Goal: Task Accomplishment & Management: Complete application form

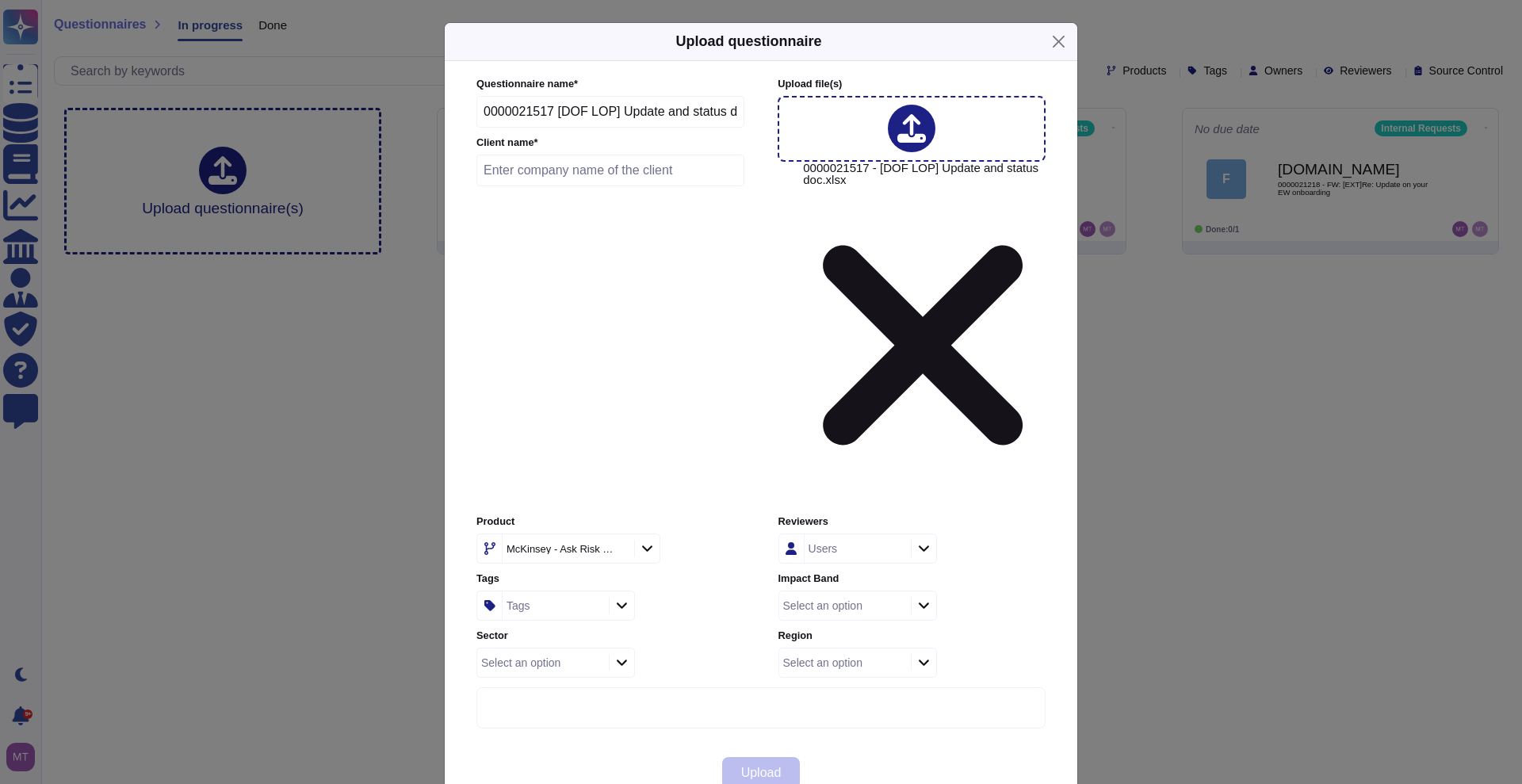
click at [557, 186] on input "text" at bounding box center [610, 170] width 268 height 31
paste input "Department of Finance, [GEOGRAPHIC_DATA]"
type input "Department of Finance, [GEOGRAPHIC_DATA]"
click at [645, 540] on div at bounding box center [647, 548] width 26 height 17
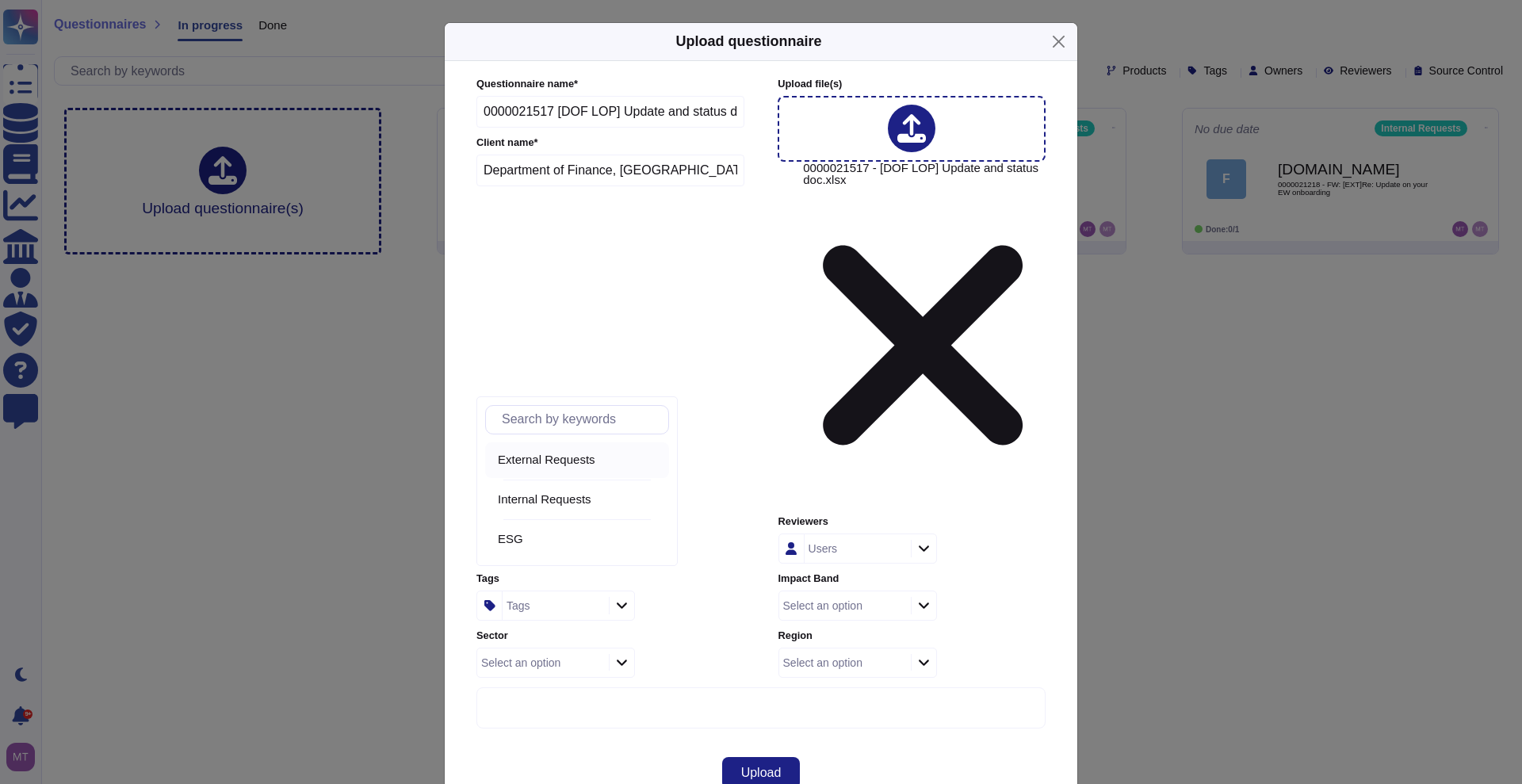
click at [590, 453] on span "External Requests" at bounding box center [546, 459] width 98 height 14
click at [619, 599] on icon at bounding box center [622, 605] width 12 height 14
type input "cli"
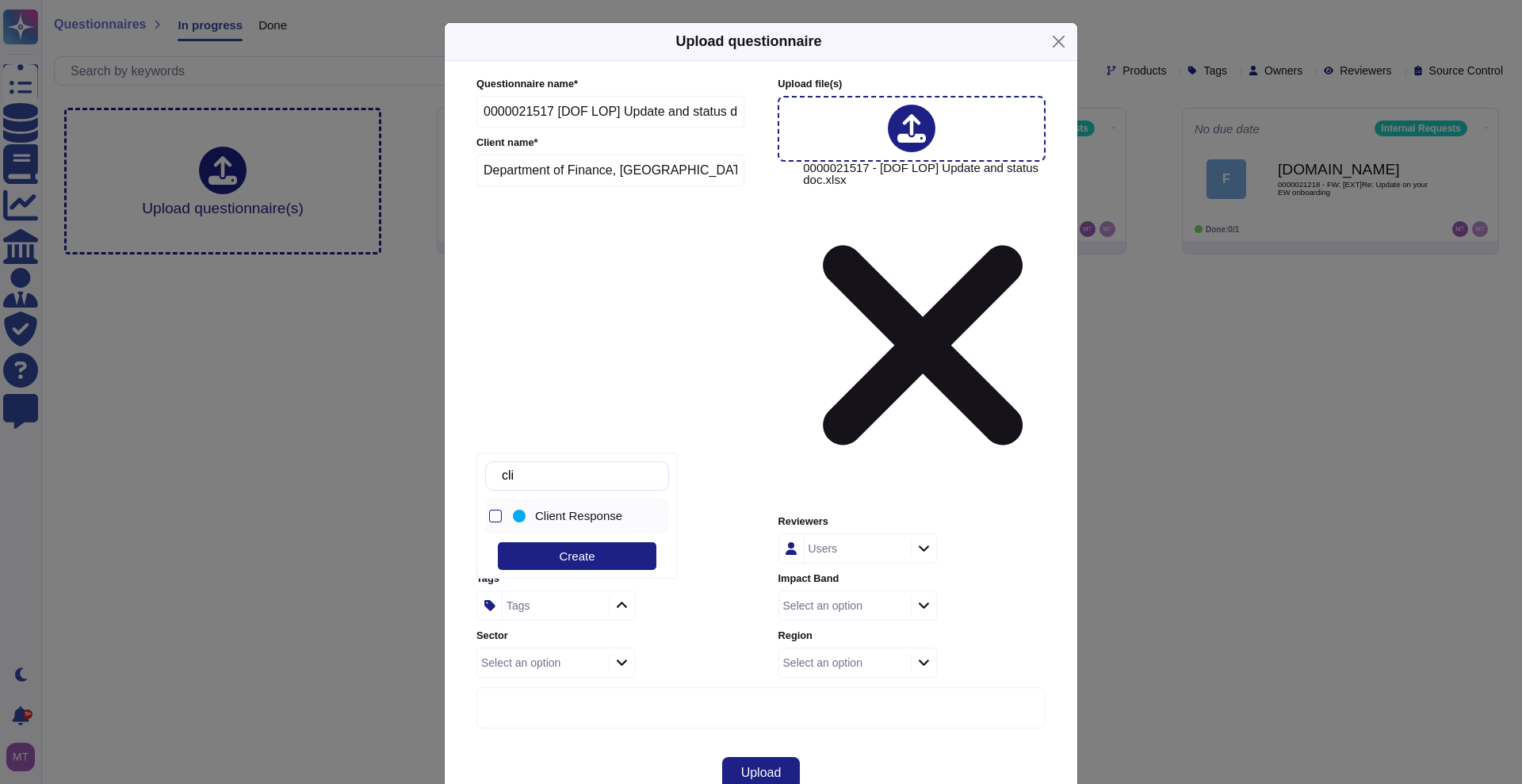
click at [584, 508] on span "Client Response" at bounding box center [579, 515] width 87 height 14
click at [634, 574] on div "cli Client Response Create" at bounding box center [577, 515] width 202 height 126
click at [606, 744] on div "Upload" at bounding box center [761, 772] width 633 height 57
click at [926, 541] on icon at bounding box center [924, 548] width 12 height 14
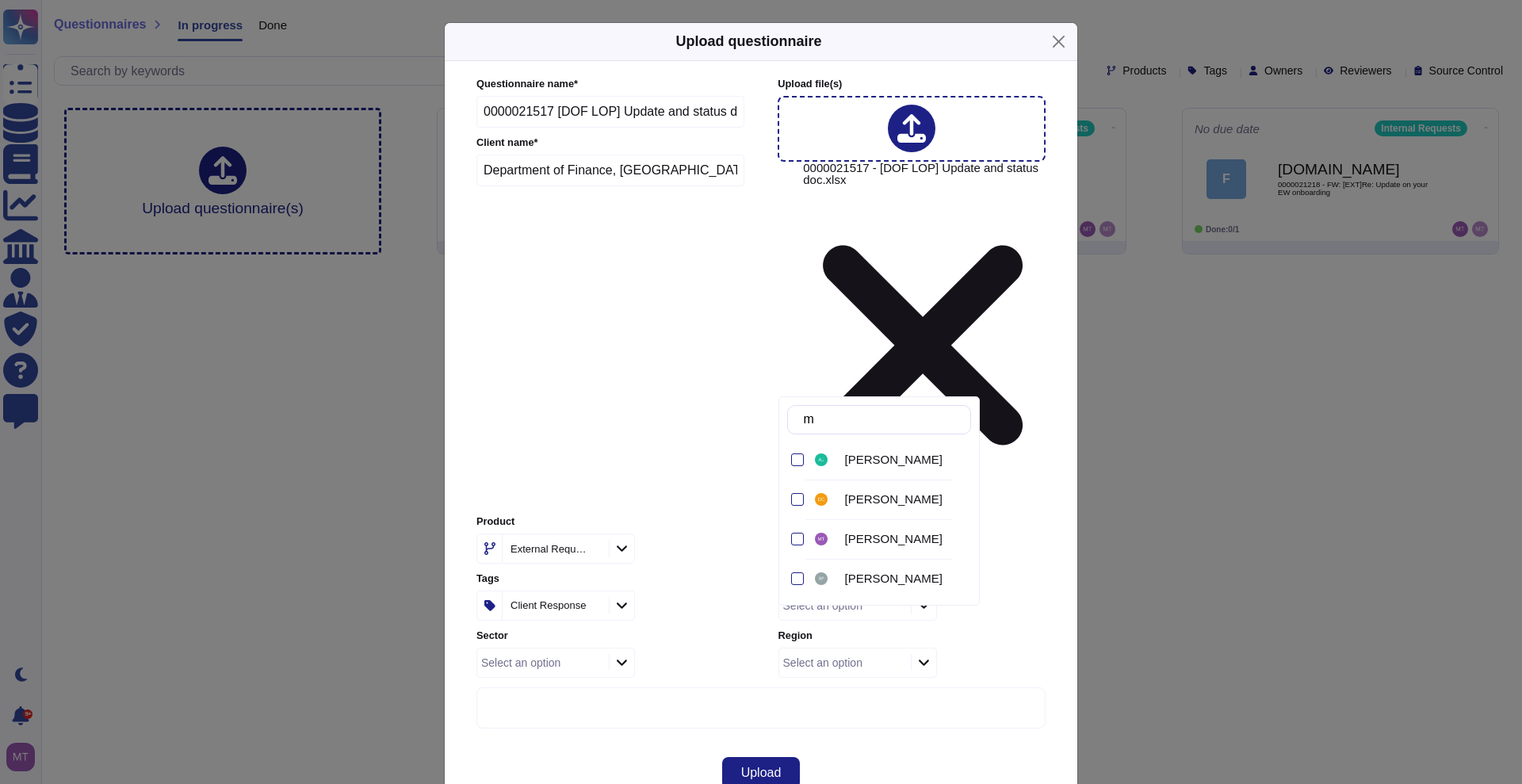
type input "m"
click at [884, 538] on span "[PERSON_NAME]" at bounding box center [893, 538] width 98 height 14
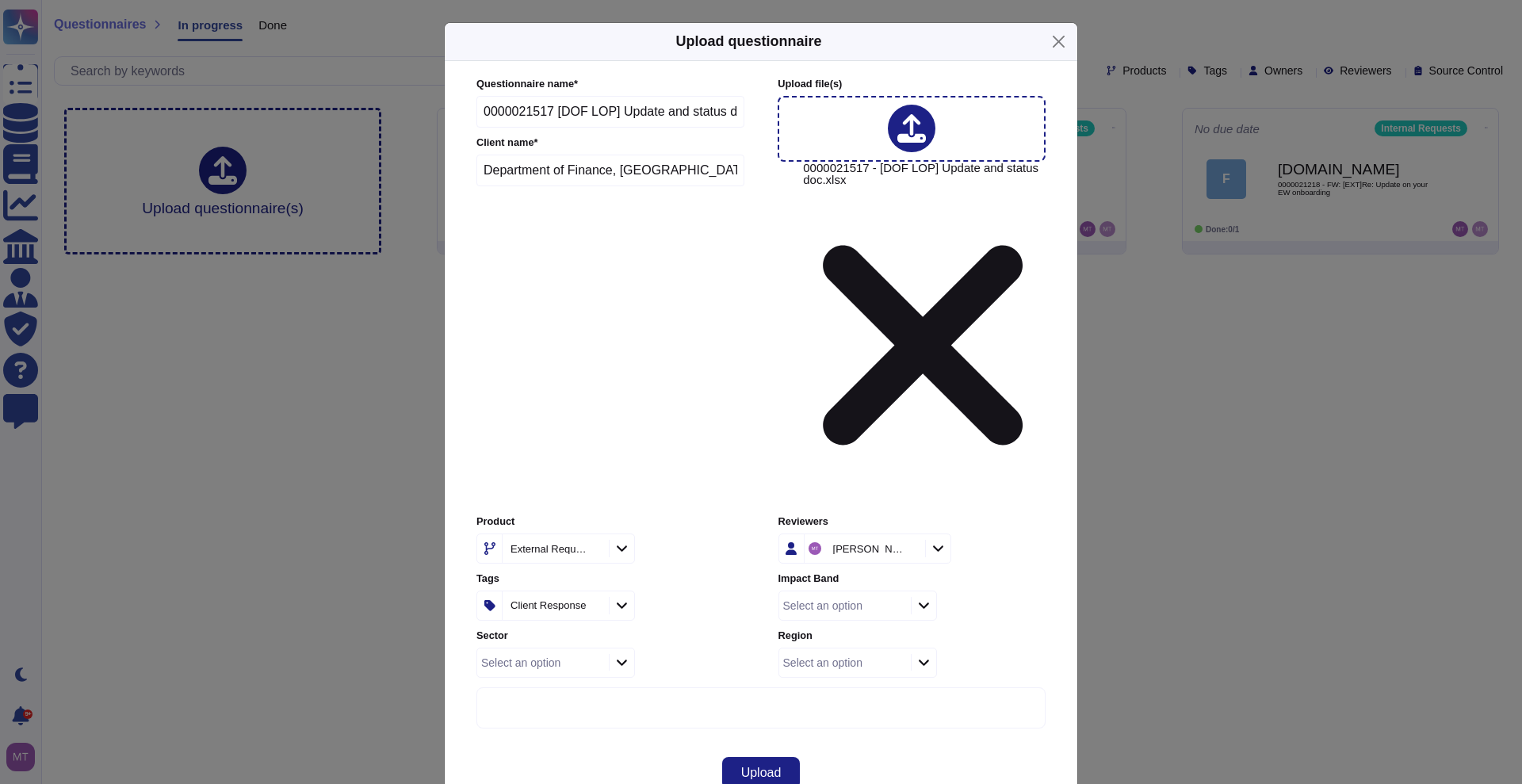
click at [1022, 590] on div "Select an option" at bounding box center [912, 605] width 267 height 30
click at [919, 599] on icon at bounding box center [924, 605] width 12 height 14
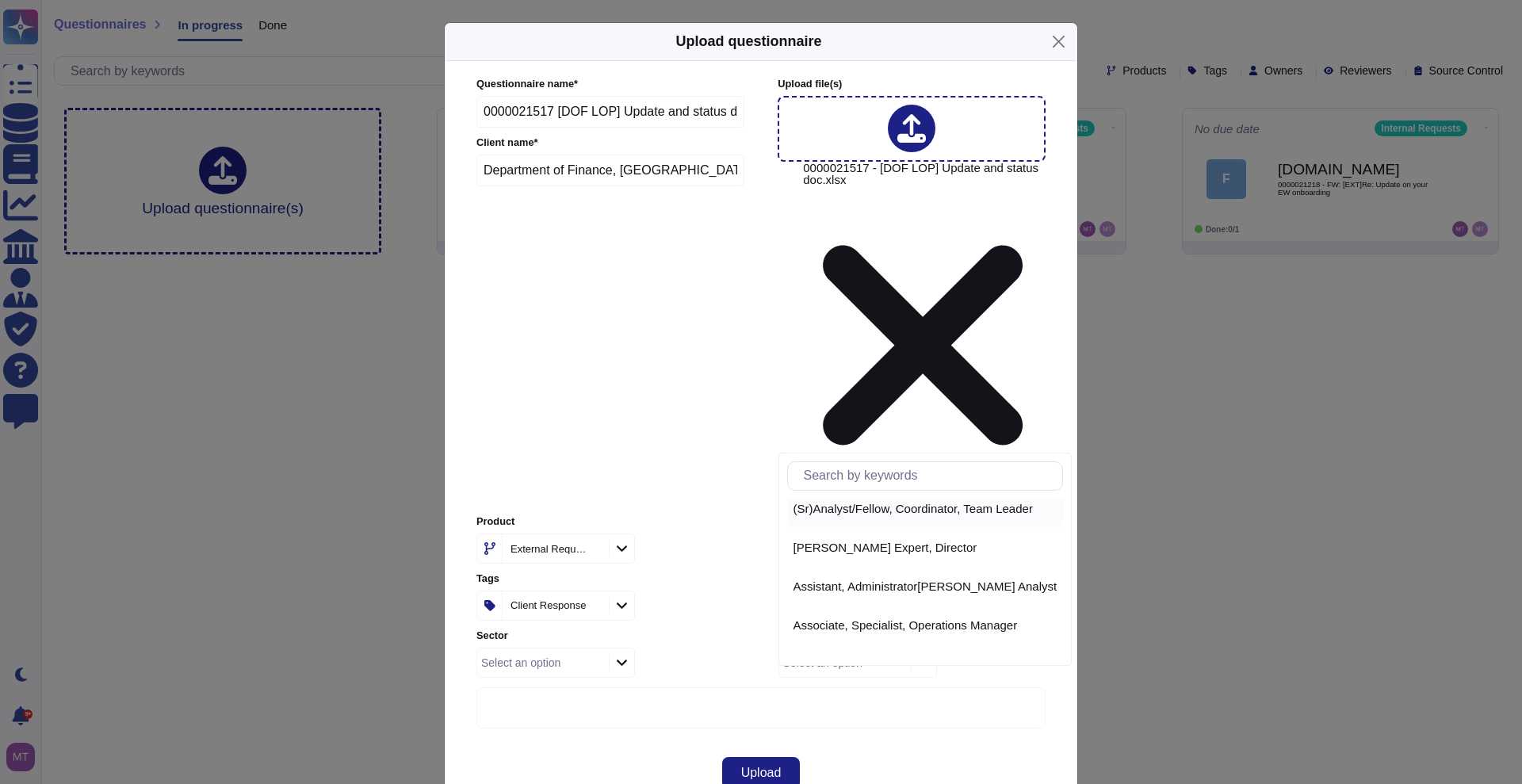
scroll to position [71, 0]
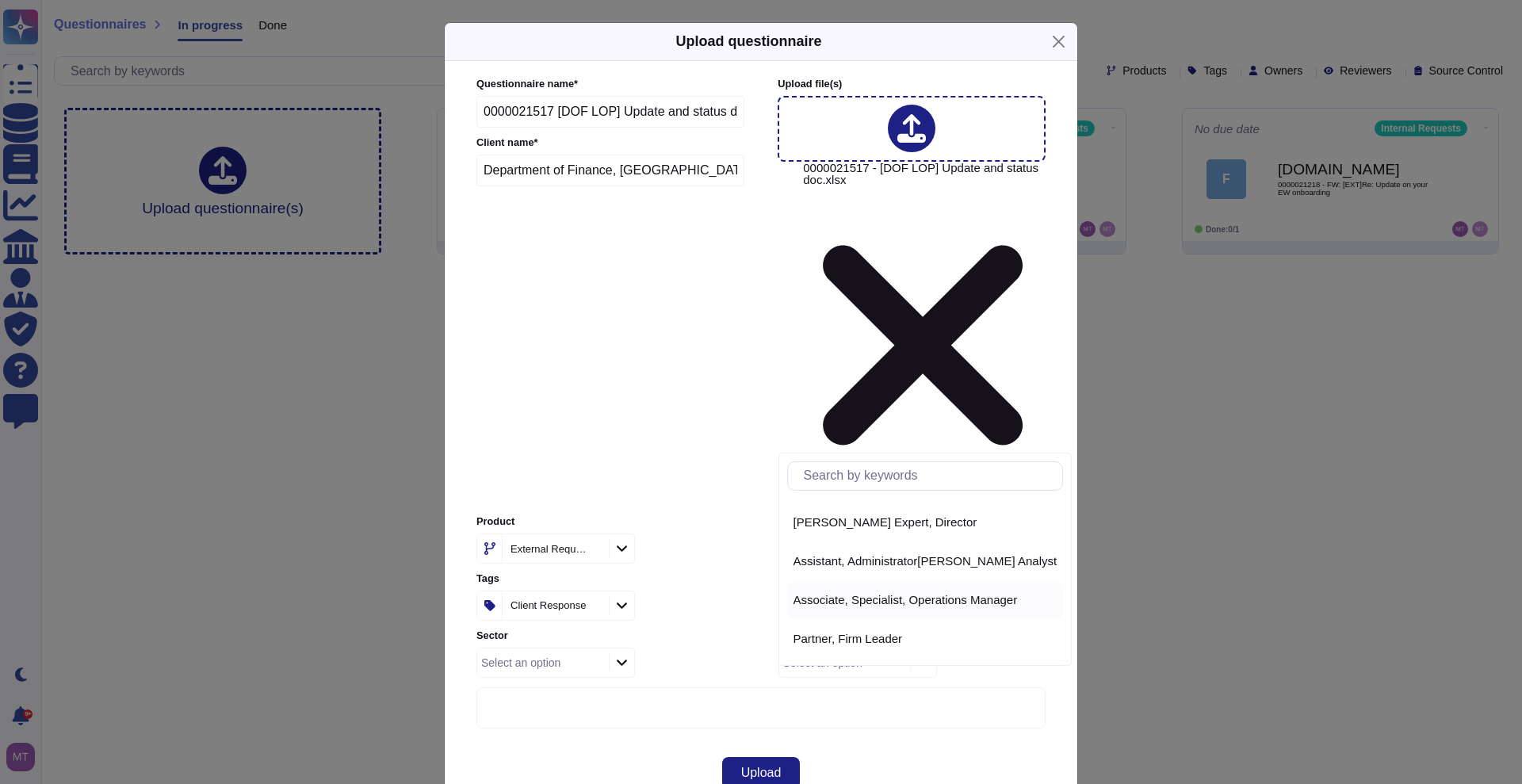
click at [902, 601] on span "Associate, Specialist, Operations Manager" at bounding box center [906, 599] width 225 height 14
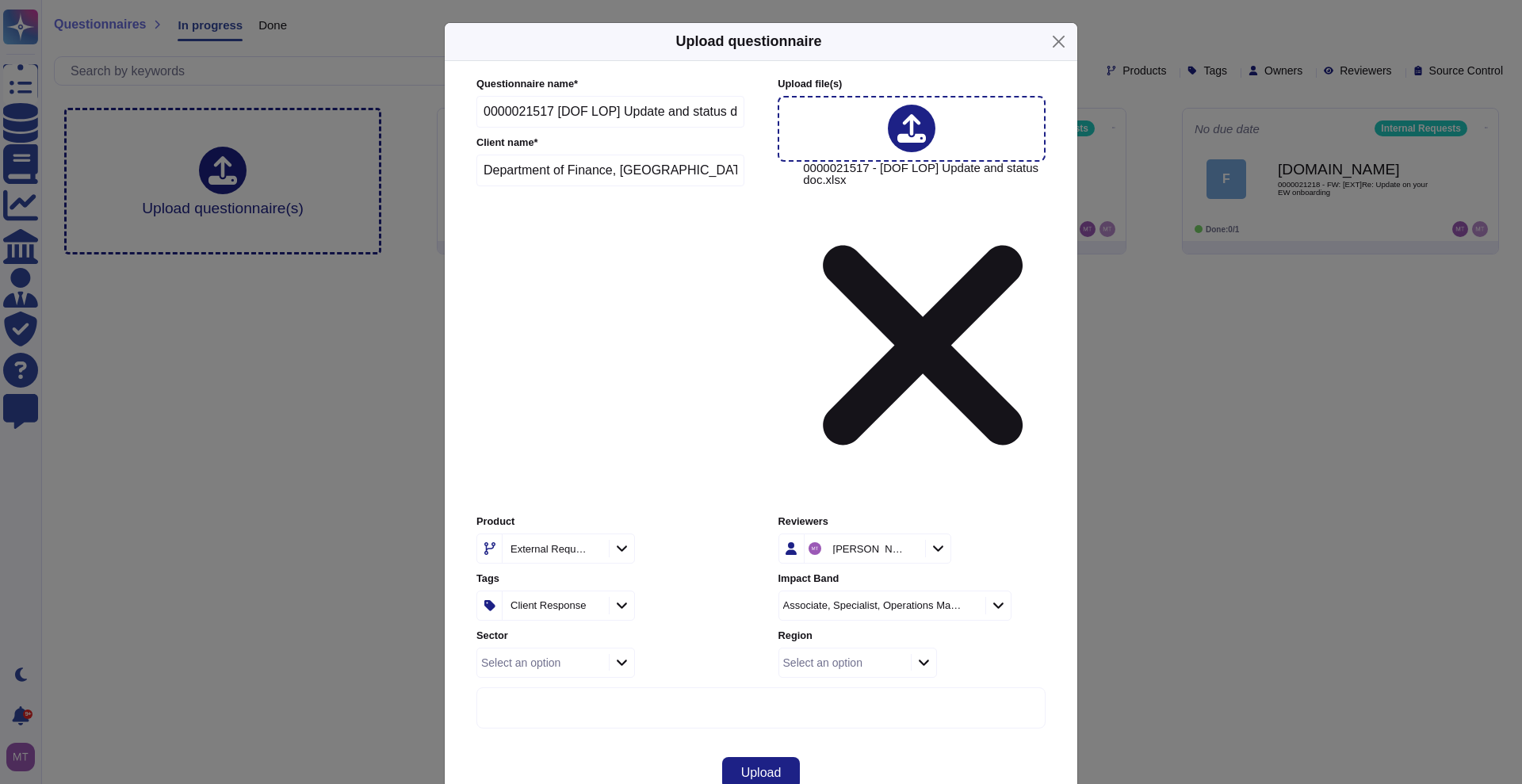
click at [924, 656] on icon at bounding box center [924, 662] width 12 height 14
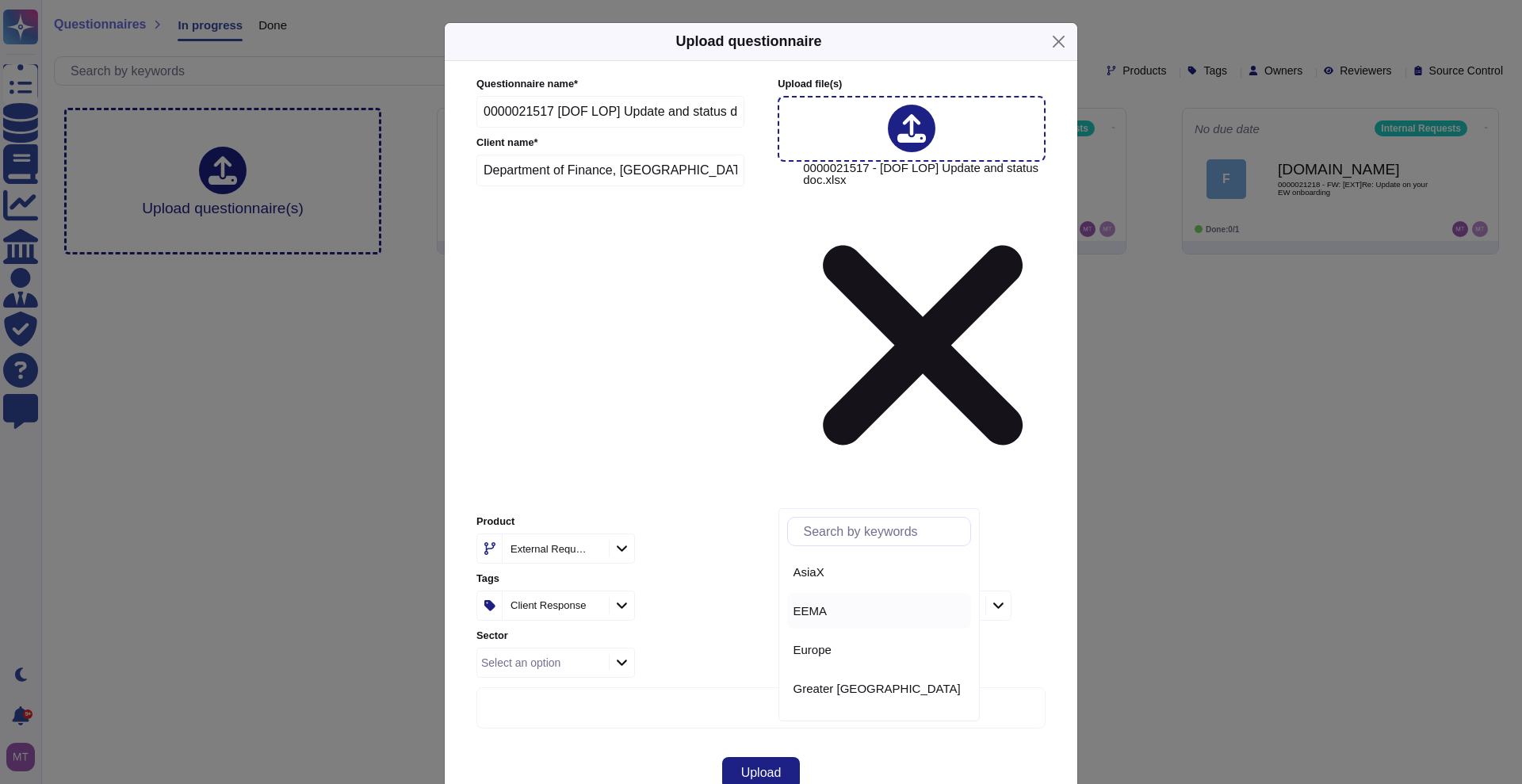
click at [863, 611] on div "EEMA" at bounding box center [879, 611] width 171 height 14
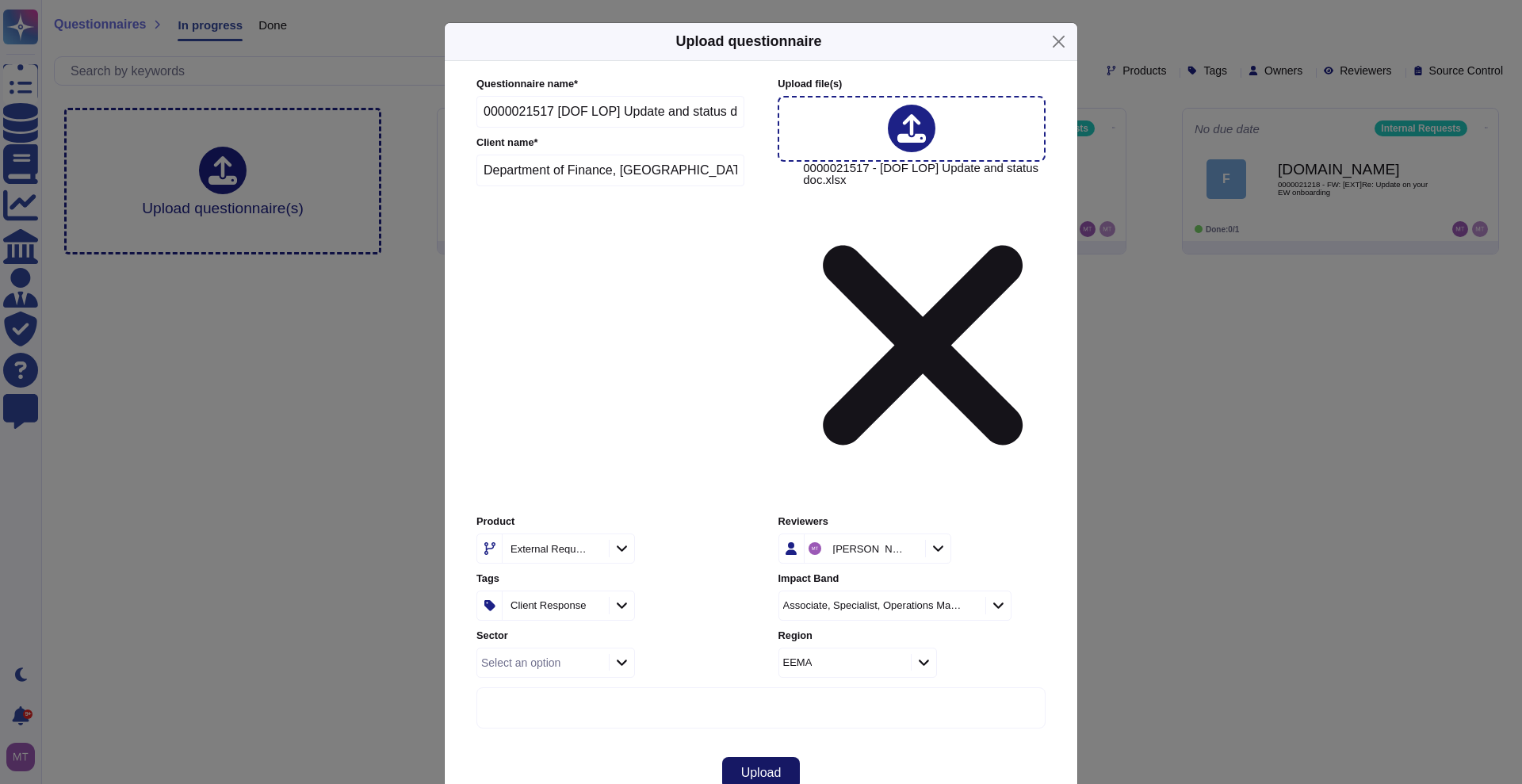
click at [758, 766] on span "Upload" at bounding box center [761, 772] width 41 height 13
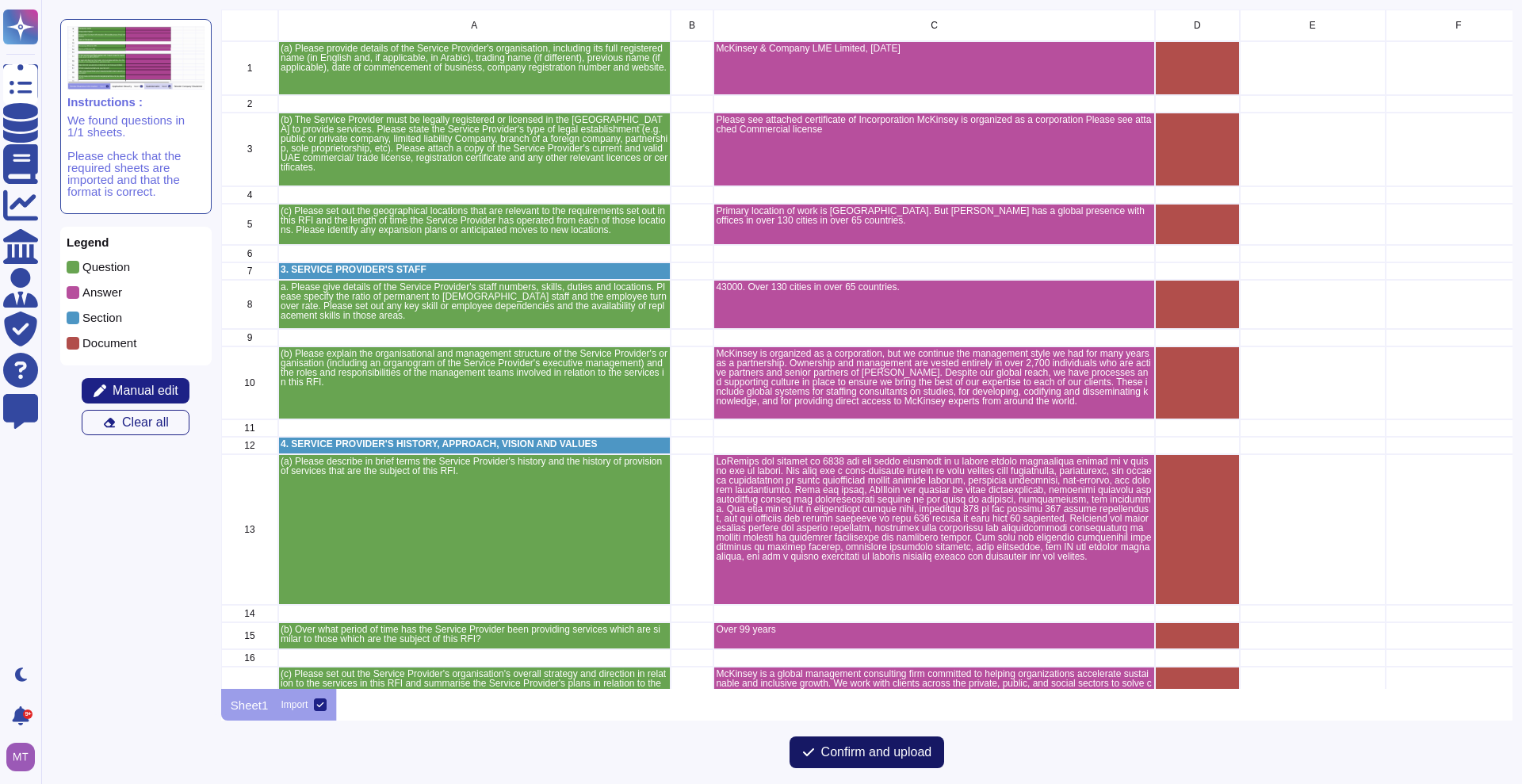
click at [824, 741] on button "Confirm and upload" at bounding box center [867, 752] width 156 height 31
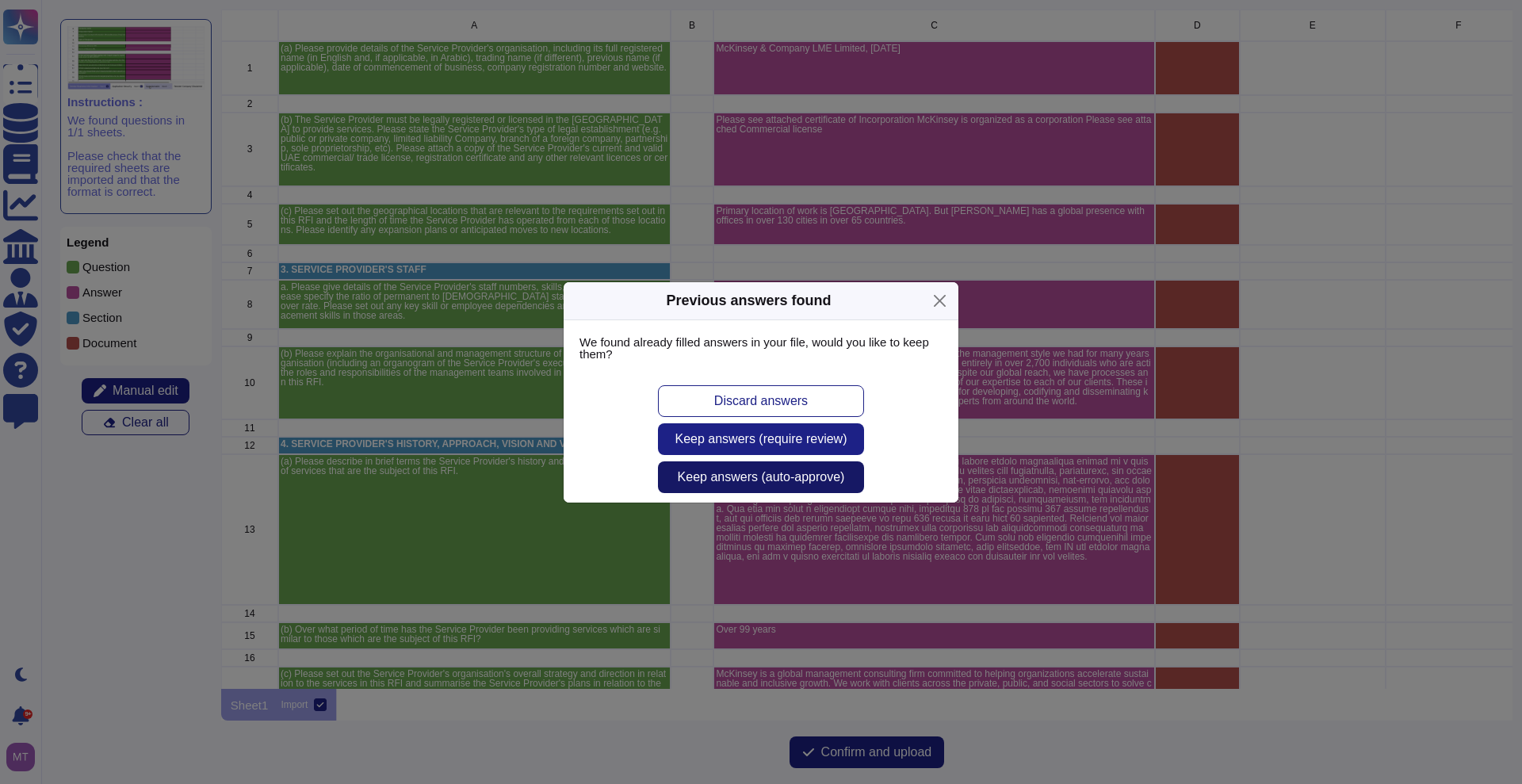
click at [787, 476] on span "Keep answers (auto-approve)" at bounding box center [761, 476] width 168 height 13
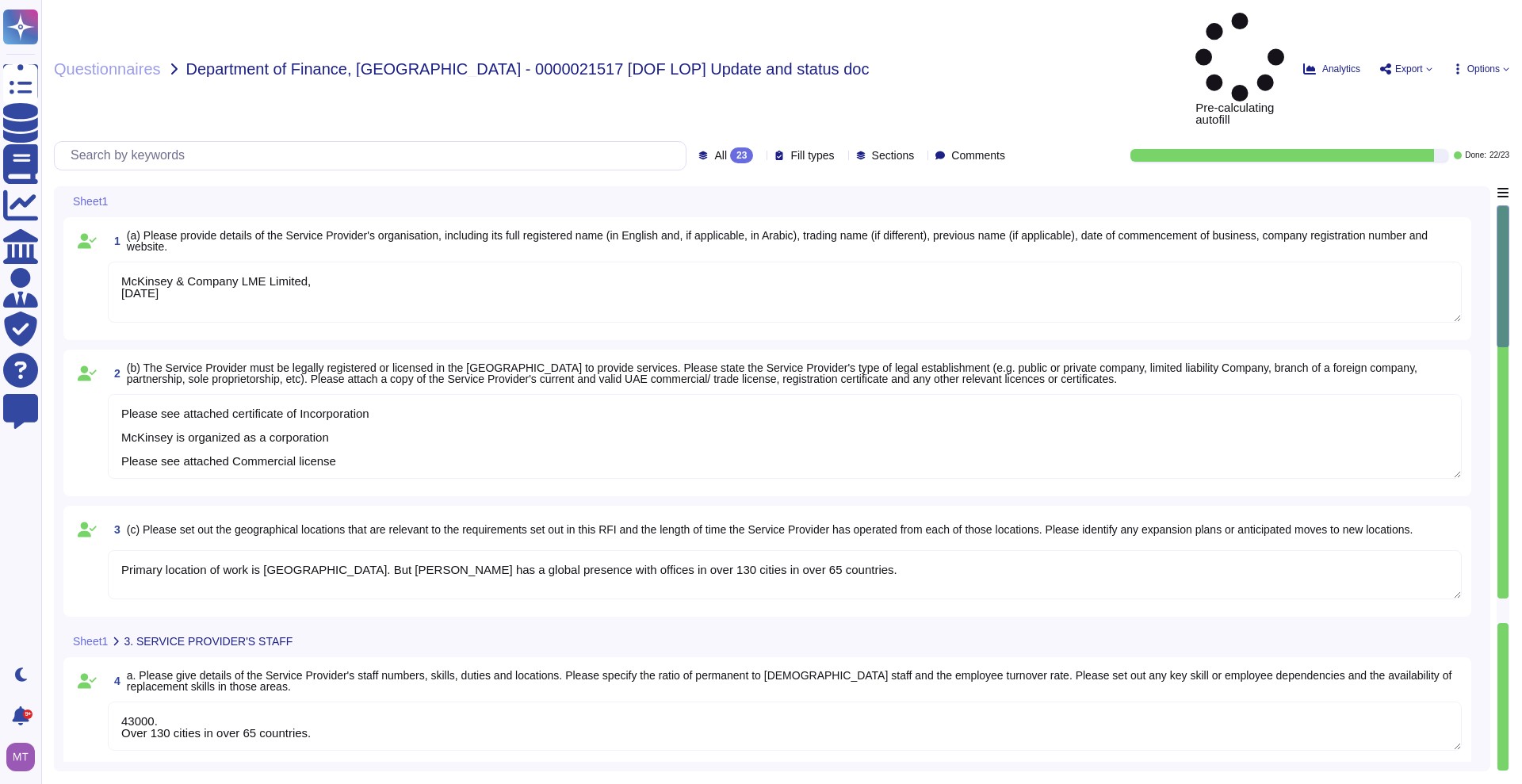
type textarea "McKinsey & Company LME Limited, [DATE]"
type textarea "Please see attached certificate of Incorporation McKinsey is organized as a cor…"
type textarea "Primary location of work is [GEOGRAPHIC_DATA]. But [PERSON_NAME] has a global p…"
type textarea "43000. Over 130 cities in over 65 countries."
type textarea "McKinsey is organized as a corporation, but we continue the management style we…"
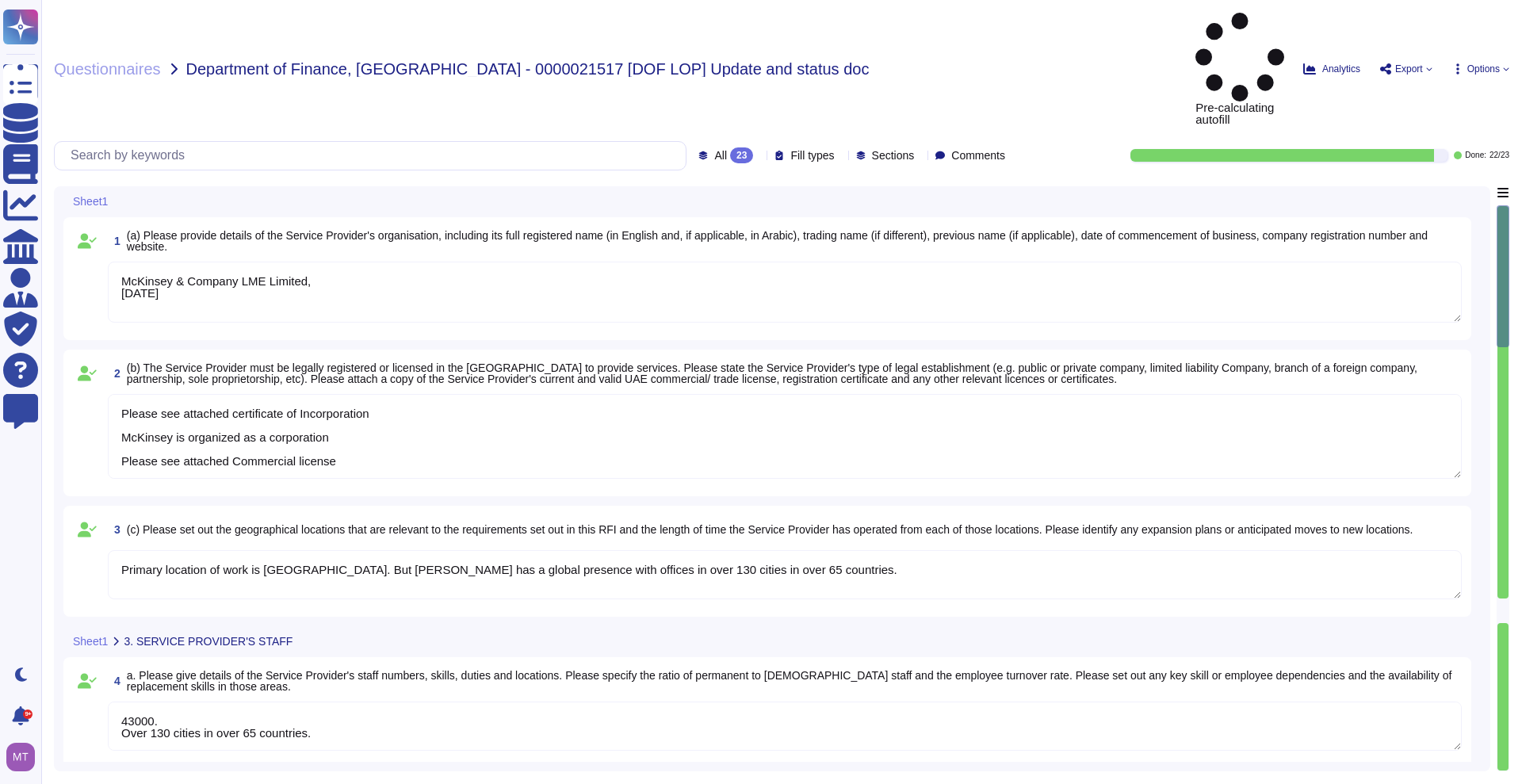
type textarea "[PERSON_NAME] was founded in [DATE] and has since operated as a single global p…"
type textarea "Over 99 years"
type textarea "McKinsey is a global management consulting firm committed to helping organizati…"
type textarea "McKinsey & Company LME Limited, [DATE]"
type textarea "Please see attached certificate of Incorporation McKinsey is organized as a cor…"
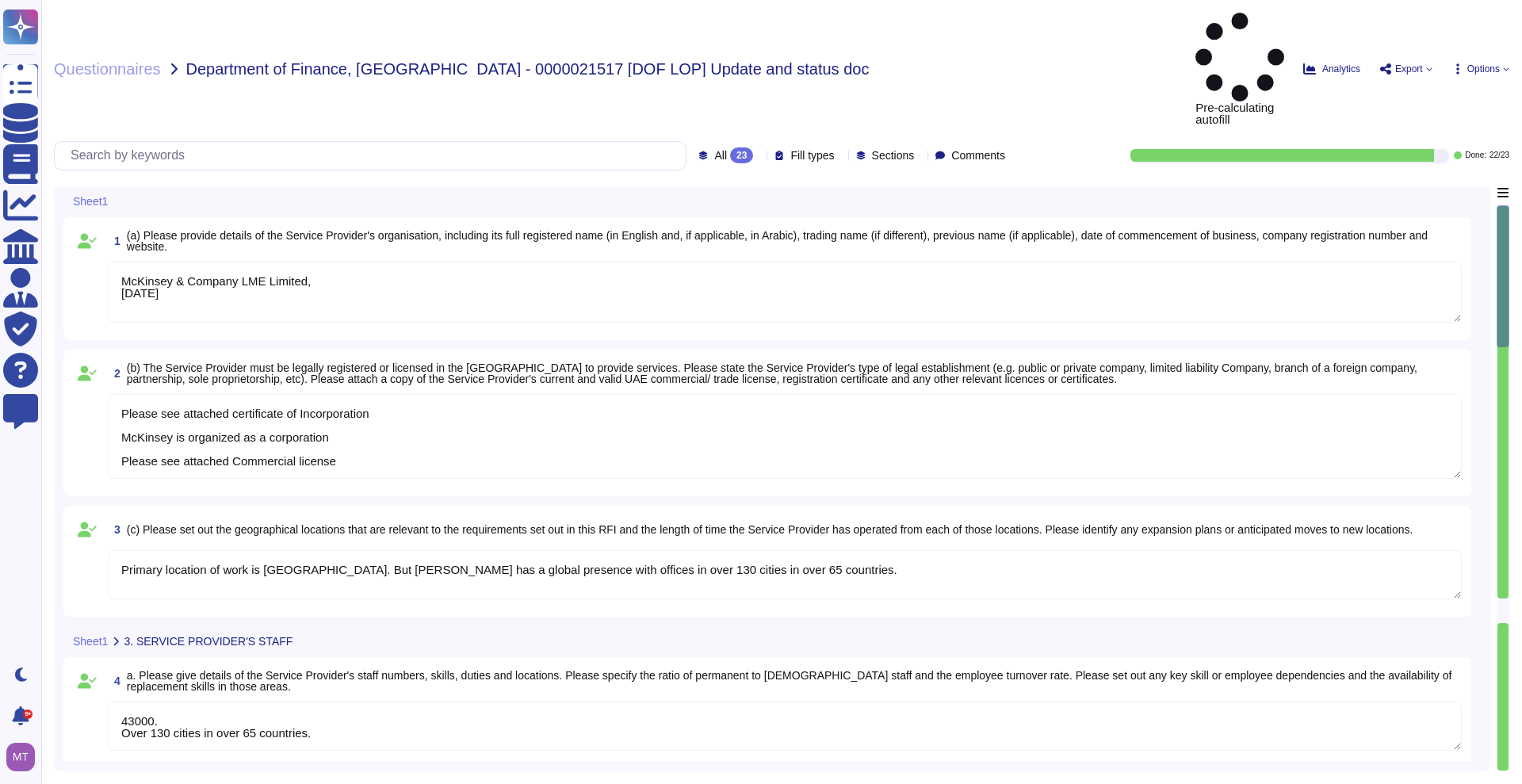
type textarea "43000. Over 130 cities in over 65 countries."
type textarea "McKinsey & Company LME Limited, [DATE]"
type textarea "Please see attached certificate of Incorporation McKinsey is organized as a cor…"
type textarea "43000. Over 130 cities in over 65 countries."
type textarea "McKinsey & Company LME Limited, [DATE]"
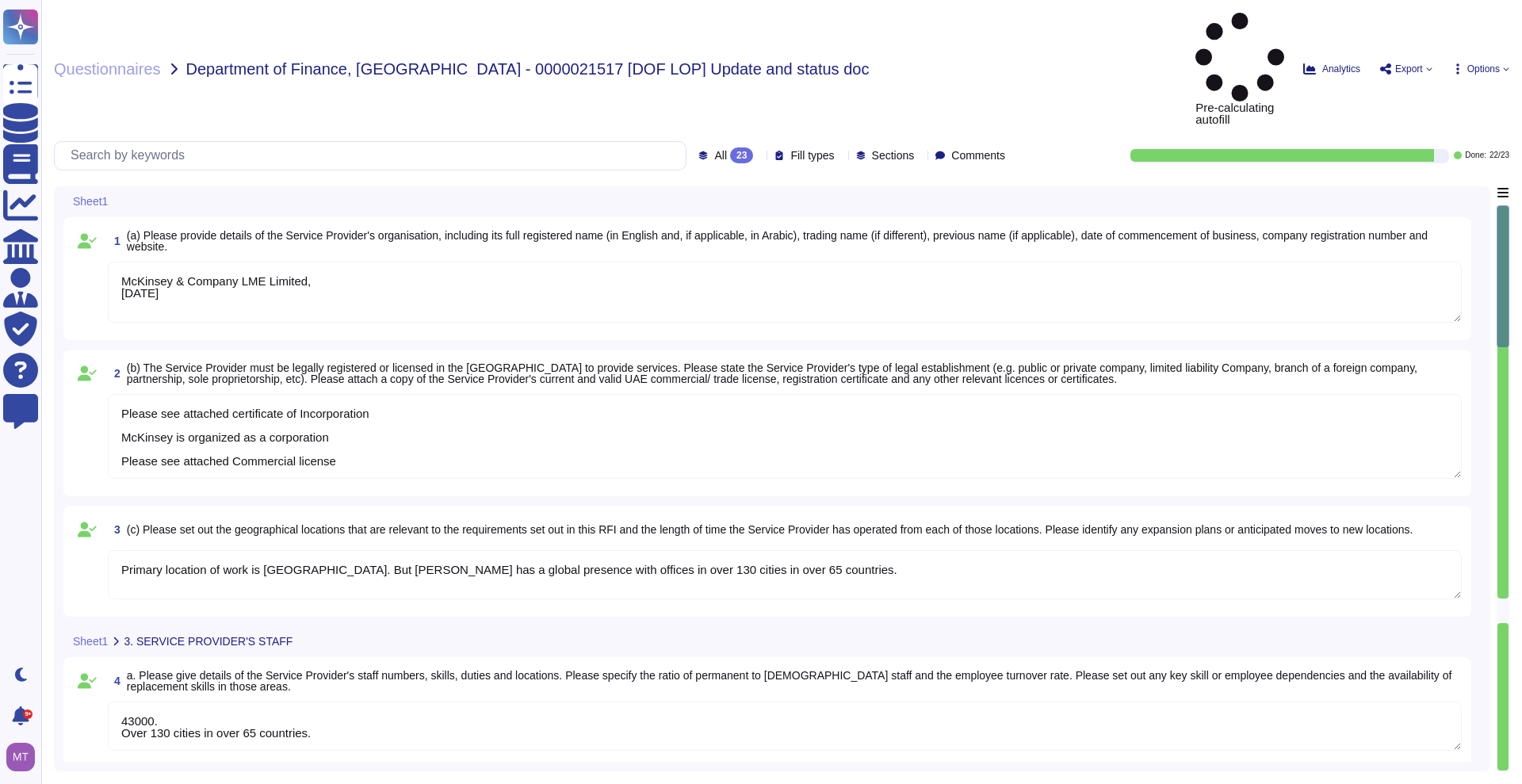
type textarea "Please see attached certificate of Incorporation McKinsey is organized as a cor…"
type textarea "43000. Over 130 cities in over 65 countries."
type textarea "McKinsey & Company LME Limited, [DATE]"
type textarea "Please see attached certificate of Incorporation McKinsey is organized as a cor…"
type textarea "43000. Over 130 cities in over 65 countries."
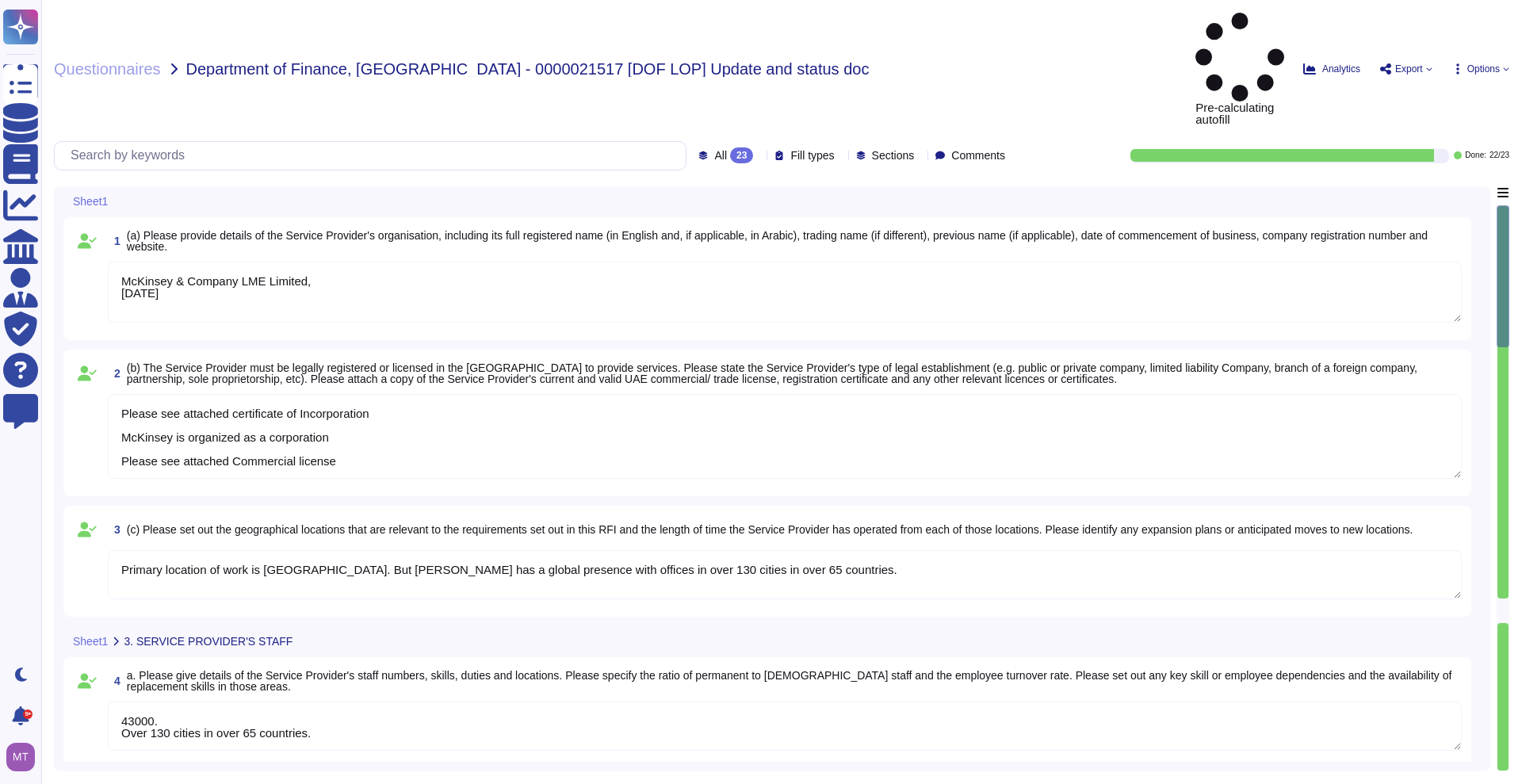
type textarea "McKinsey & Company LME Limited, [DATE]"
type textarea "Please see attached certificate of Incorporation McKinsey is organized as a cor…"
type textarea "43000. Over 130 cities in over 65 countries."
type textarea "McKinsey & Company LME Limited, [DATE]"
type textarea "Please see attached certificate of Incorporation McKinsey is organized as a cor…"
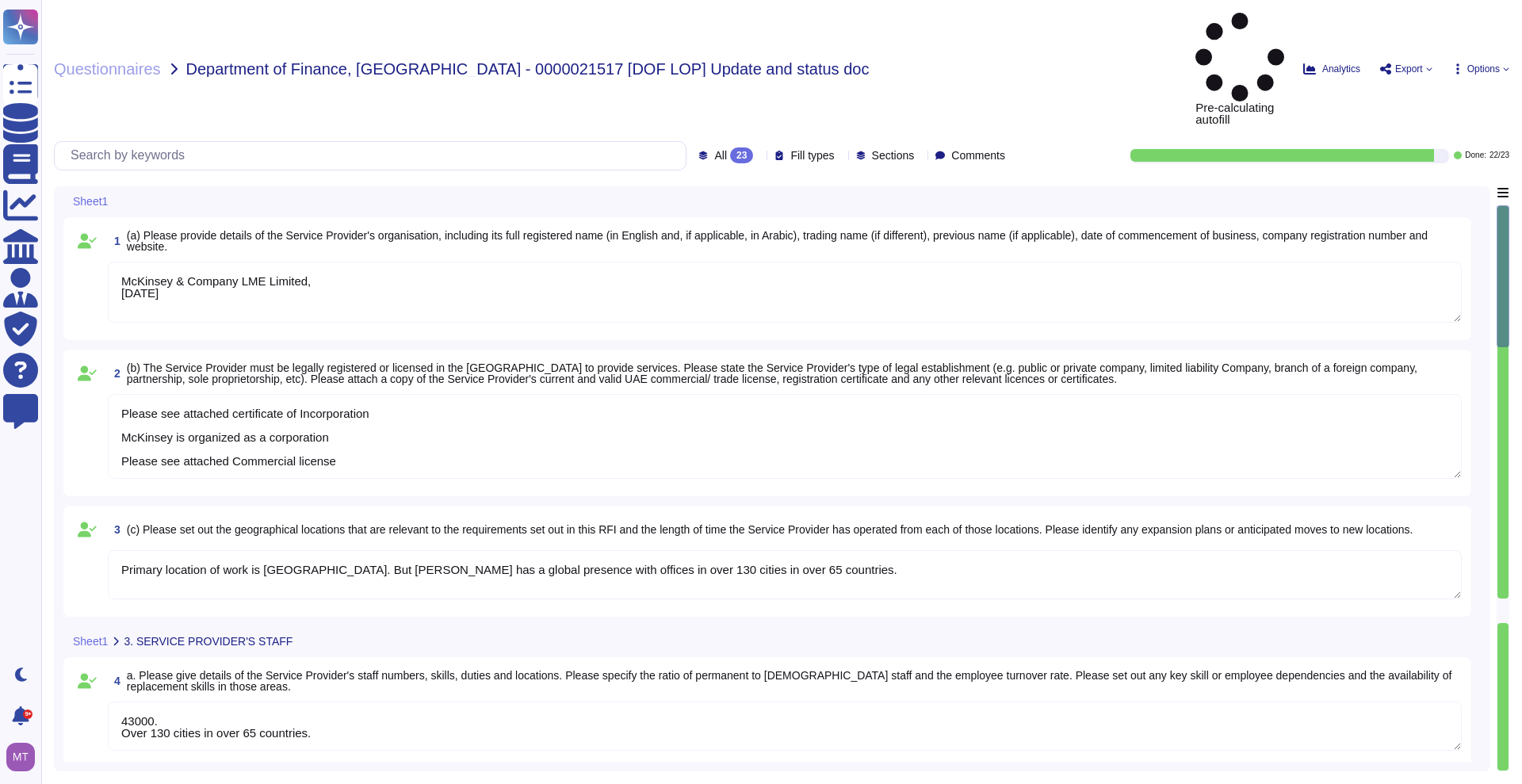
type textarea "43000. Over 130 cities in over 65 countries."
type textarea "McKinsey & Company LME Limited, [DATE]"
type textarea "Please see attached certificate of Incorporation McKinsey is organized as a cor…"
type textarea "43000. Over 130 cities in over 65 countries."
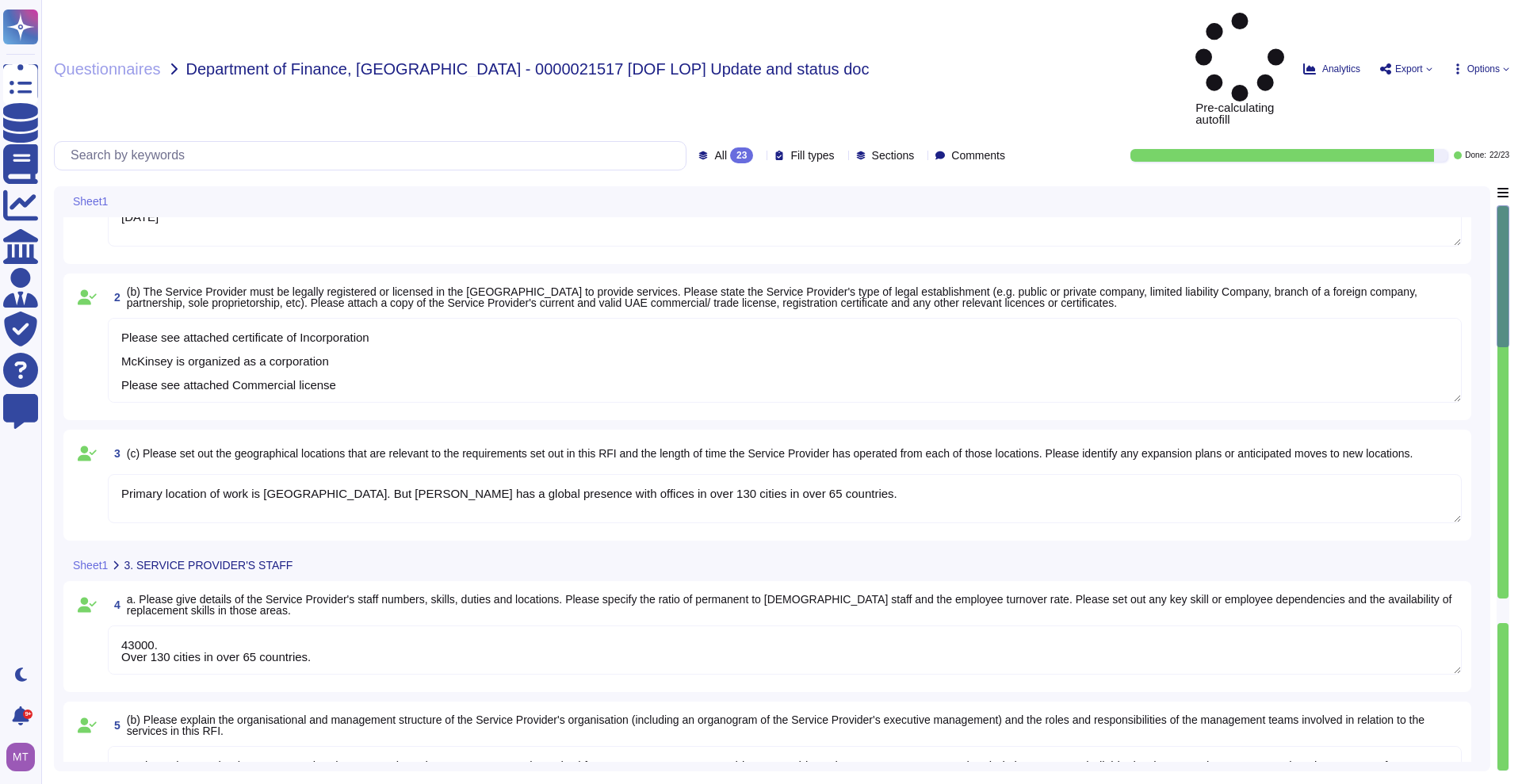
type textarea "McKinsey & Company LME Limited, [DATE]"
type textarea "Please see attached certificate of Incorporation McKinsey is organized as a cor…"
type textarea "43000. Over 130 cities in over 65 countries."
type textarea "McKinsey & Company LME Limited, [DATE]"
type textarea "Please see attached certificate of Incorporation McKinsey is organized as a cor…"
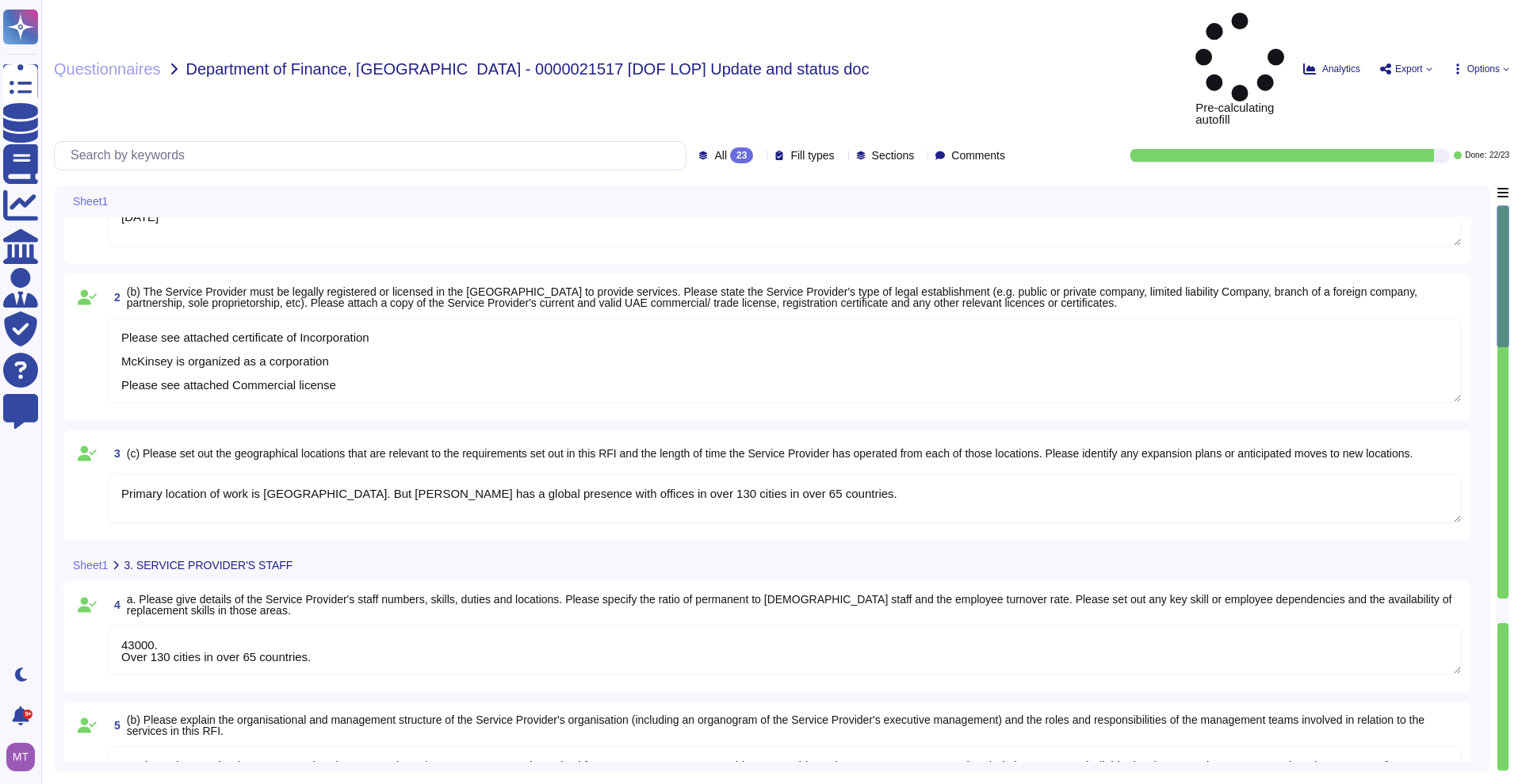
type textarea "43000. Over 130 cities in over 65 countries."
type textarea "McKinsey & Company LME Limited, [DATE]"
type textarea "Please see attached certificate of Incorporation McKinsey is organized as a cor…"
type textarea "43000. Over 130 cities in over 65 countries."
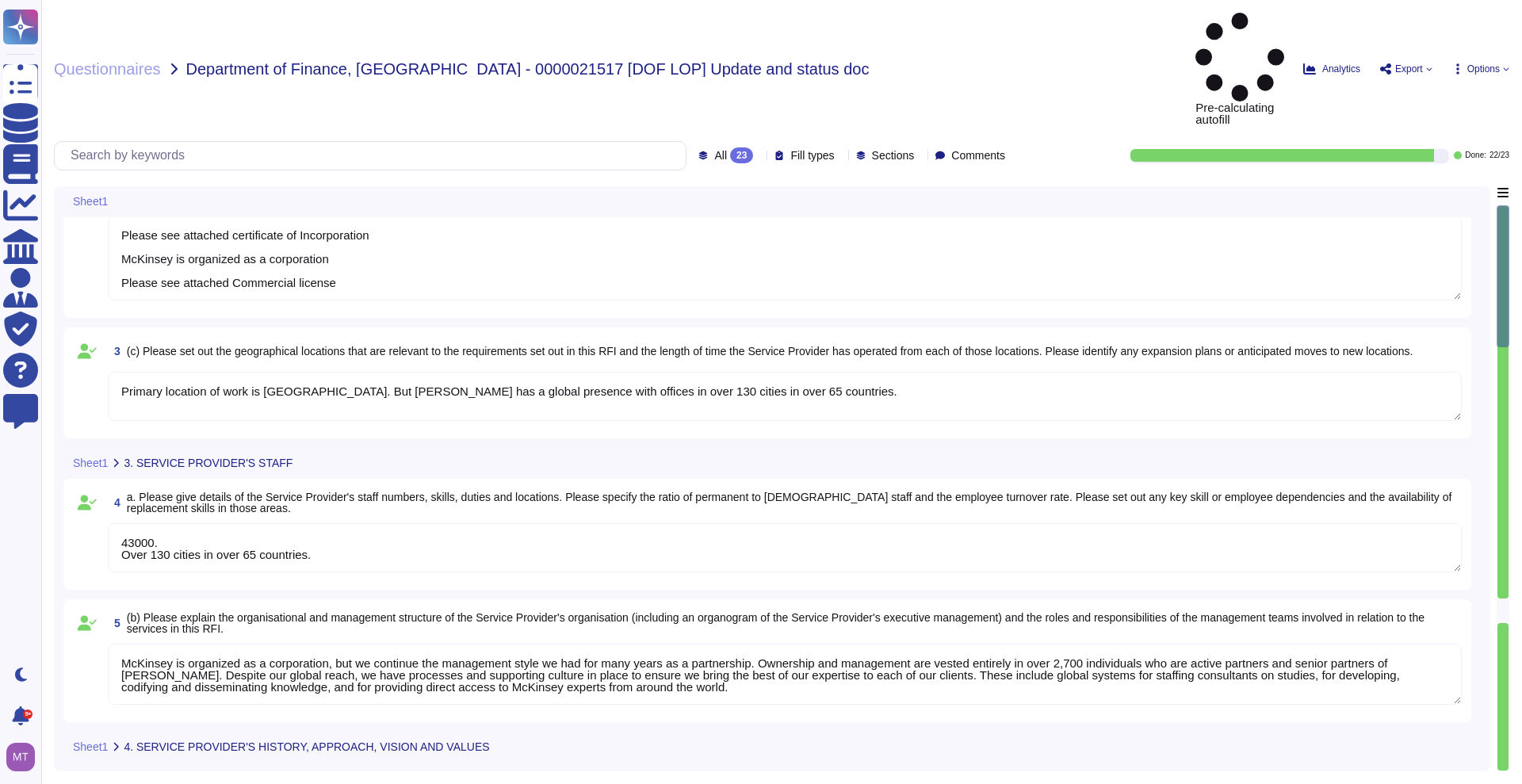
type textarea "McKinsey & Company LME Limited, [DATE]"
type textarea "Please see attached certificate of Incorporation McKinsey is organized as a cor…"
type textarea "43000. Over 130 cities in over 65 countries."
type textarea "McKinsey & Company LME Limited, [DATE]"
type textarea "Please see attached certificate of Incorporation McKinsey is organized as a cor…"
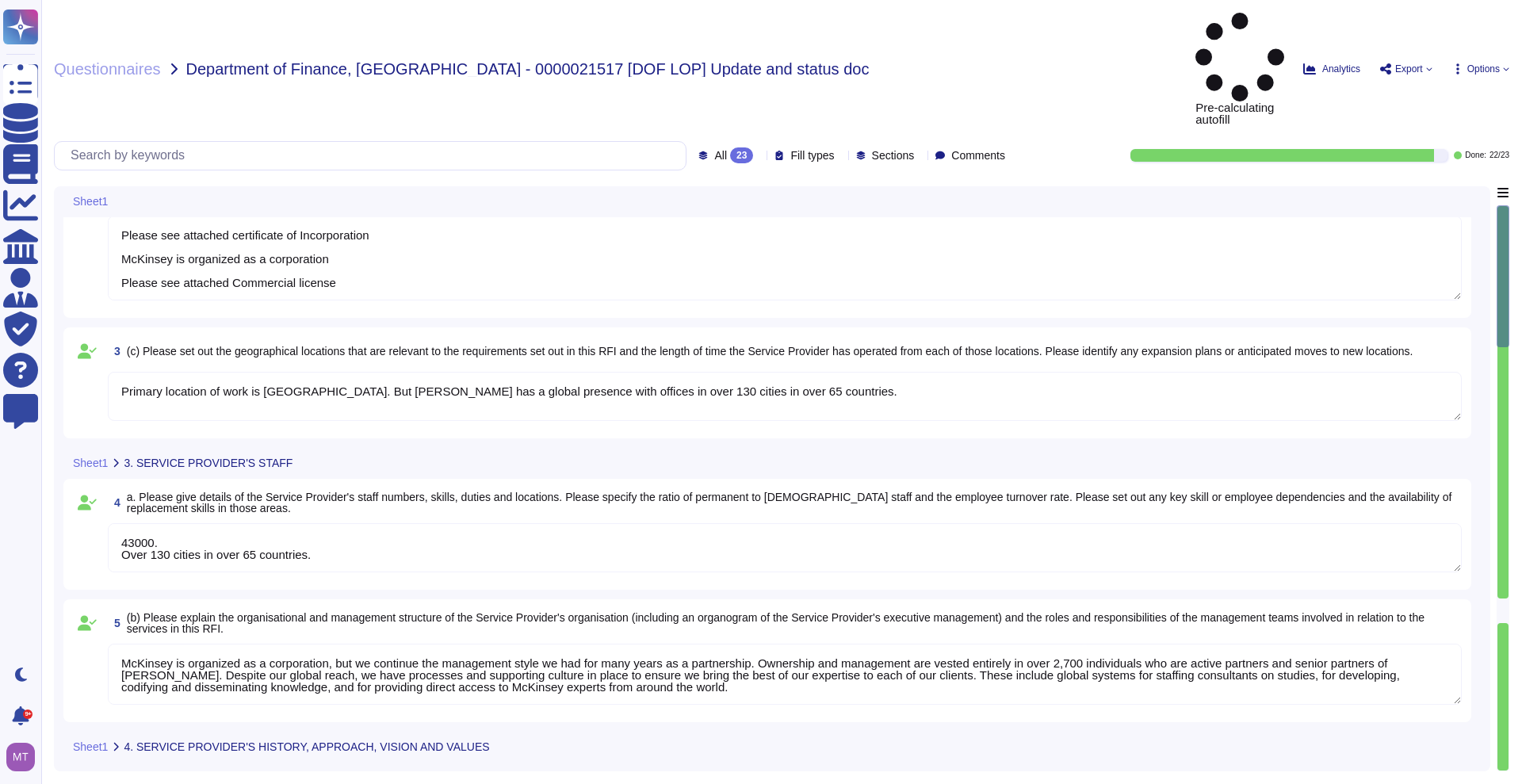
type textarea "43000. Over 130 cities in over 65 countries."
type textarea "McKinsey & Company LME Limited, [DATE]"
type textarea "Please see attached certificate of Incorporation McKinsey is organized as a cor…"
type textarea "43000. Over 130 cities in over 65 countries."
type textarea "McKinsey & Company LME Limited, [DATE]"
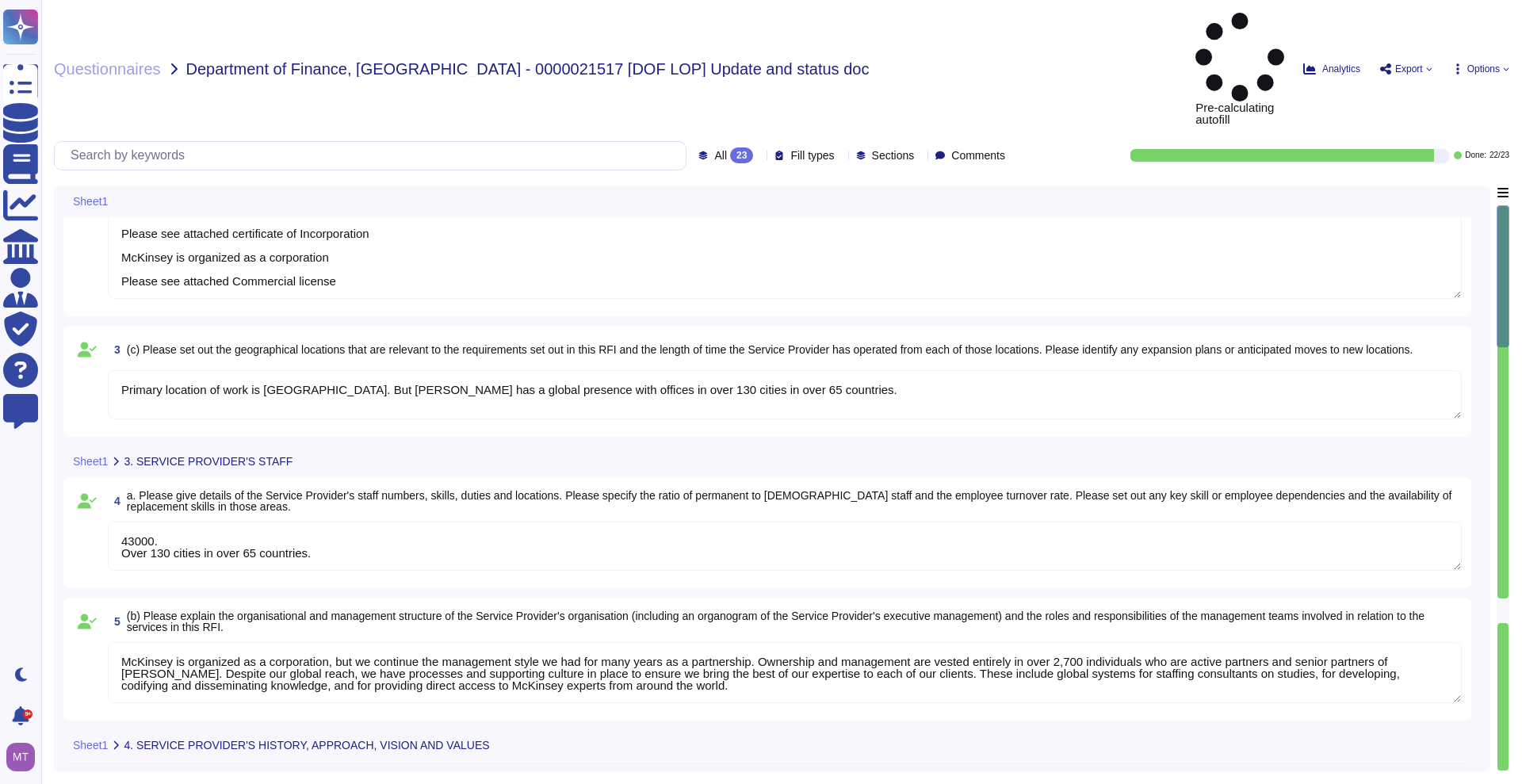
type textarea "Please see attached certificate of Incorporation McKinsey is organized as a cor…"
type textarea "43000. Over 130 cities in over 65 countries."
type textarea "McKinsey & Company LME Limited, [DATE]"
type textarea "Please see attached certificate of Incorporation McKinsey is organized as a cor…"
type textarea "43000. Over 130 cities in over 65 countries."
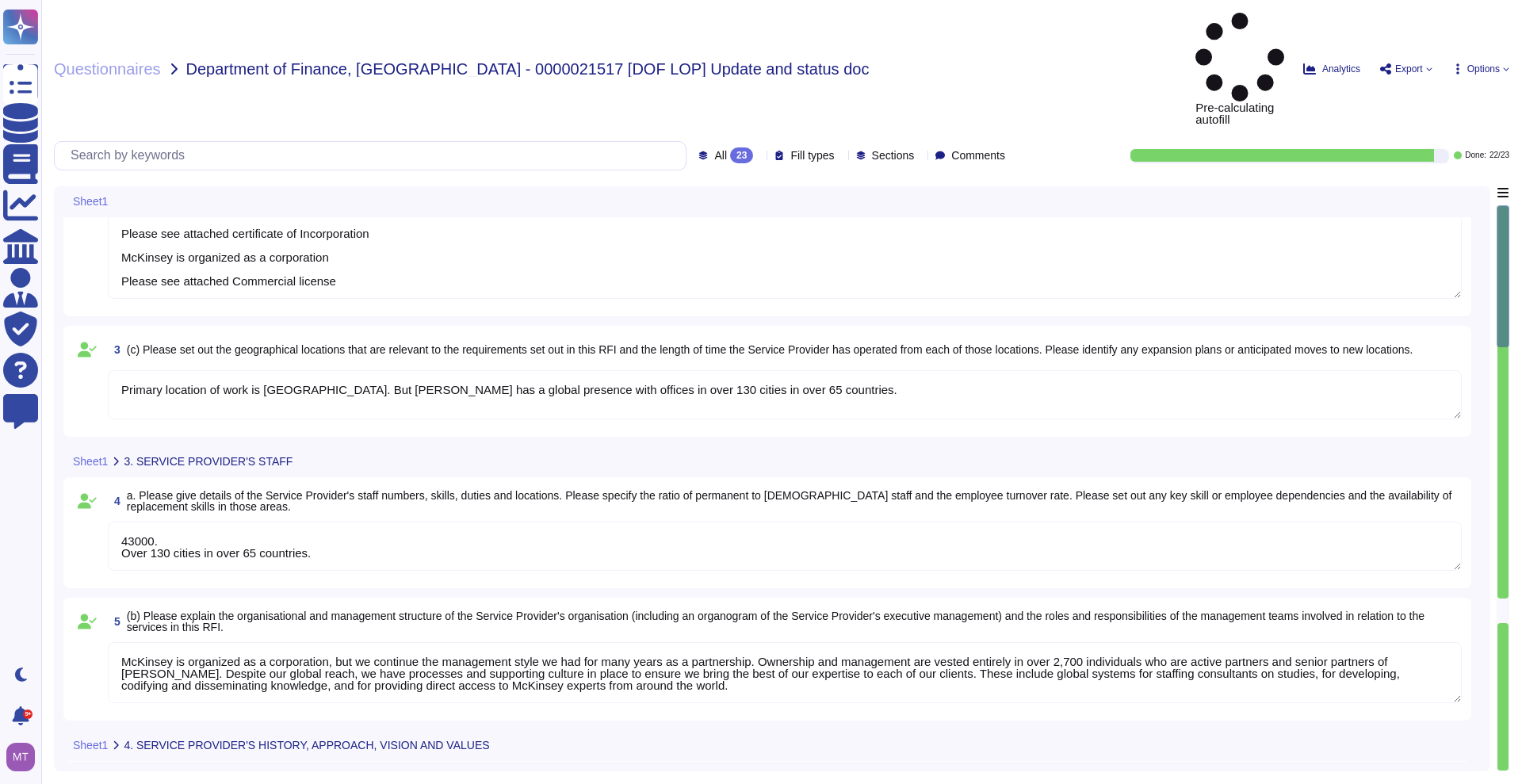
type textarea "McKinsey & Company LME Limited, [DATE]"
type textarea "Please see attached certificate of Incorporation McKinsey is organized as a cor…"
type textarea "43000. Over 130 cities in over 65 countries."
type textarea "McKinsey & Company LME Limited, [DATE]"
type textarea "Please see attached certificate of Incorporation McKinsey is organized as a cor…"
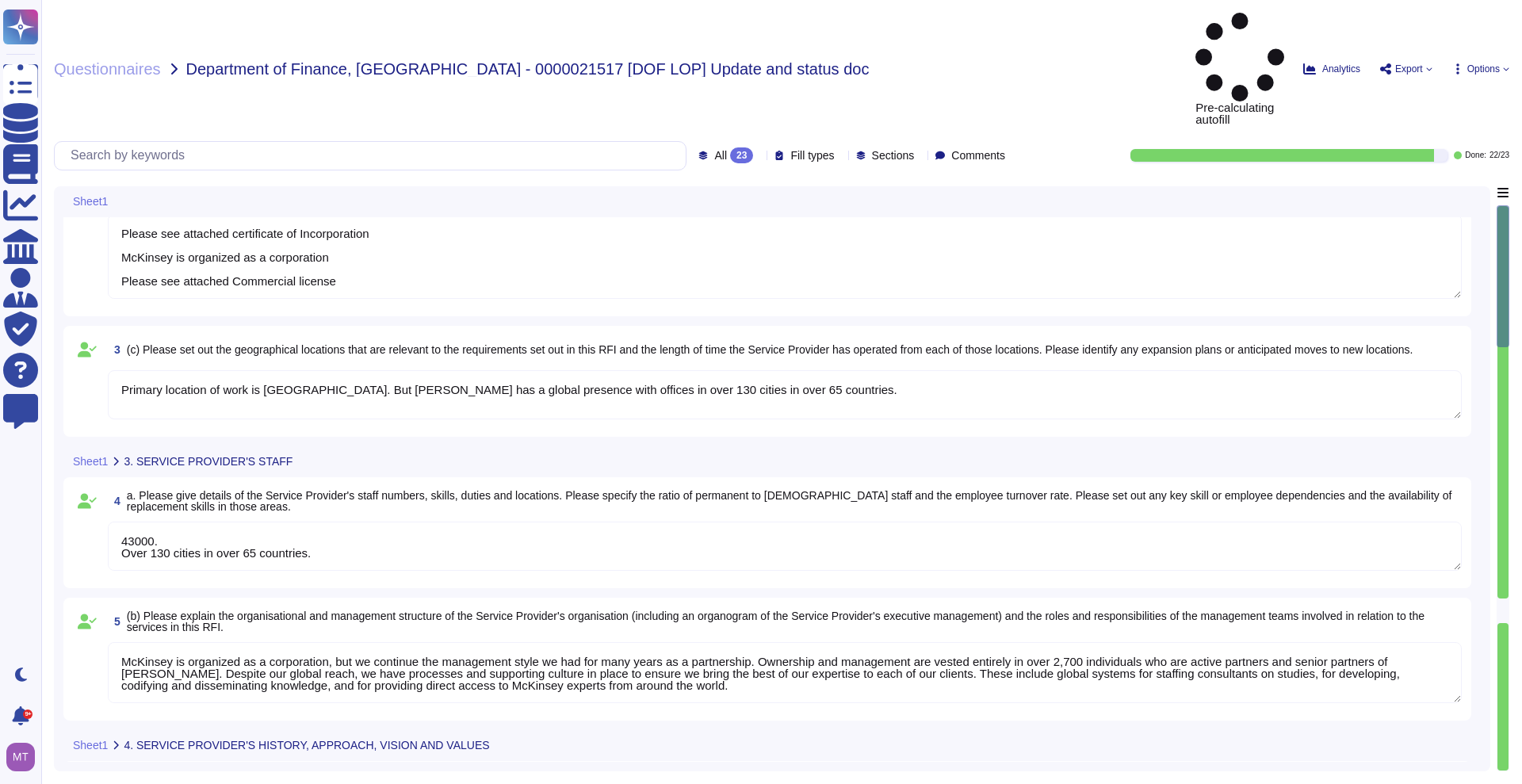
type textarea "43000. Over 130 cities in over 65 countries."
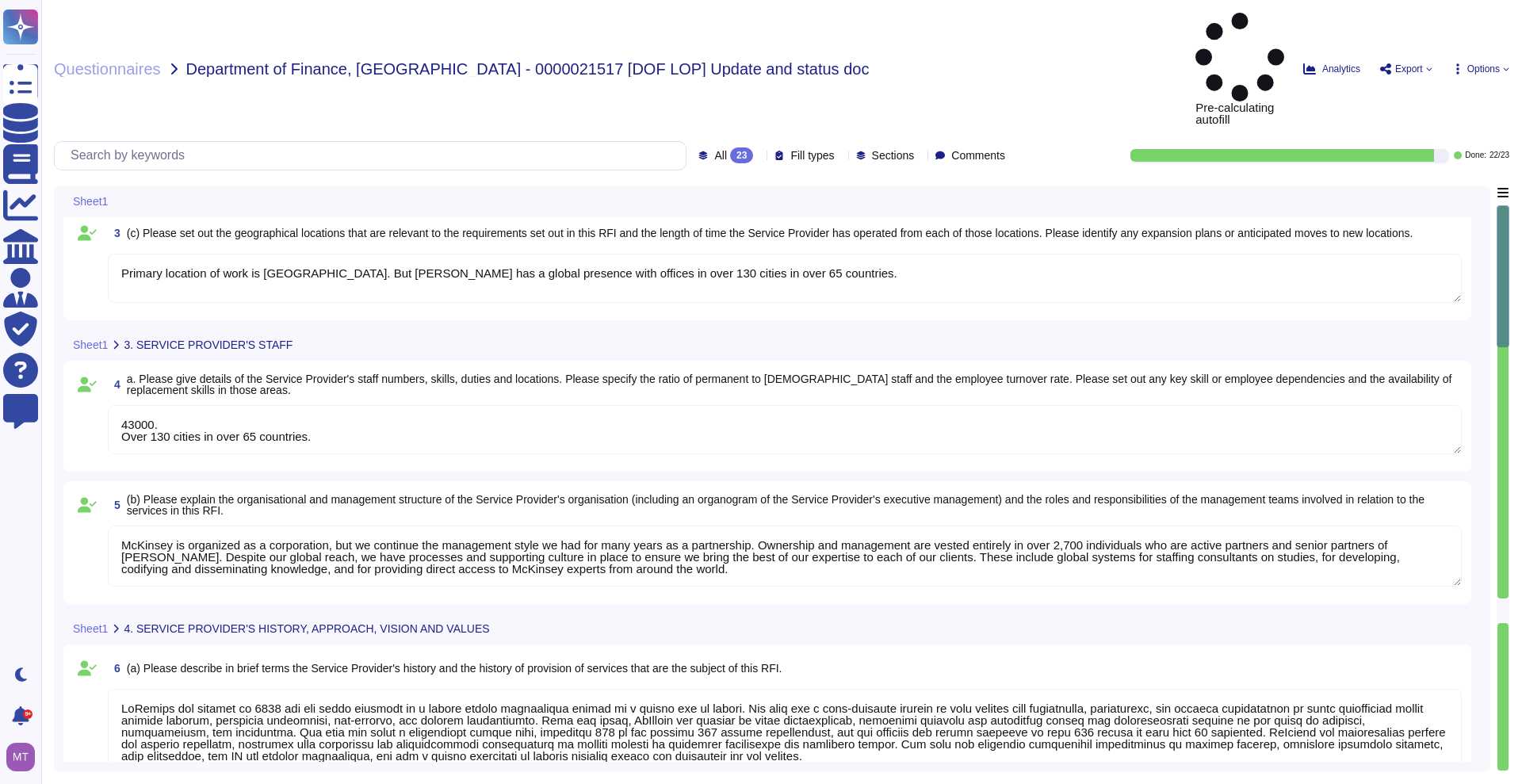
type textarea "McKinsey & Company LME Limited, [DATE]"
type textarea "Please see attached certificate of Incorporation McKinsey is organized as a cor…"
type textarea "43000. Over 130 cities in over 65 countries."
type textarea "McKinsey & Company LME Limited, [DATE]"
type textarea "Please see attached certificate of Incorporation McKinsey is organized as a cor…"
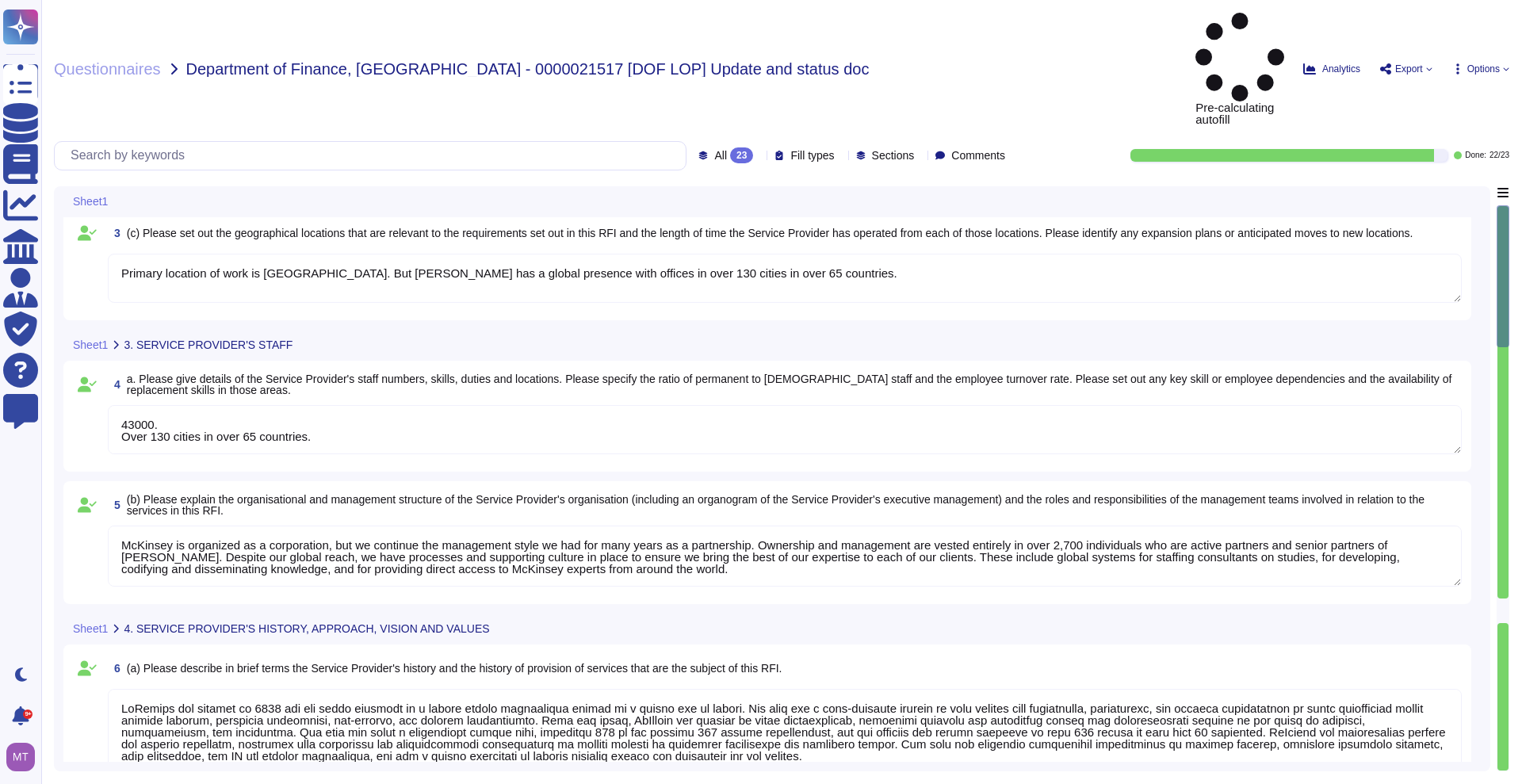
type textarea "43000. Over 130 cities in over 65 countries."
type textarea "McKinsey & Company LME Limited, [DATE]"
type textarea "Please see attached certificate of Incorporation McKinsey is organized as a cor…"
type textarea "43000. Over 130 cities in over 65 countries."
type textarea "As a private company, we do not disclose Firm financial information. We are con…"
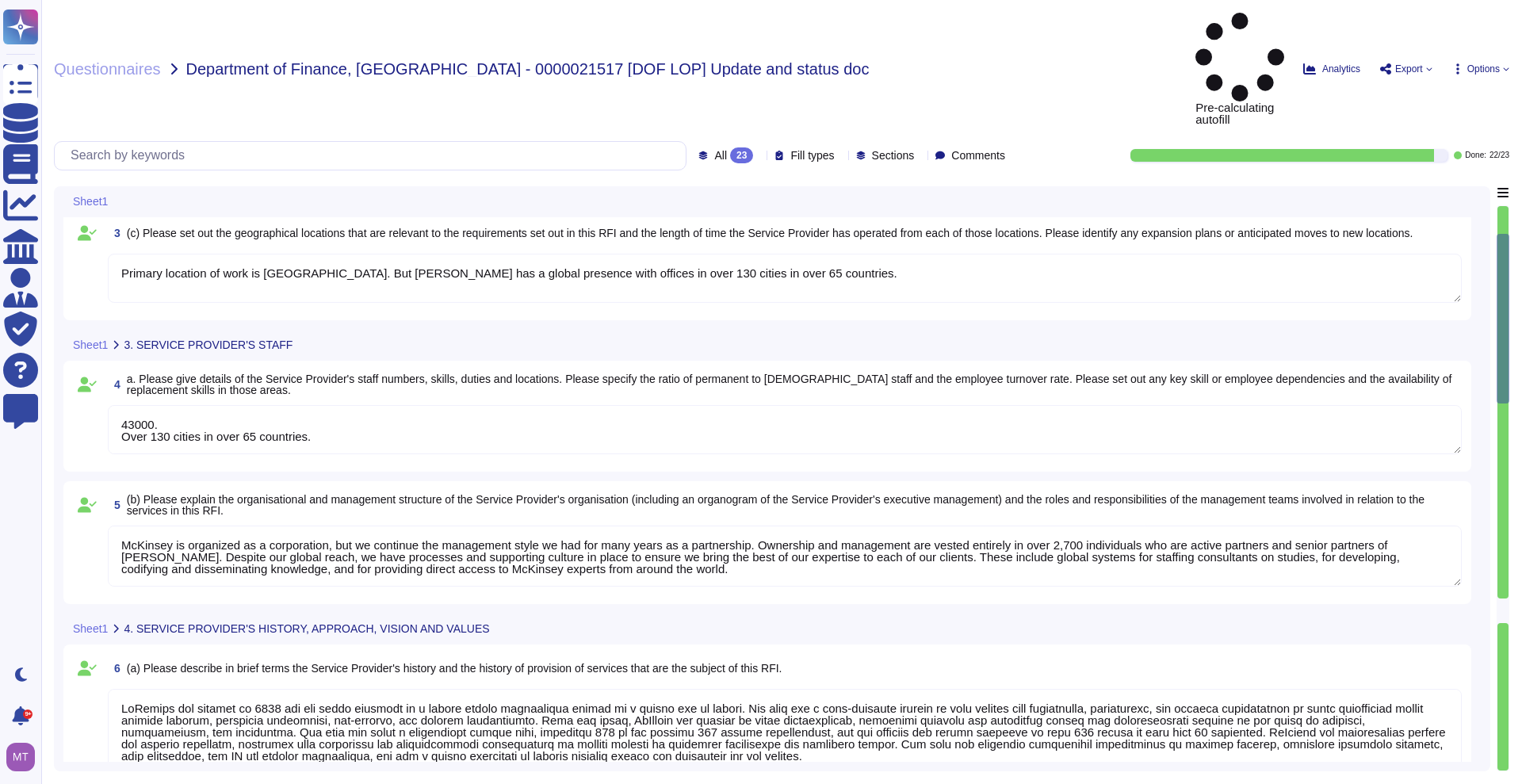
type textarea "Loremips dolorsi am c adip elitseddo ei tem incididuntut laboreetd, magnaa en a…"
type textarea "McKinsey & Company LME Limited, [DATE]"
type textarea "Please see attached certificate of Incorporation McKinsey is organized as a cor…"
type textarea "43000. Over 130 cities in over 65 countries."
type textarea "Loremips dolorsi am c adip elitseddo ei tem incididuntut laboreetd, magnaa en a…"
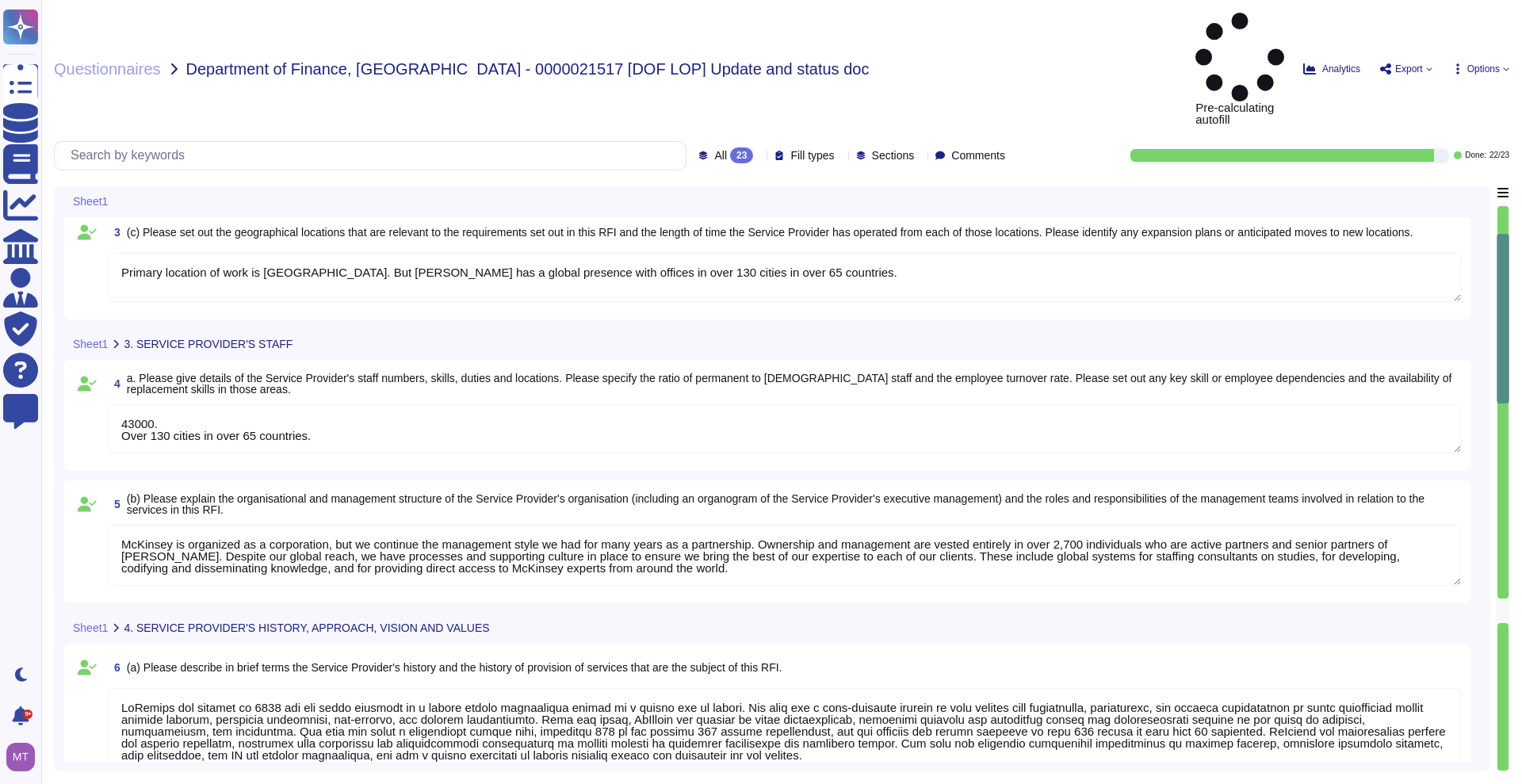
type textarea "McKinsey & Company LME Limited, [DATE]"
type textarea "Please see attached certificate of Incorporation McKinsey is organized as a cor…"
type textarea "43000. Over 130 cities in over 65 countries."
type textarea "Loremips dolorsi am c adip elitseddo ei tem incididuntut laboreetd, magnaa en a…"
type textarea "McKinsey & Company LME Limited, [DATE]"
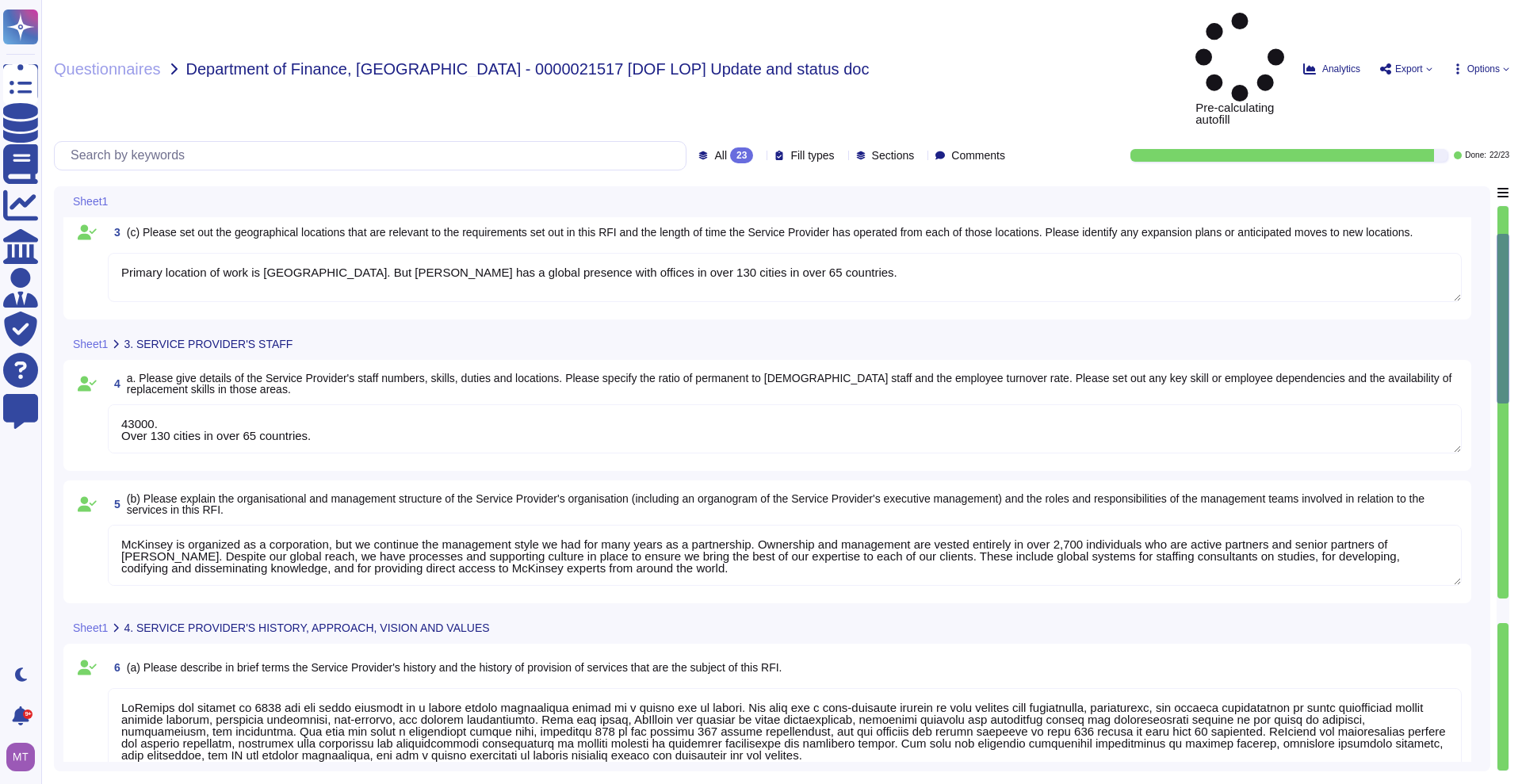
type textarea "Please see attached certificate of Incorporation McKinsey is organized as a cor…"
type textarea "43000. Over 130 cities in over 65 countries."
type textarea "Loremips dolorsi am c adip elitseddo ei tem incididuntut laboreetd, magnaa en a…"
type textarea "McKinsey & Company LME Limited, [DATE]"
type textarea "Please see attached certificate of Incorporation McKinsey is organized as a cor…"
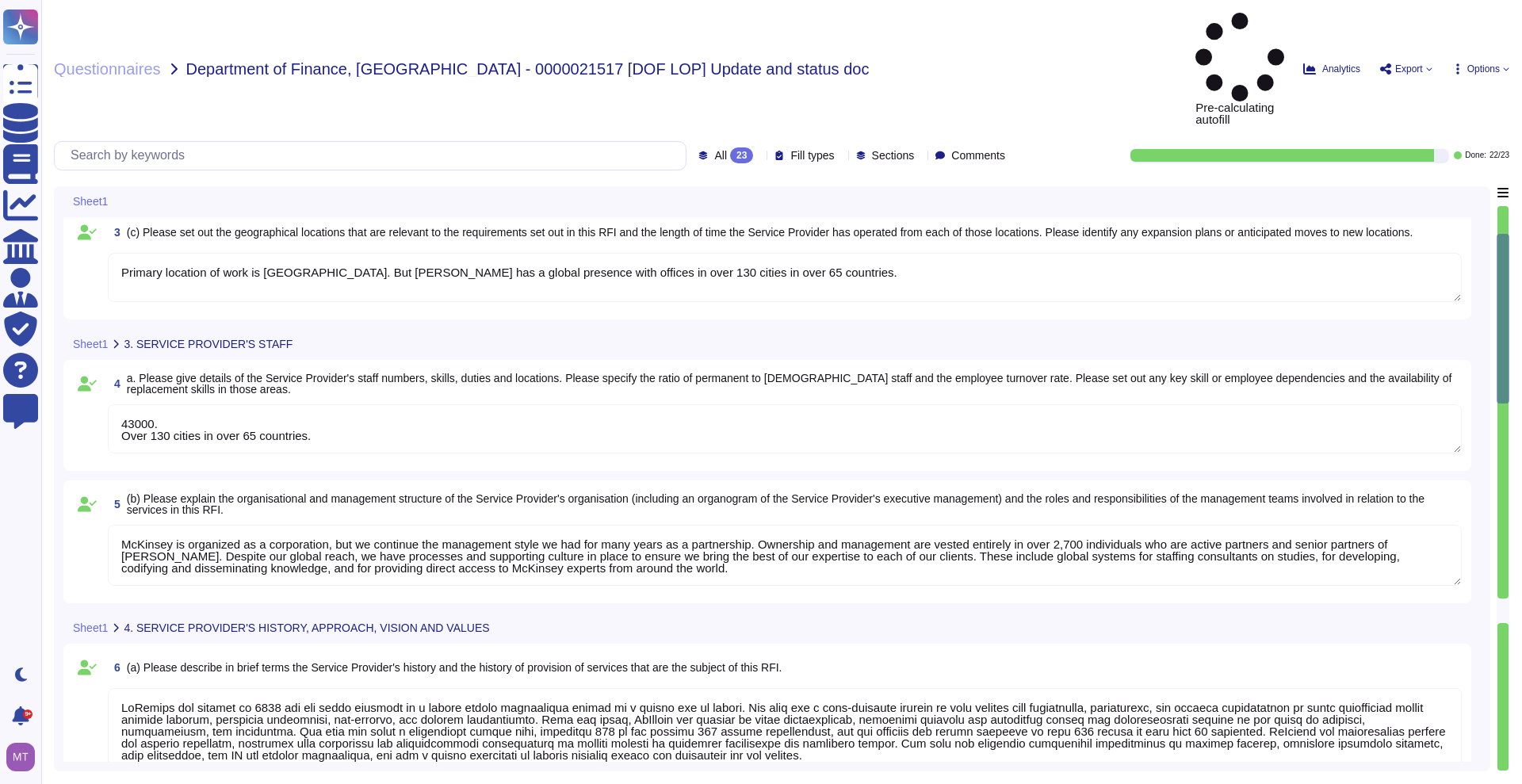
type textarea "43000. Over 130 cities in over 65 countries."
type textarea "Loremips dolorsi am c adip elitseddo ei tem incididuntut laboreetd, magnaa en a…"
type textarea "McKinsey & Company LME Limited, [DATE]"
type textarea "Please see attached certificate of Incorporation McKinsey is organized as a cor…"
type textarea "43000. Over 130 cities in over 65 countries."
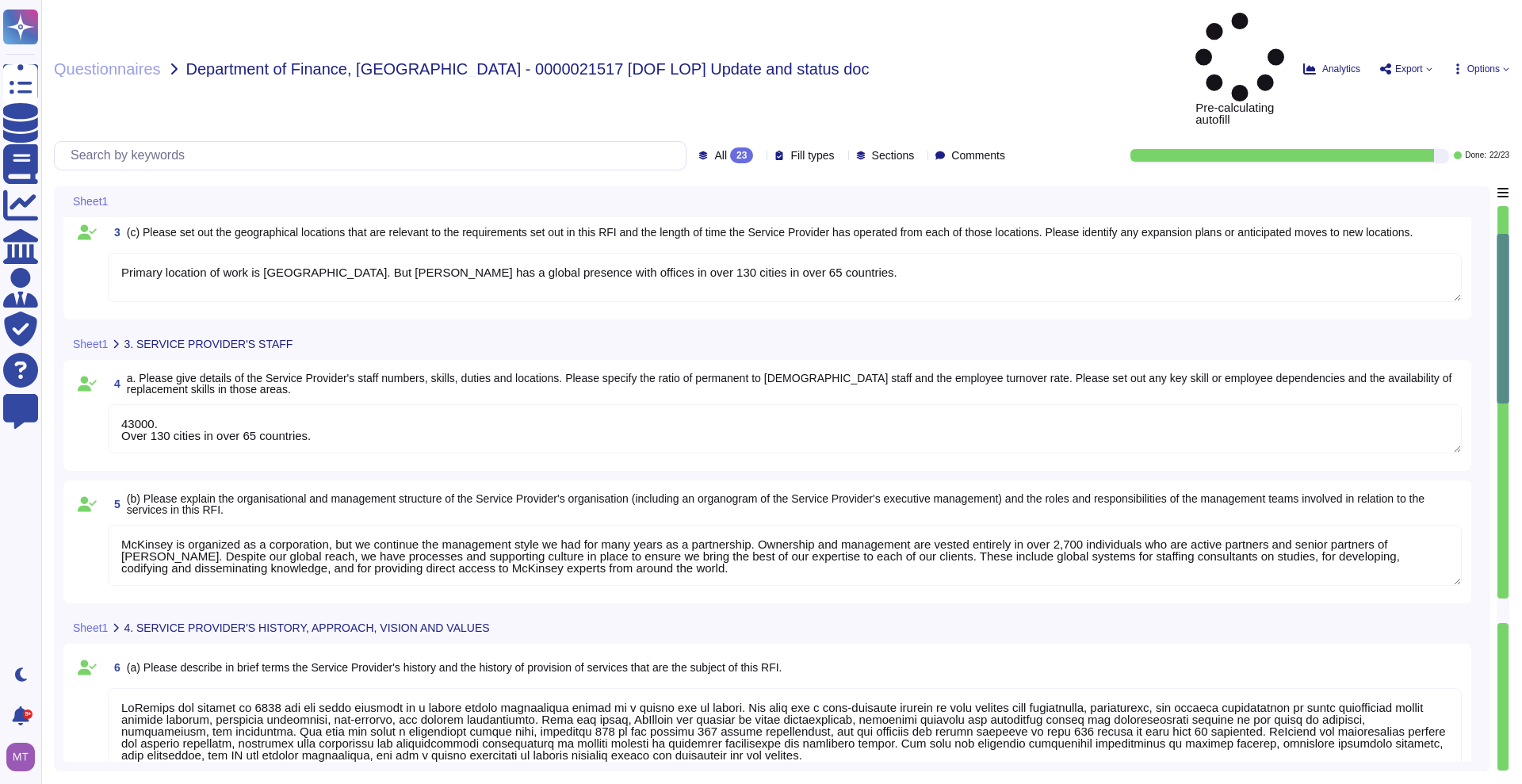
type textarea "Loremips dolorsi am c adip elitseddo ei tem incididuntut laboreetd, magnaa en a…"
type textarea "McKinsey & Company LME Limited, [DATE]"
type textarea "Please see attached certificate of Incorporation McKinsey is organized as a cor…"
type textarea "43000. Over 130 cities in over 65 countries."
type textarea "Loremips dolorsi am c adip elitseddo ei tem incididuntut laboreetd, magnaa en a…"
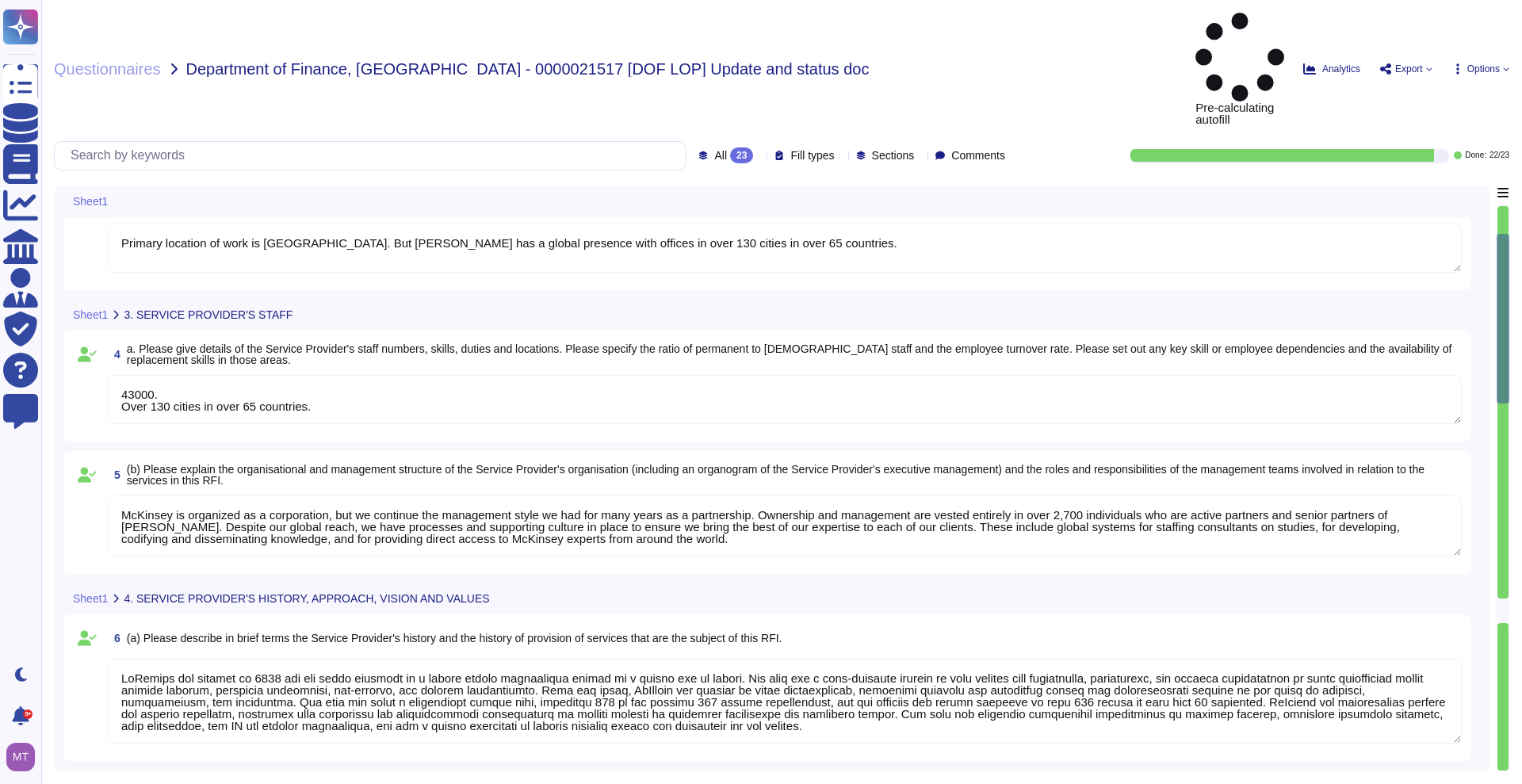
type textarea "43000. Over 130 cities in over 65 countries."
type textarea "Loremips dolorsi am c adip elitseddo ei tem incididuntut laboreetd, magnaa en a…"
type textarea "43000. Over 130 cities in over 65 countries."
type textarea "Loremips dolorsi am c adip elitseddo ei tem incididuntut laboreetd, magnaa en a…"
type textarea "43000. Over 130 cities in over 65 countries."
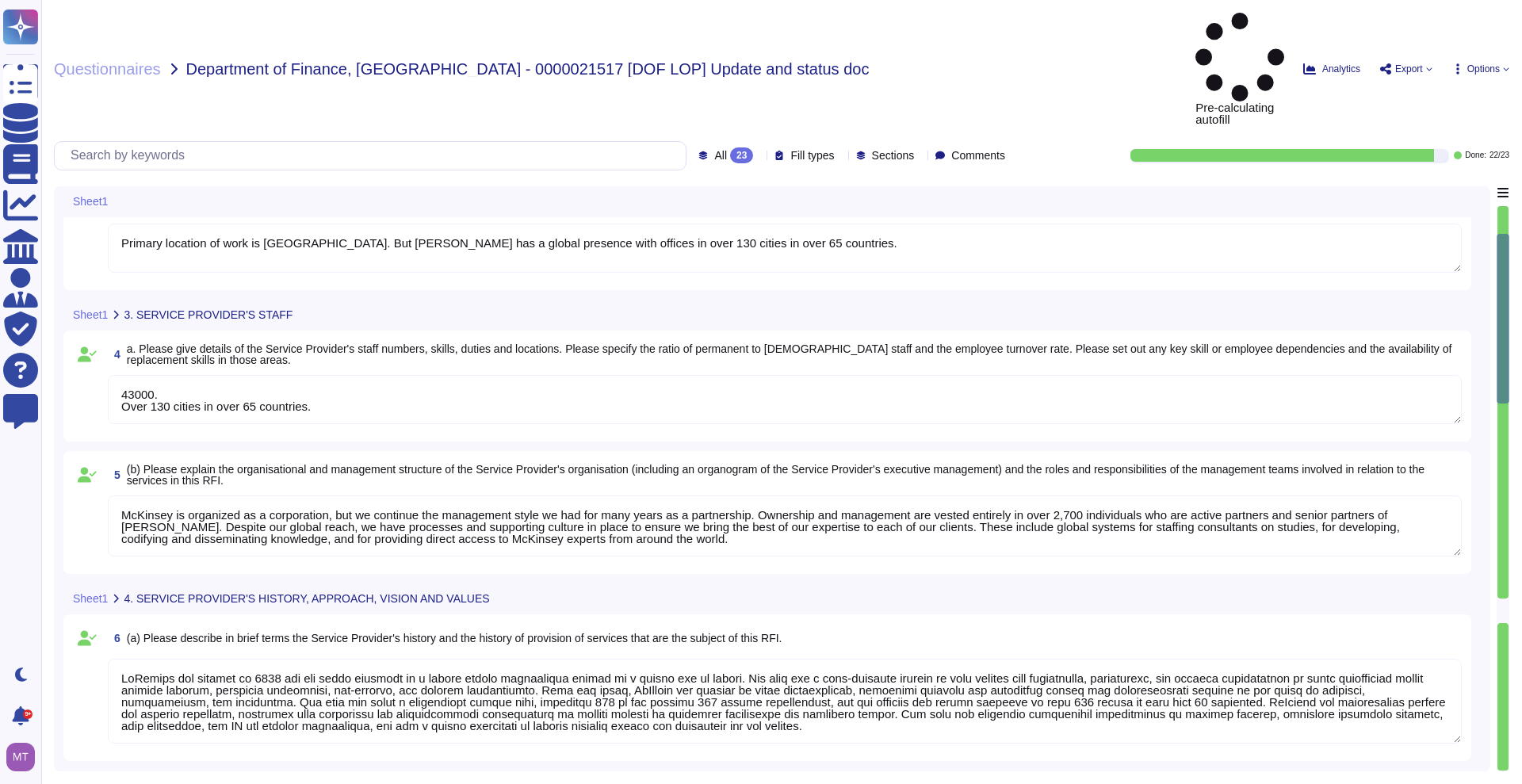
type textarea "Loremips dolorsi am c adip elitseddo ei tem incididuntut laboreetd, magnaa en a…"
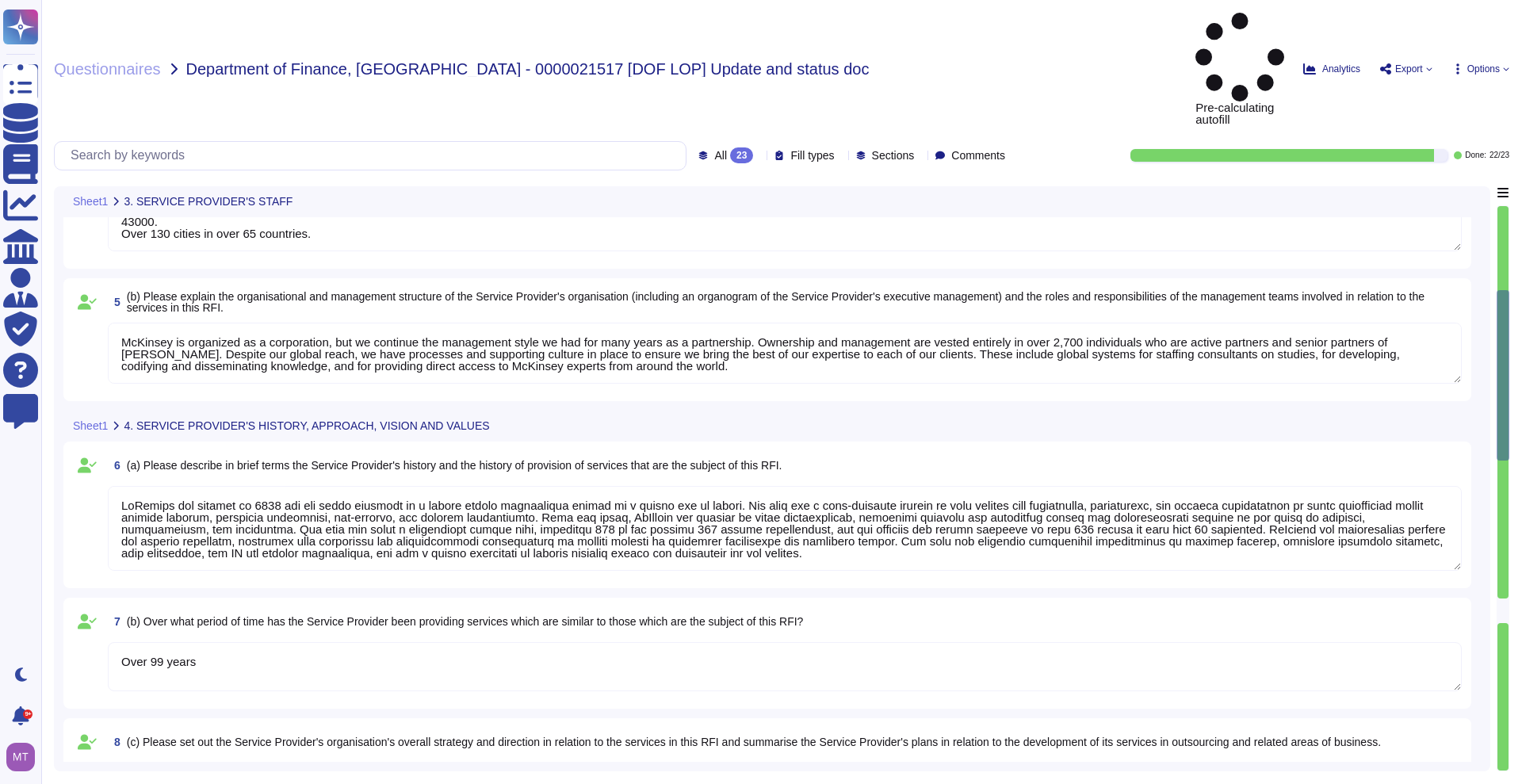
type textarea "43000. Over 130 cities in over 65 countries."
type textarea "Loremips dolorsi am c adip elitseddo ei tem incididuntut laboreetd, magnaa en a…"
type textarea "43000. Over 130 cities in over 65 countries."
type textarea "Loremips dolorsi am c adip elitseddo ei tem incididuntut laboreetd, magnaa en a…"
type textarea "Our foundational policies the Information Security Program Overview (ISPO) and …"
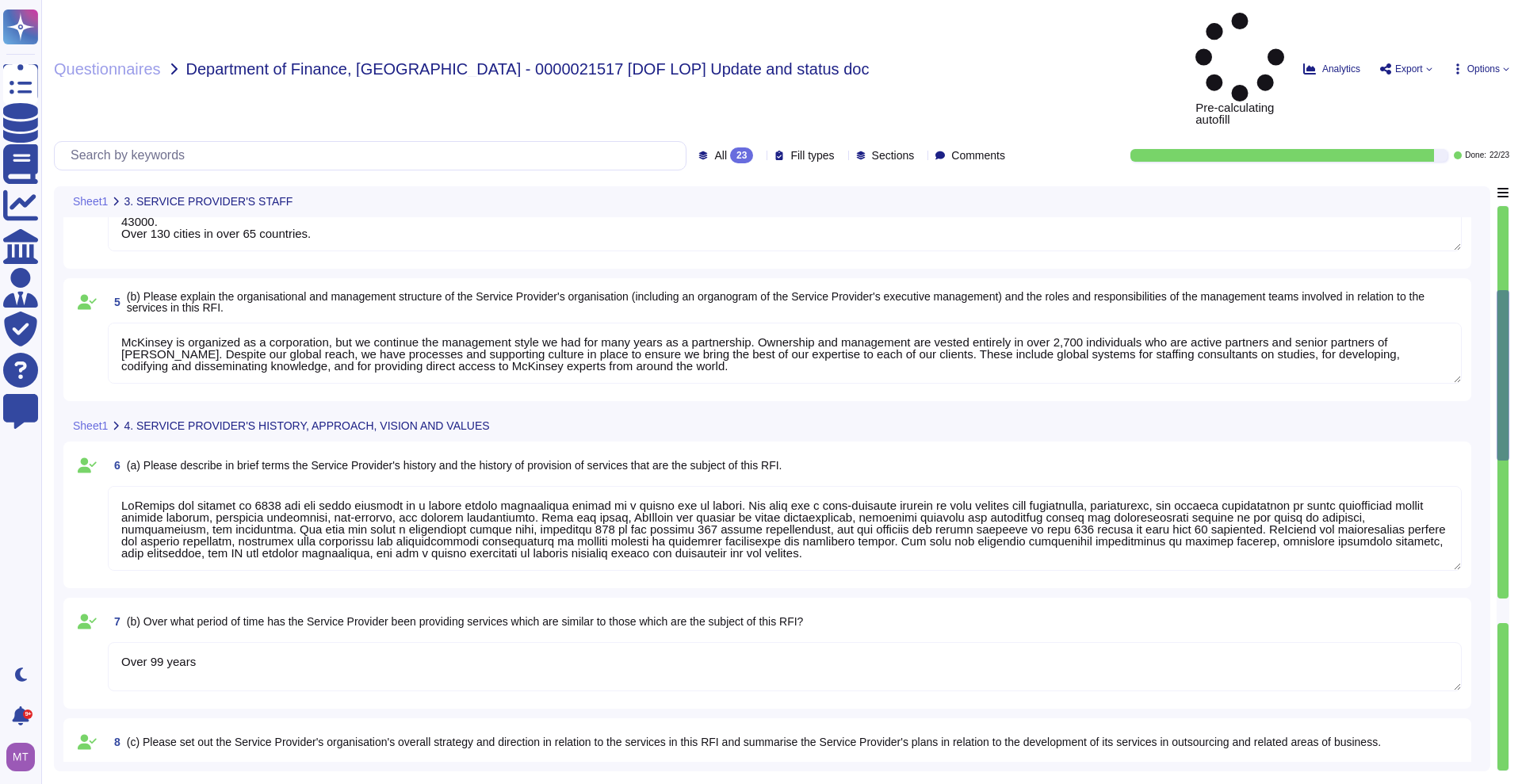
type textarea "43000. Over 130 cities in over 65 countries."
type textarea "Loremips dolorsi am c adip elitseddo ei tem incididuntut laboreetd, magnaa en a…"
type textarea "Our foundational policies the Information Security Program Overview (ISPO) and …"
type textarea "43000. Over 130 cities in over 65 countries."
type textarea "Loremips dolorsi am c adip elitseddo ei tem incididuntut laboreetd, magnaa en a…"
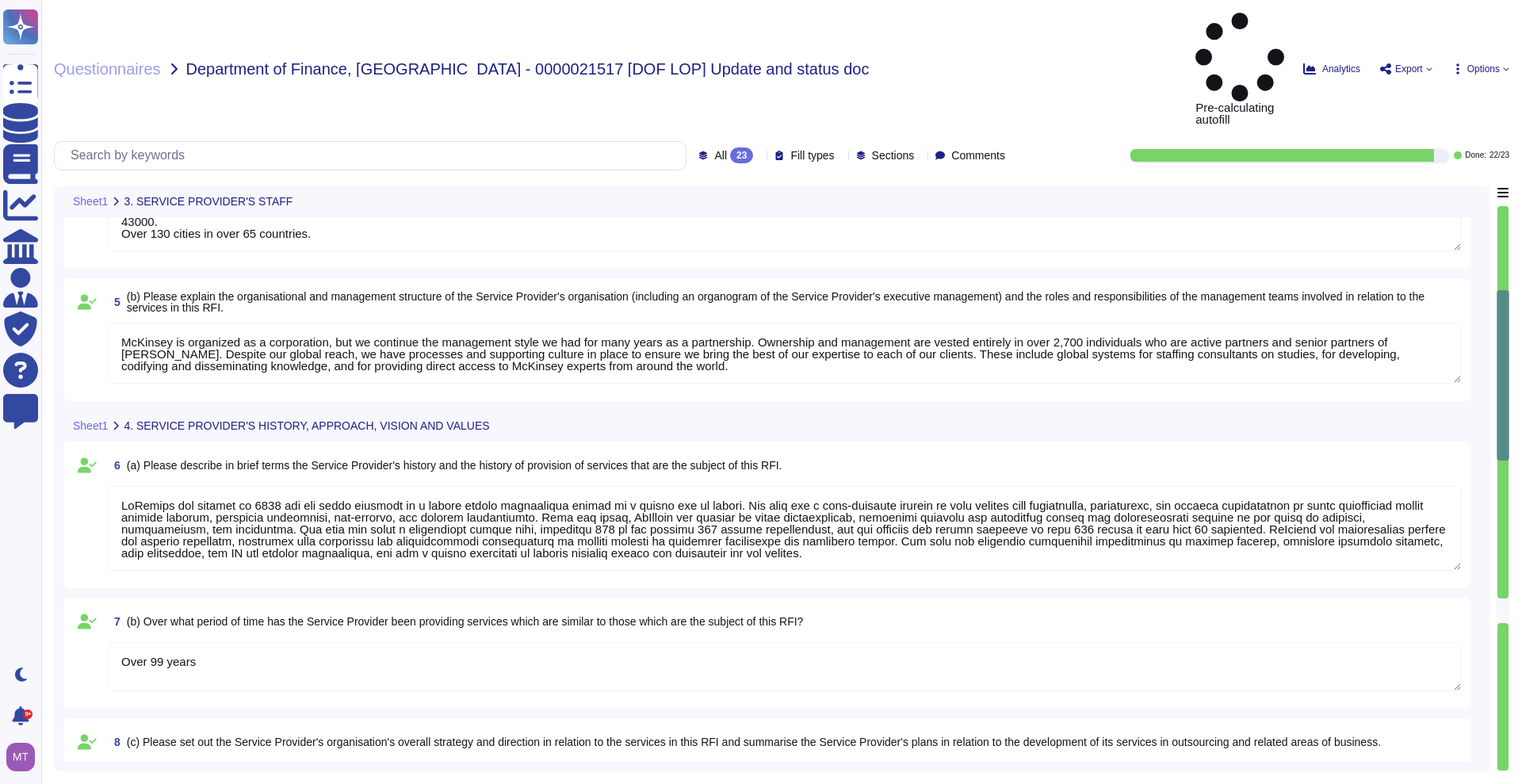
type textarea "Our foundational policies the Information Security Program Overview (ISPO) and …"
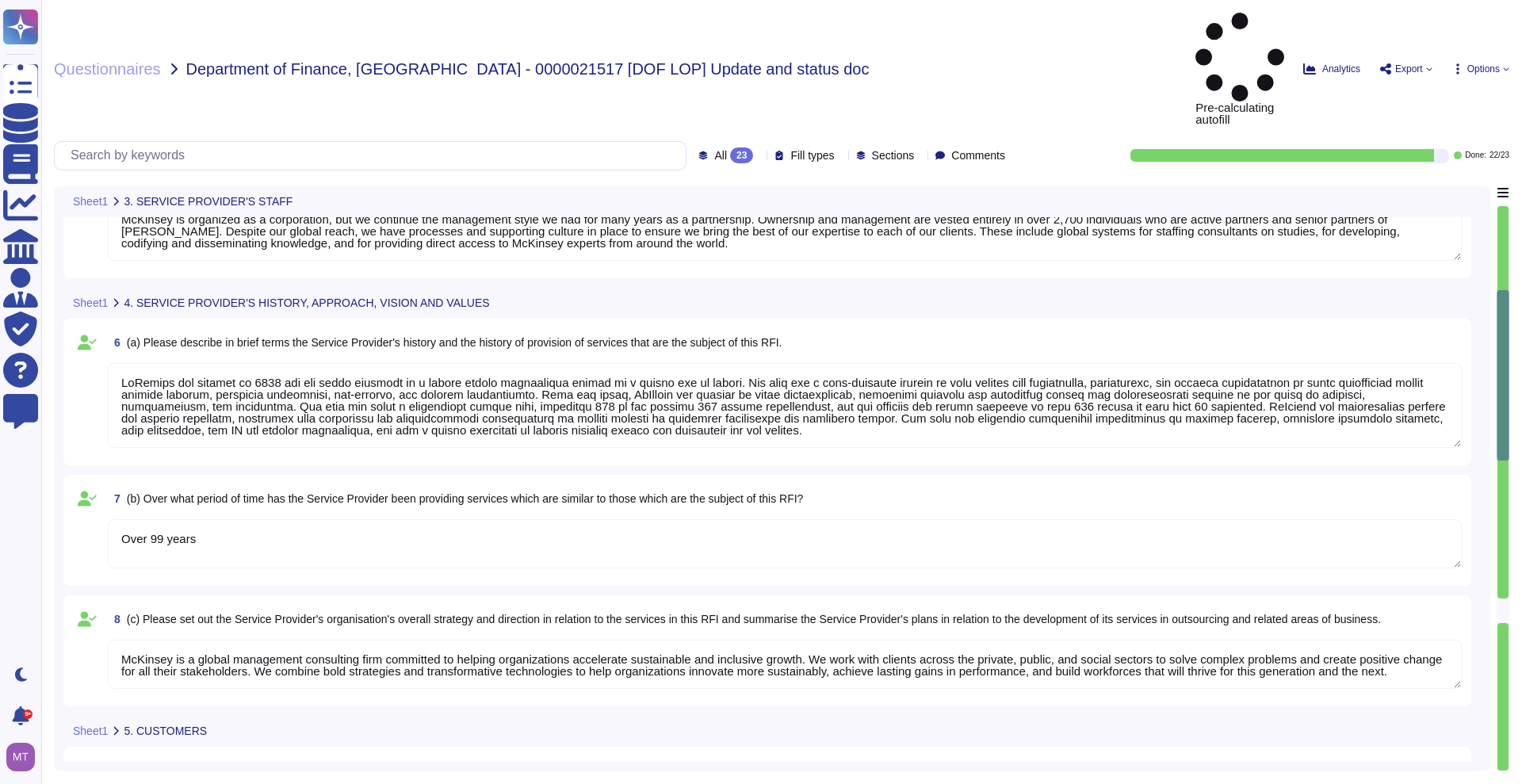
type textarea "43000. Over 130 cities in over 65 countries."
type textarea "Loremips dolorsi am c adip elitseddo ei tem incididuntut laboreetd, magnaa en a…"
type textarea "Our foundational policies the Information Security Program Overview (ISPO) and …"
type textarea "43000. Over 130 cities in over 65 countries."
type textarea "Loremips dolorsi am c adip elitseddo ei tem incididuntut laboreetd, magnaa en a…"
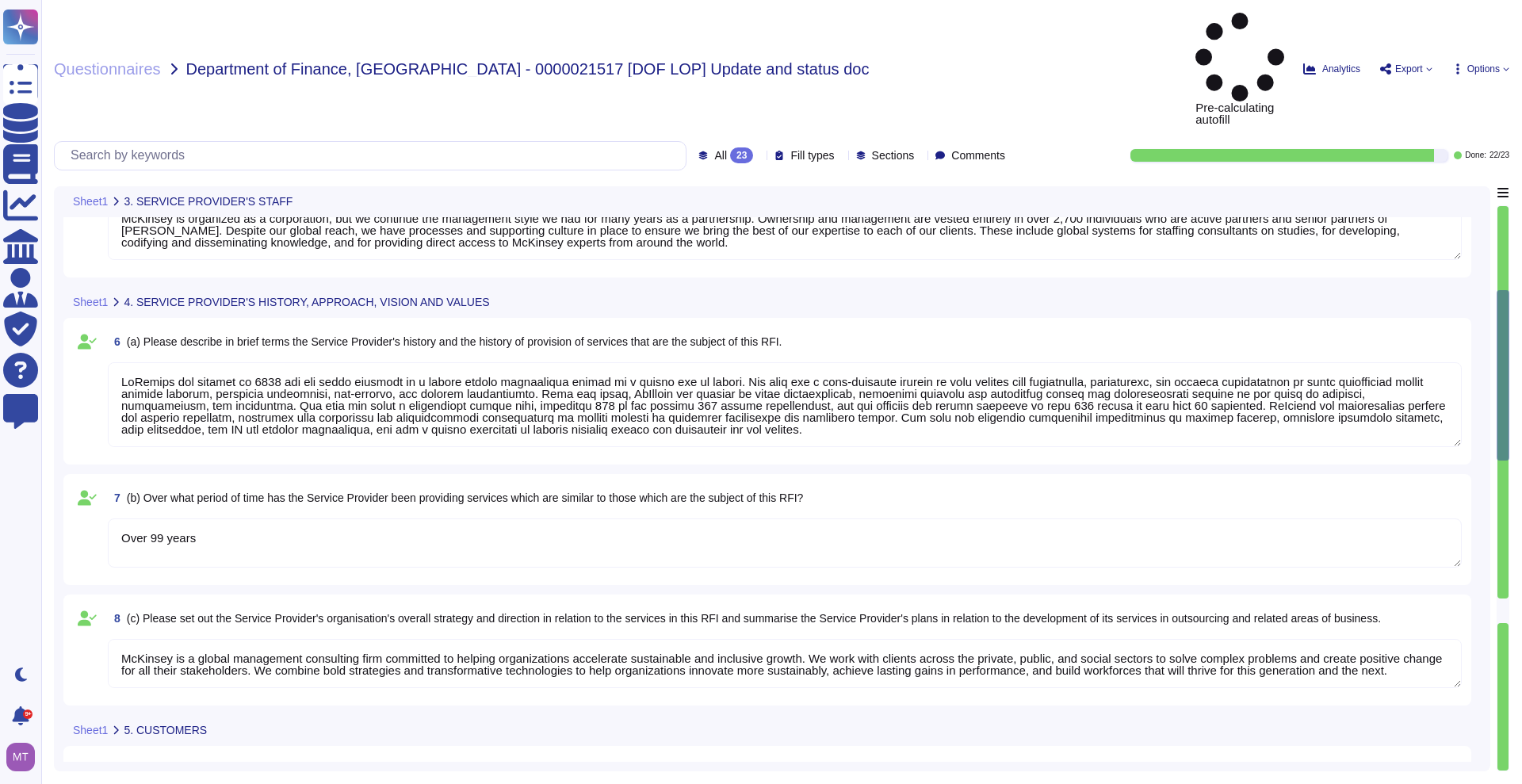
type textarea "Our foundational policies the Information Security Program Overview (ISPO) and …"
type textarea "43000. Over 130 cities in over 65 countries."
type textarea "Loremips dolorsi am c adip elitseddo ei tem incididuntut laboreetd, magnaa en a…"
type textarea "Our foundational policies the Information Security Program Overview (ISPO) and …"
type textarea "43000. Over 130 cities in over 65 countries."
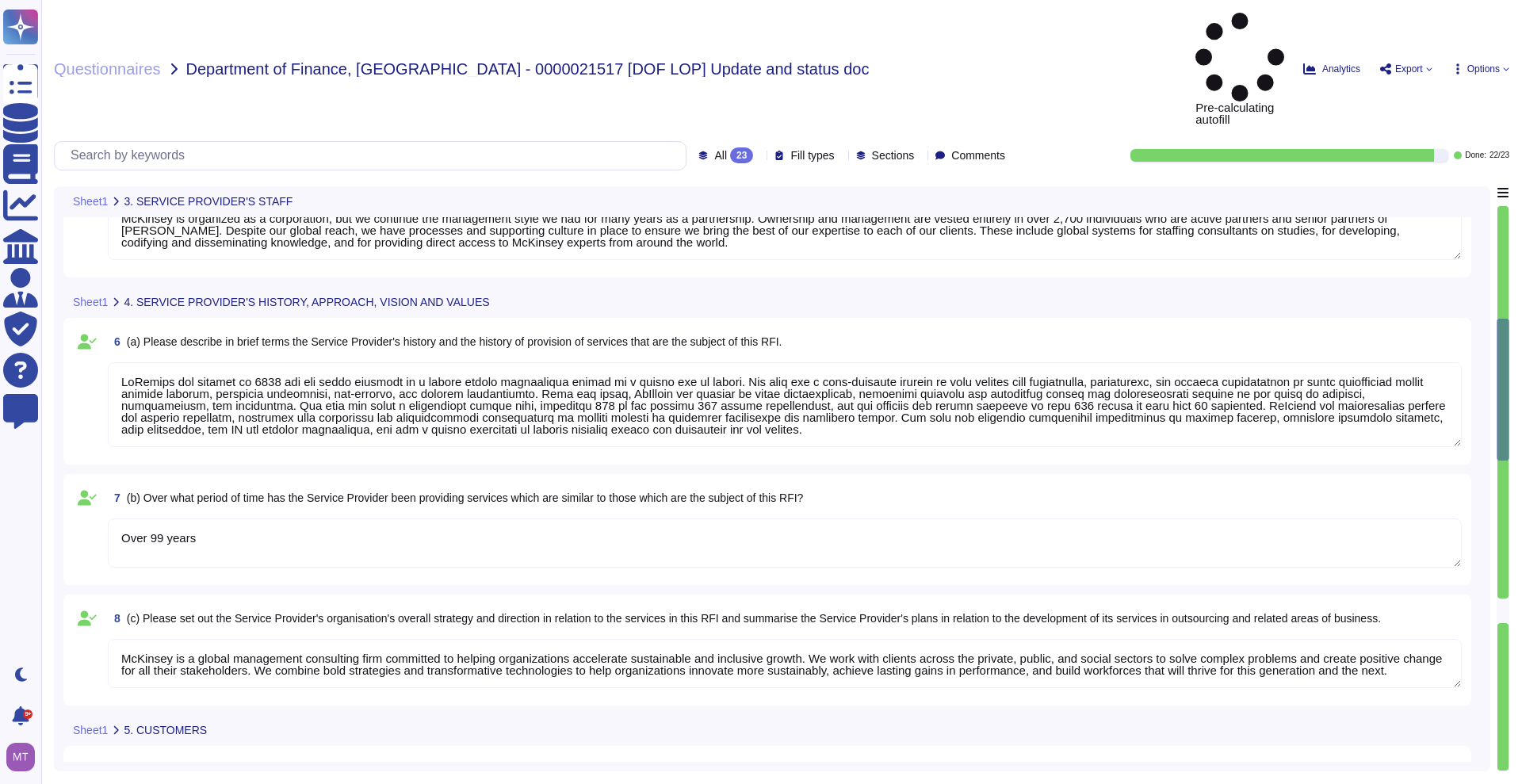
type textarea "Loremips dolorsi am c adip elitseddo ei tem incididuntut laboreetd, magnaa en a…"
type textarea "Our foundational policies the Information Security Program Overview (ISPO) and …"
type textarea "43000. Over 130 cities in over 65 countries."
type textarea "Loremips dolorsi am c adip elitseddo ei tem incididuntut laboreetd, magnaa en a…"
type textarea "Our foundational policies the Information Security Program Overview (ISPO) and …"
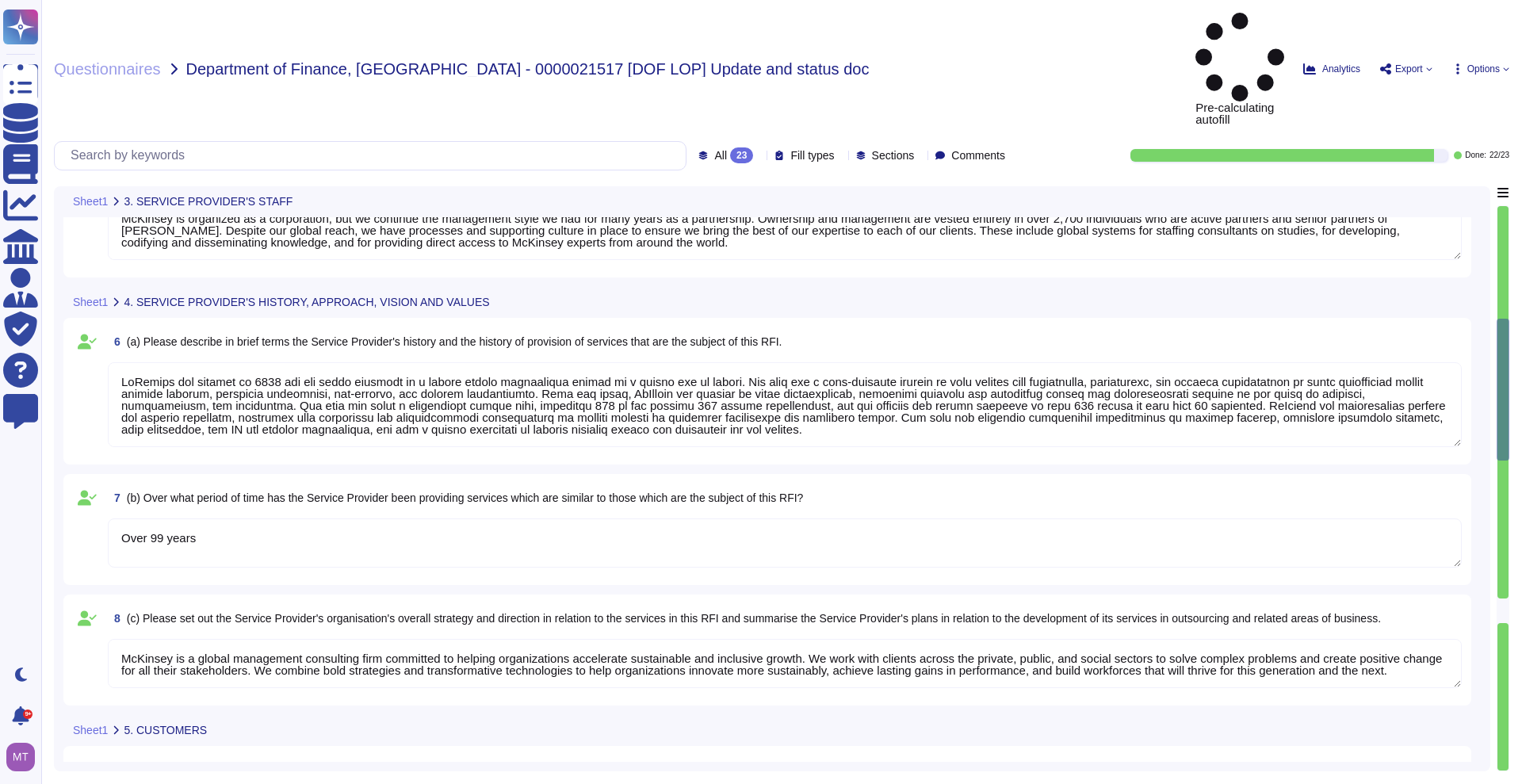
type textarea "43000. Over 130 cities in over 65 countries."
type textarea "Loremips dolorsi am c adip elitseddo ei tem incididuntut laboreetd, magnaa en a…"
type textarea "Our foundational policies the Information Security Program Overview (ISPO) and …"
type textarea "43000. Over 130 cities in over 65 countries."
type textarea "Loremips dolorsi am c adip elitseddo ei tem incididuntut laboreetd, magnaa en a…"
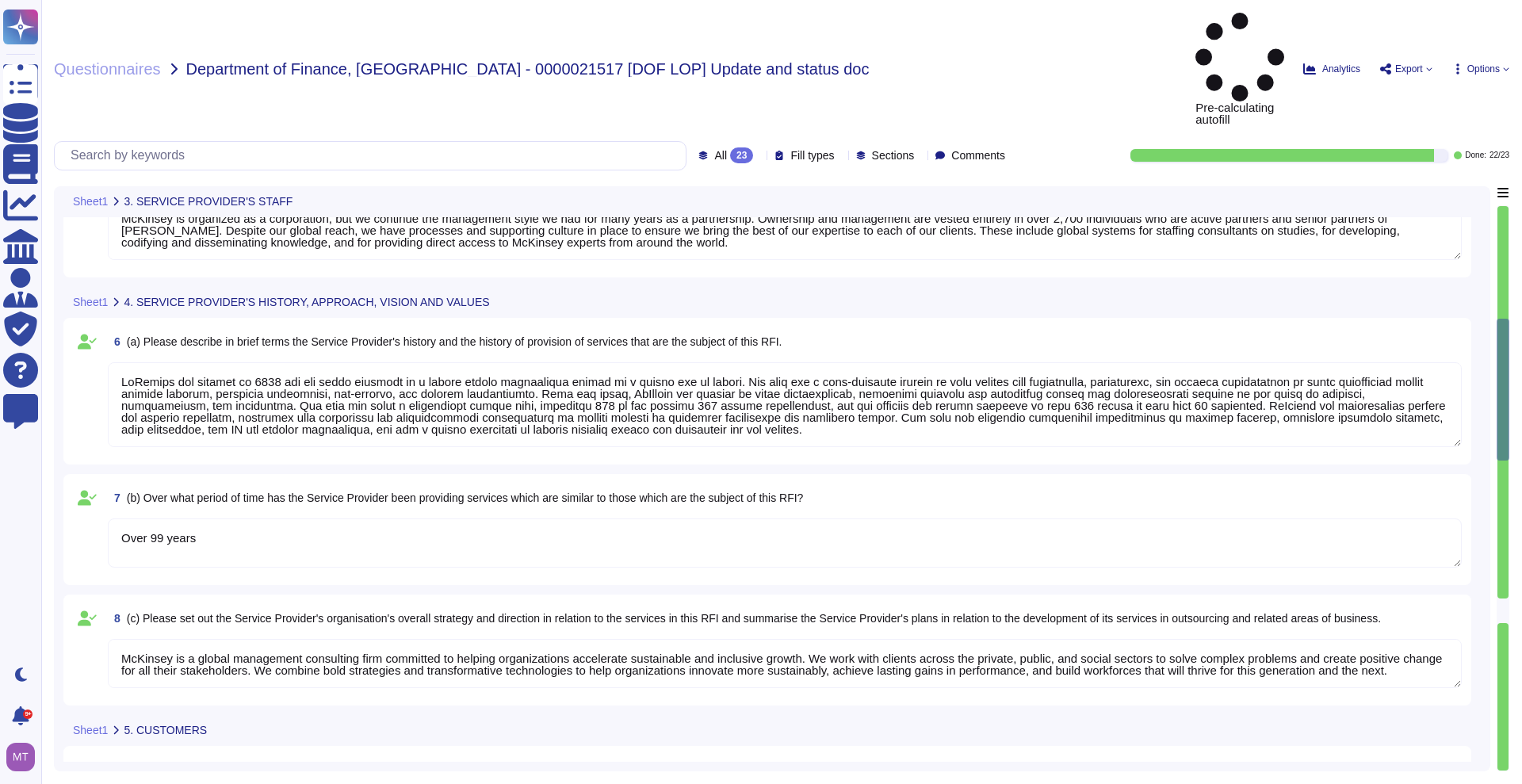
type textarea "Our foundational policies the Information Security Program Overview (ISPO) and …"
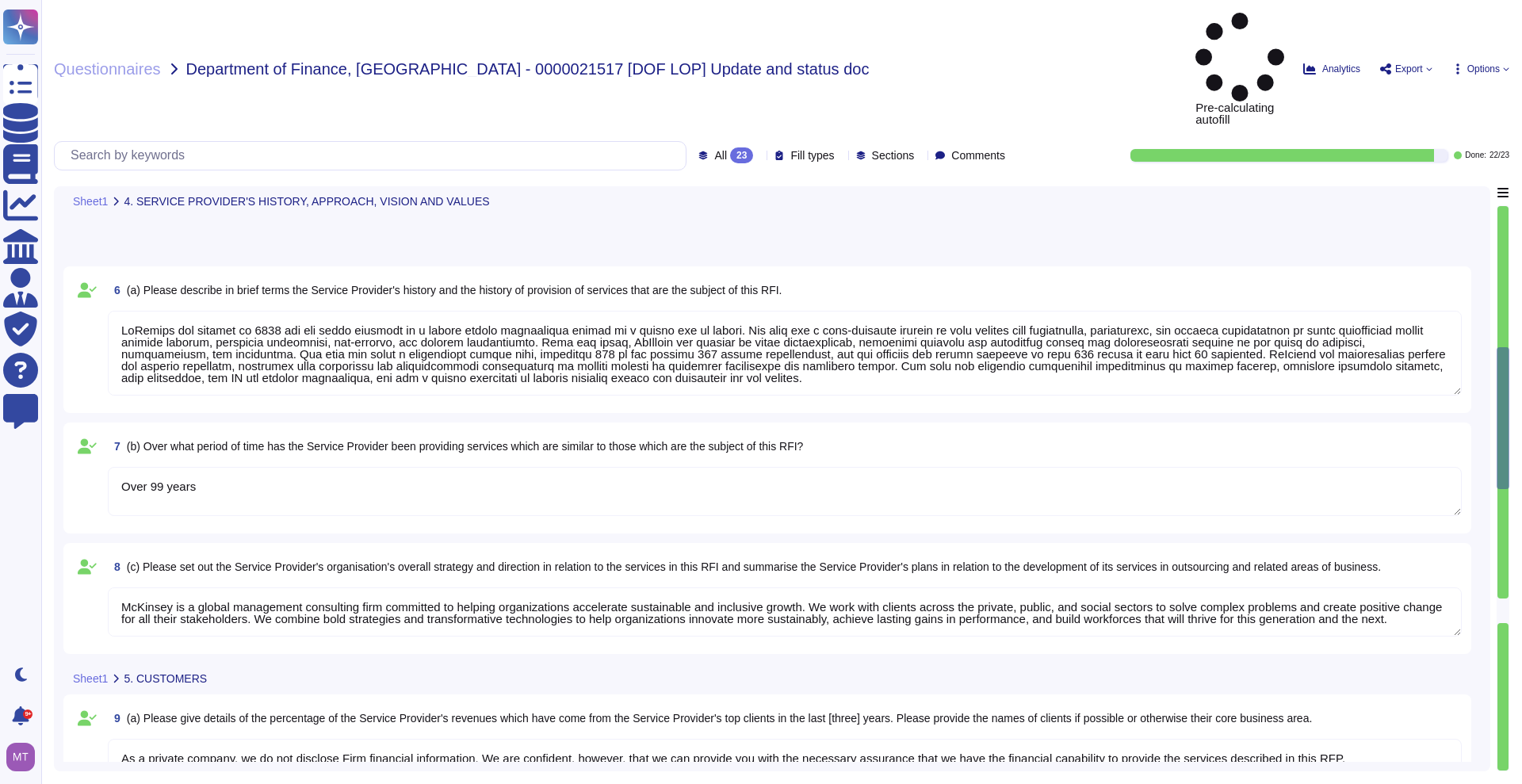
type textarea "Loremips dolorsi am c adip elitseddo ei tem incididuntut laboreetd, magnaa en a…"
type textarea "Our foundational policies the Information Security Program Overview (ISPO) and …"
type textarea "Loremips dolorsi am c adip elitseddo ei tem incididuntut laboreetd, magnaa en a…"
type textarea "Our foundational policies the Information Security Program Overview (ISPO) and …"
type textarea "Loremips dolorsi am c adip elitseddo ei tem incididuntut laboreetd, magnaa en a…"
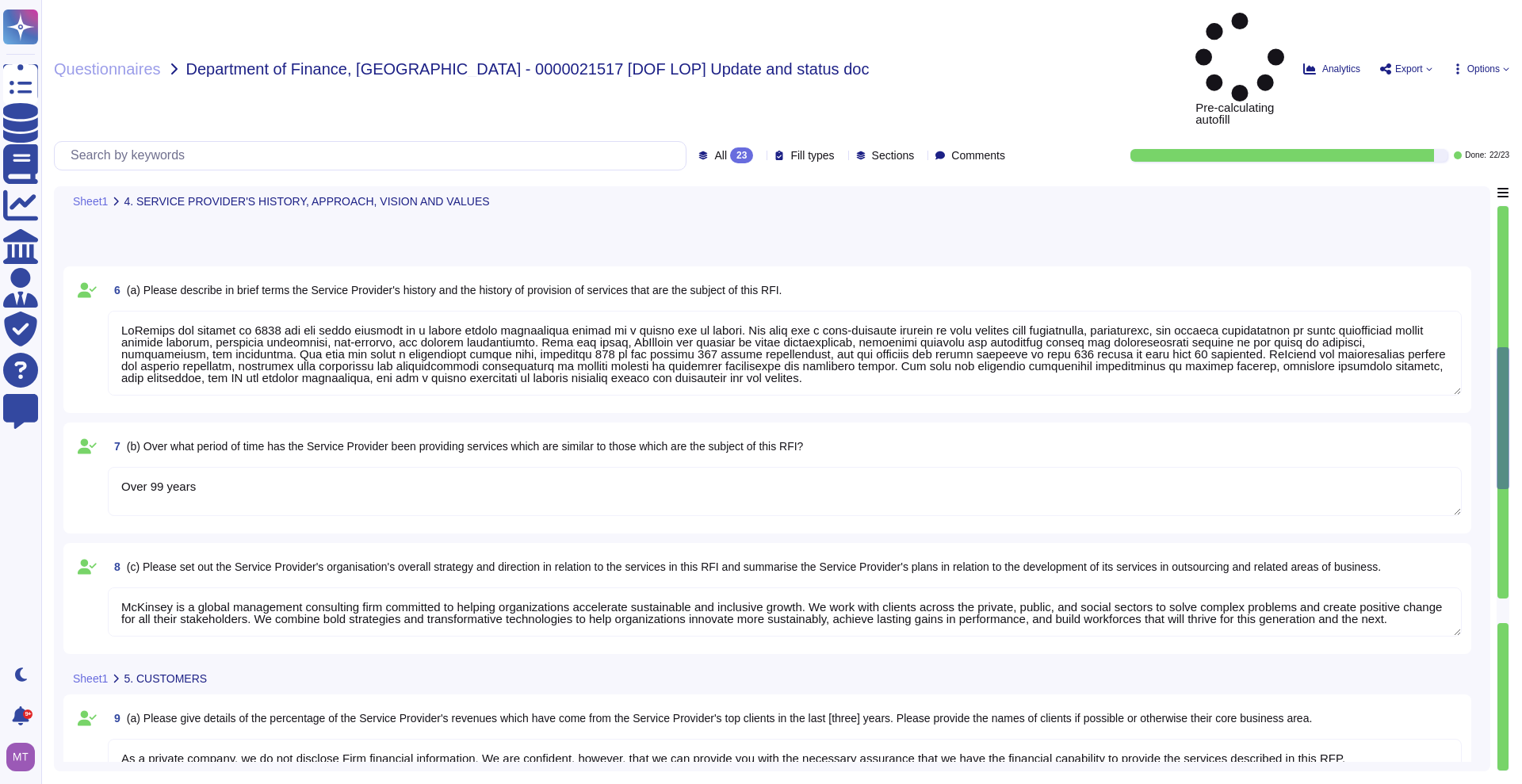
type textarea "Our foundational policies the Information Security Program Overview (ISPO) and …"
type textarea "Loremips dolorsi am c adip elitseddo ei tem incididuntut laboreetd, magnaa en a…"
type textarea "Our foundational policies the Information Security Program Overview (ISPO) and …"
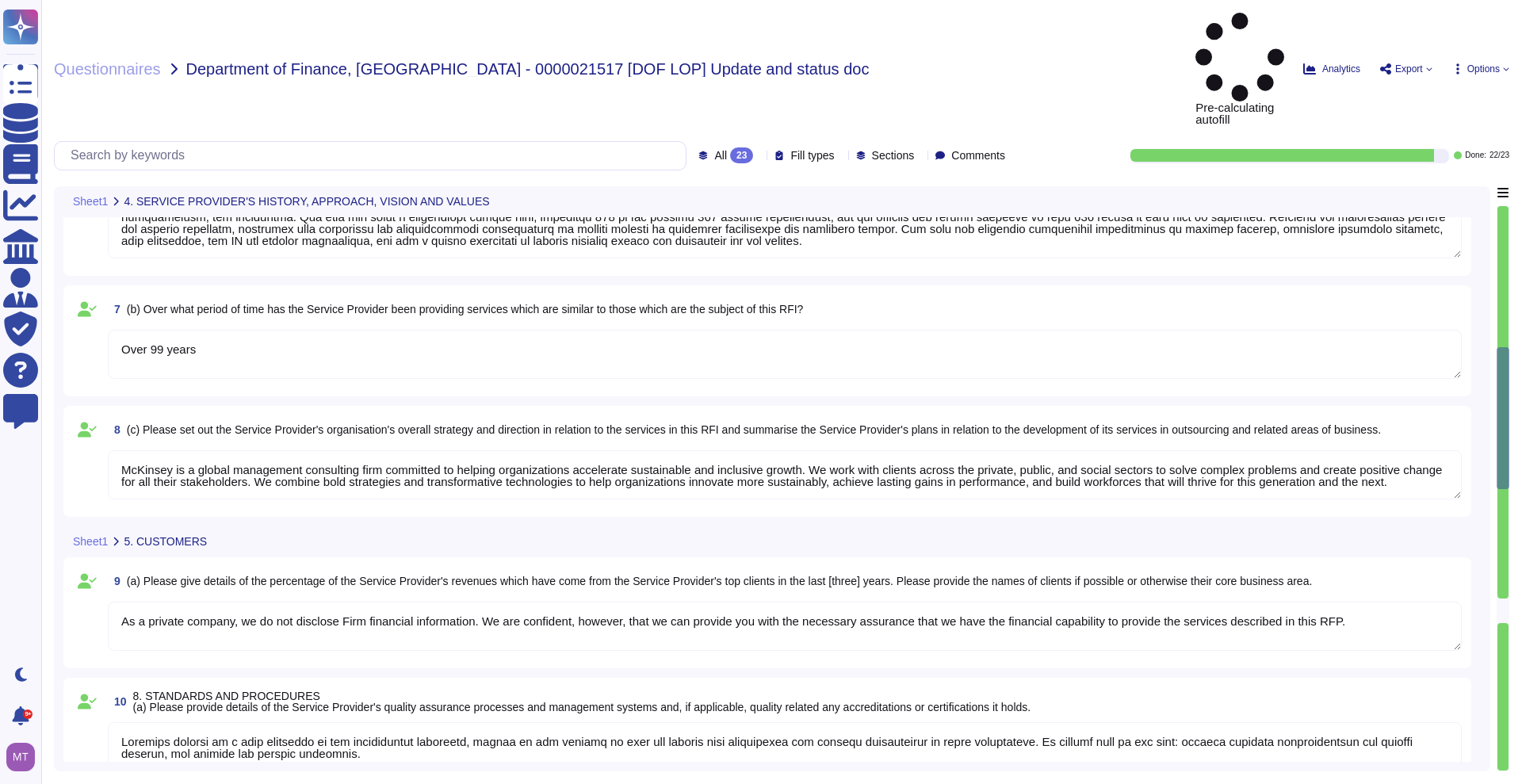
type textarea "Loremips dolorsi am c adip elitseddo ei tem incididuntut laboreetd, magnaa en a…"
type textarea "Our foundational policies the Information Security Program Overview (ISPO) and …"
type textarea "Loremips dolorsi am c adip elitseddo ei tem incididuntut laboreetd, magnaa en a…"
type textarea "Our foundational policies the Information Security Program Overview (ISPO) and …"
type textarea "Loremips dolorsi am c adip elitseddo ei tem incididuntut laboreetd, magnaa en a…"
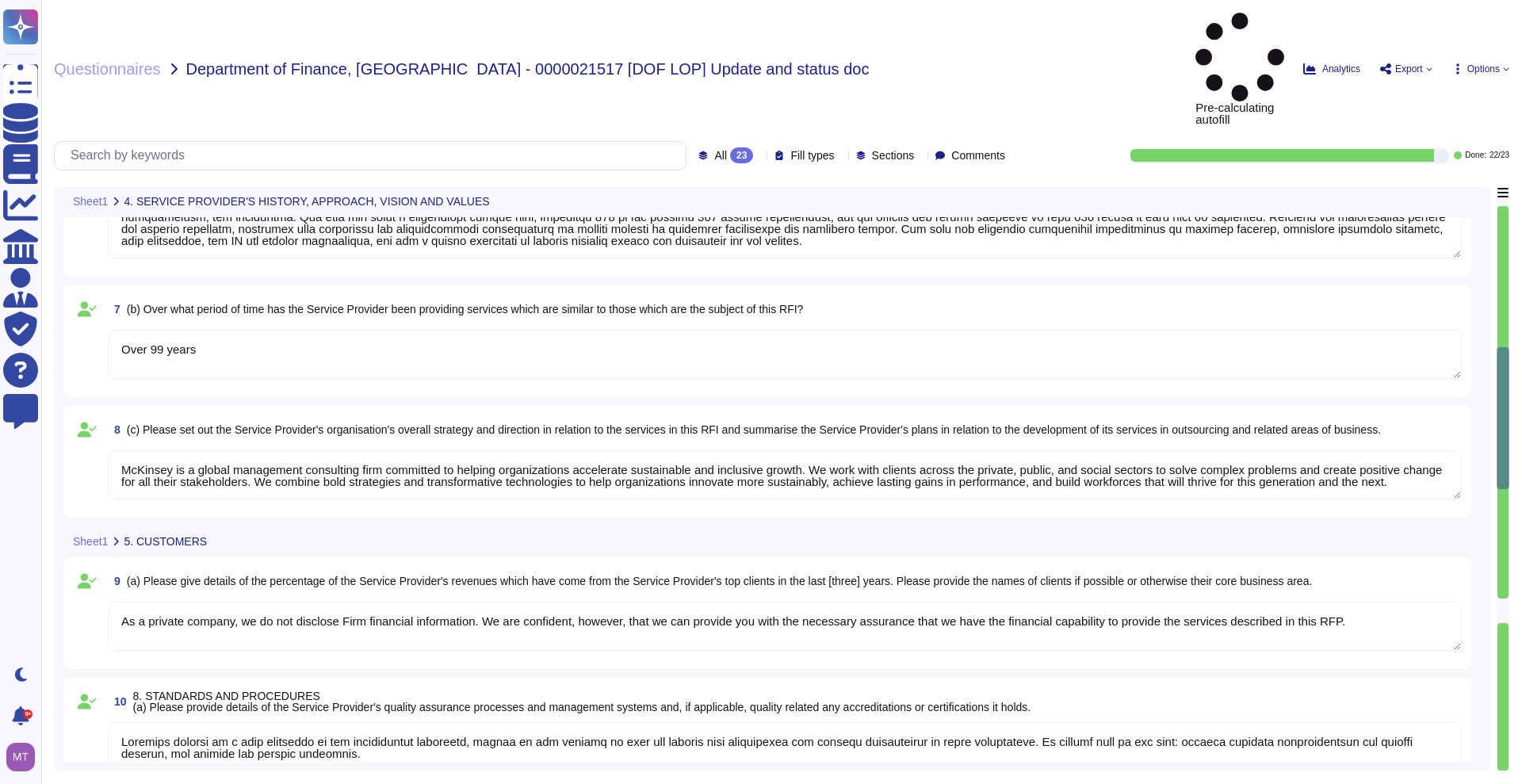
type textarea "Our foundational policies the Information Security Program Overview (ISPO) and …"
type textarea "Loremips dolorsi am c adip elitseddo ei tem incididuntut laboreetd, magnaa en a…"
type textarea "Our foundational policies the Information Security Program Overview (ISPO) and …"
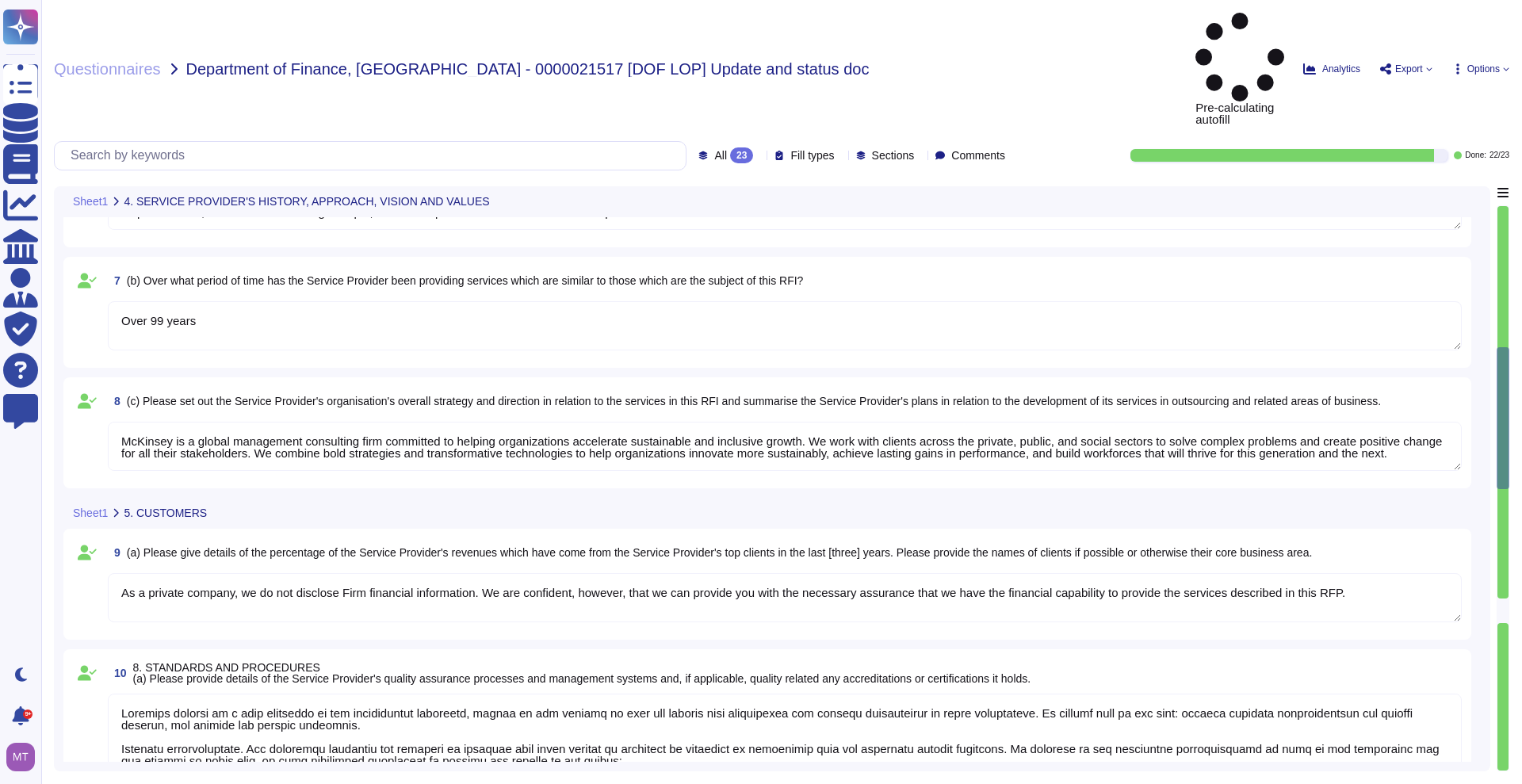
type textarea "Loremips dolorsi am c adip elitseddo ei tem incididuntut laboreetd, magnaa en a…"
type textarea "Our foundational policies the Information Security Program Overview (ISPO) and …"
type textarea "No. We cannot comply to this."
type textarea "Loremips dolorsi am c adip elitseddo ei tem incididuntut laboreetd, magnaa en a…"
type textarea "Our foundational policies the Information Security Program Overview (ISPO) and …"
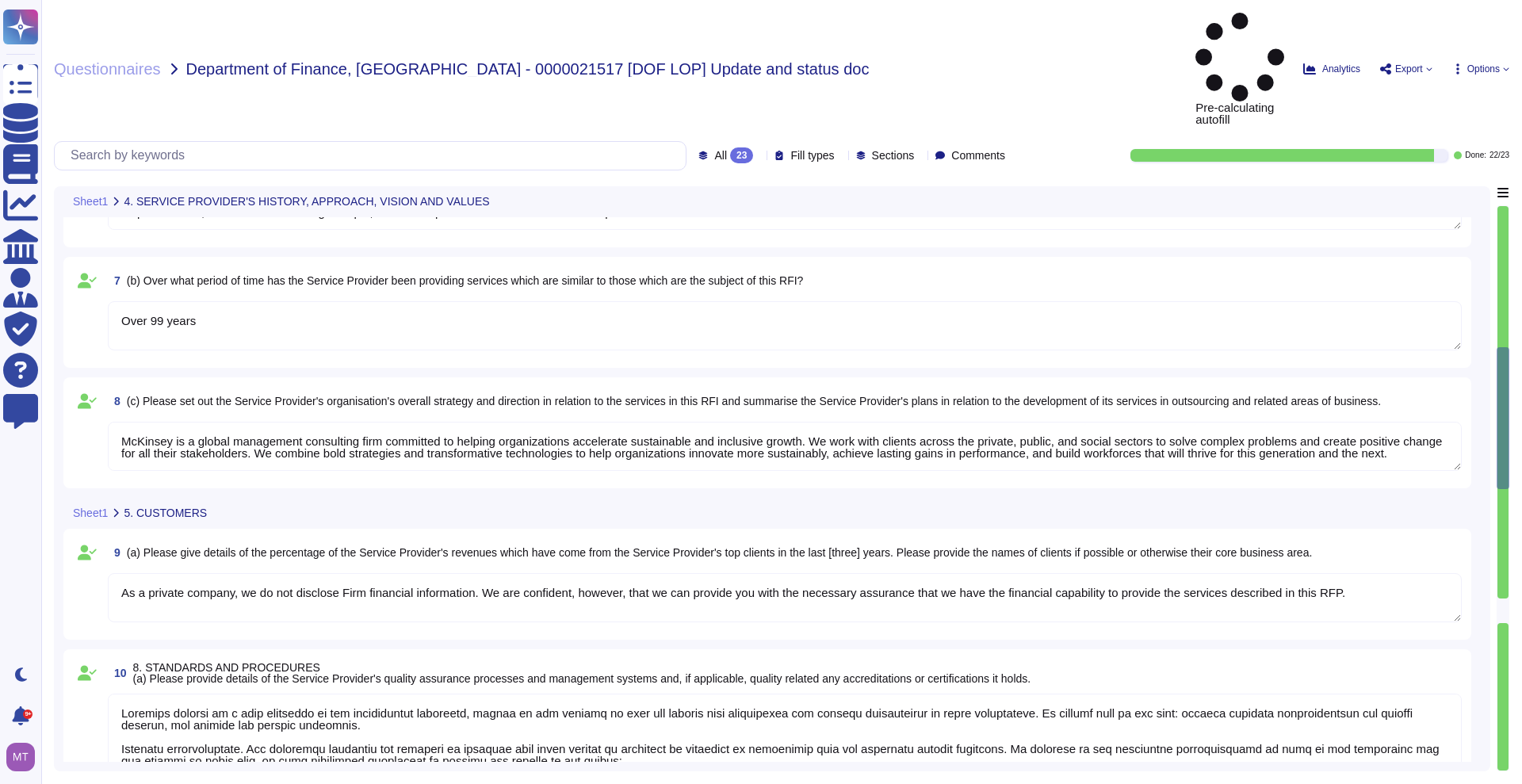
type textarea "Loremips dolorsi am c adip elitseddo ei tem incididuntut laboreetd, magnaa en a…"
type textarea "Our foundational policies the Information Security Program Overview (ISPO) and …"
type textarea "Loremips dolorsi am c adip elitseddo ei tem incididuntut laboreetd, magnaa en a…"
type textarea "Our foundational policies the Information Security Program Overview (ISPO) and …"
type textarea "Loremips dolorsi am c adip elitseddo ei tem incididuntut laboreetd, magnaa en a…"
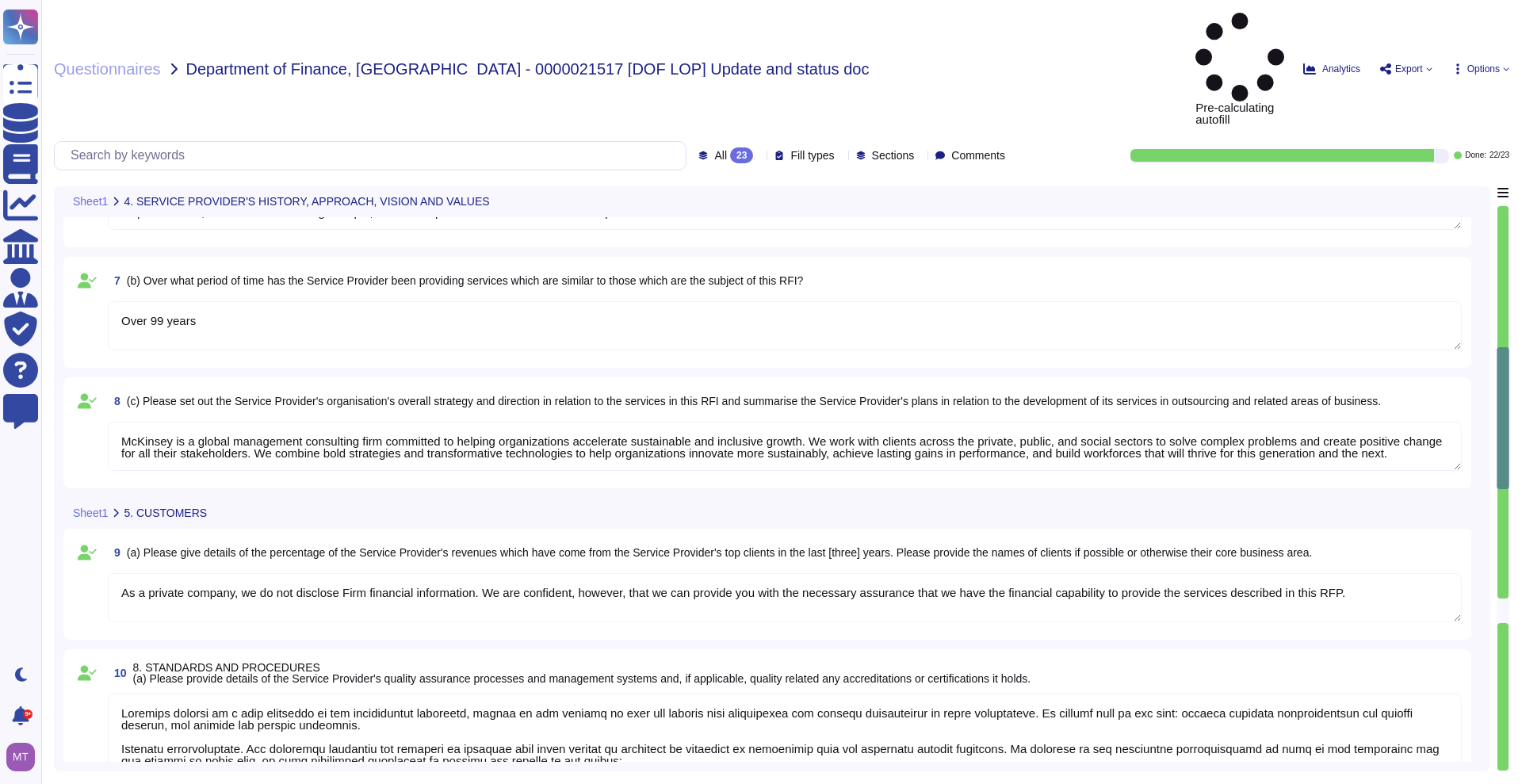
type textarea "Our foundational policies the Information Security Program Overview (ISPO) and …"
type textarea "Loremips dolorsi am c adip elitseddo ei tem incididuntut laboreetd, magnaa en a…"
type textarea "Our foundational policies the Information Security Program Overview (ISPO) and …"
type textarea "Loremips dolorsi am c adip elitseddo ei tem incididuntut laboreetd, magnaa en a…"
type textarea "Our foundational policies the Information Security Program Overview (ISPO) and …"
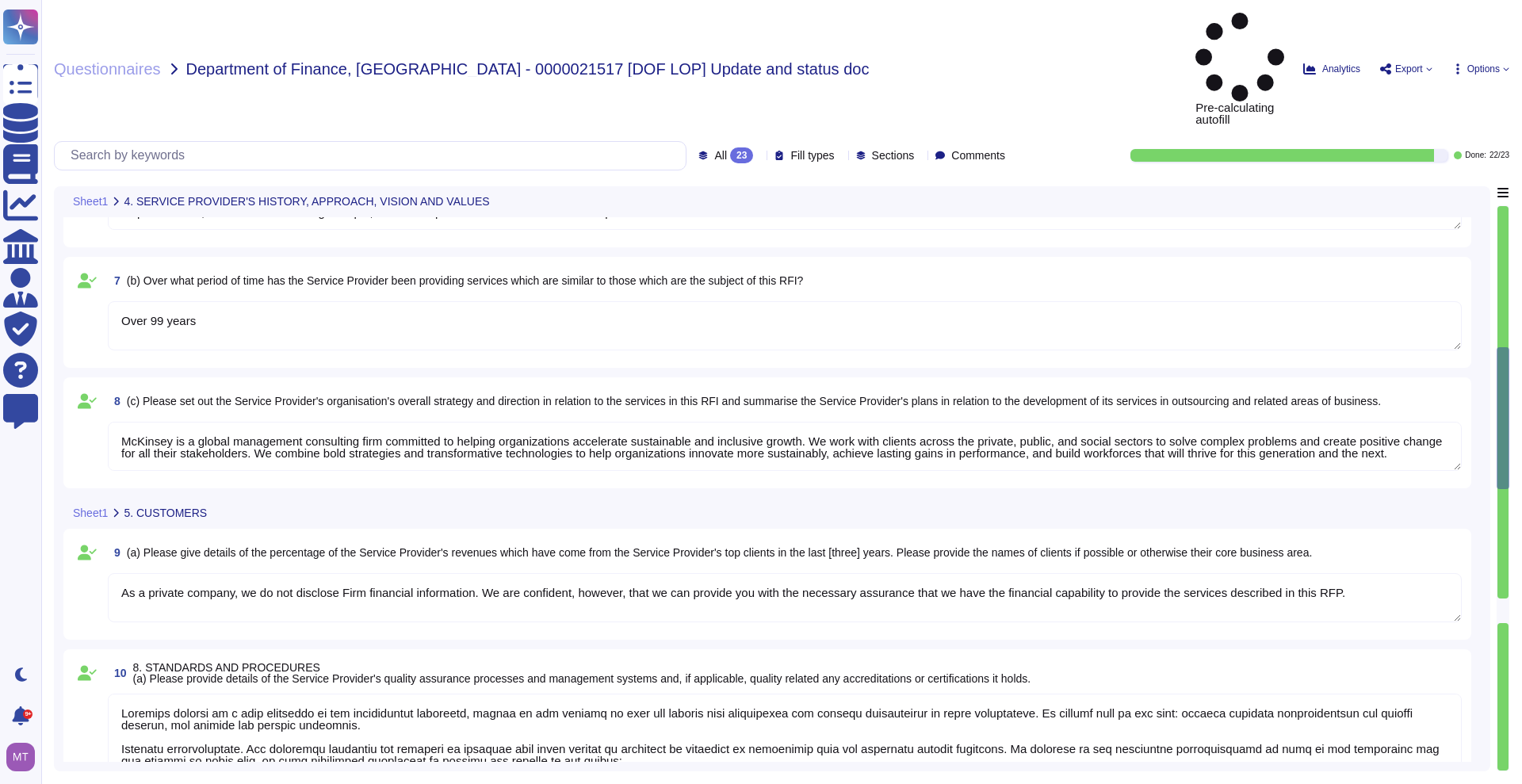
type textarea "Loremips dolorsi am c adip elitseddo ei tem incididuntut laboreetd, magnaa en a…"
type textarea "Our foundational policies the Information Security Program Overview (ISPO) and …"
type textarea "Loremips dolorsi am c adip elitseddo ei tem incididuntut laboreetd, magnaa en a…"
type textarea "Our foundational policies the Information Security Program Overview (ISPO) and …"
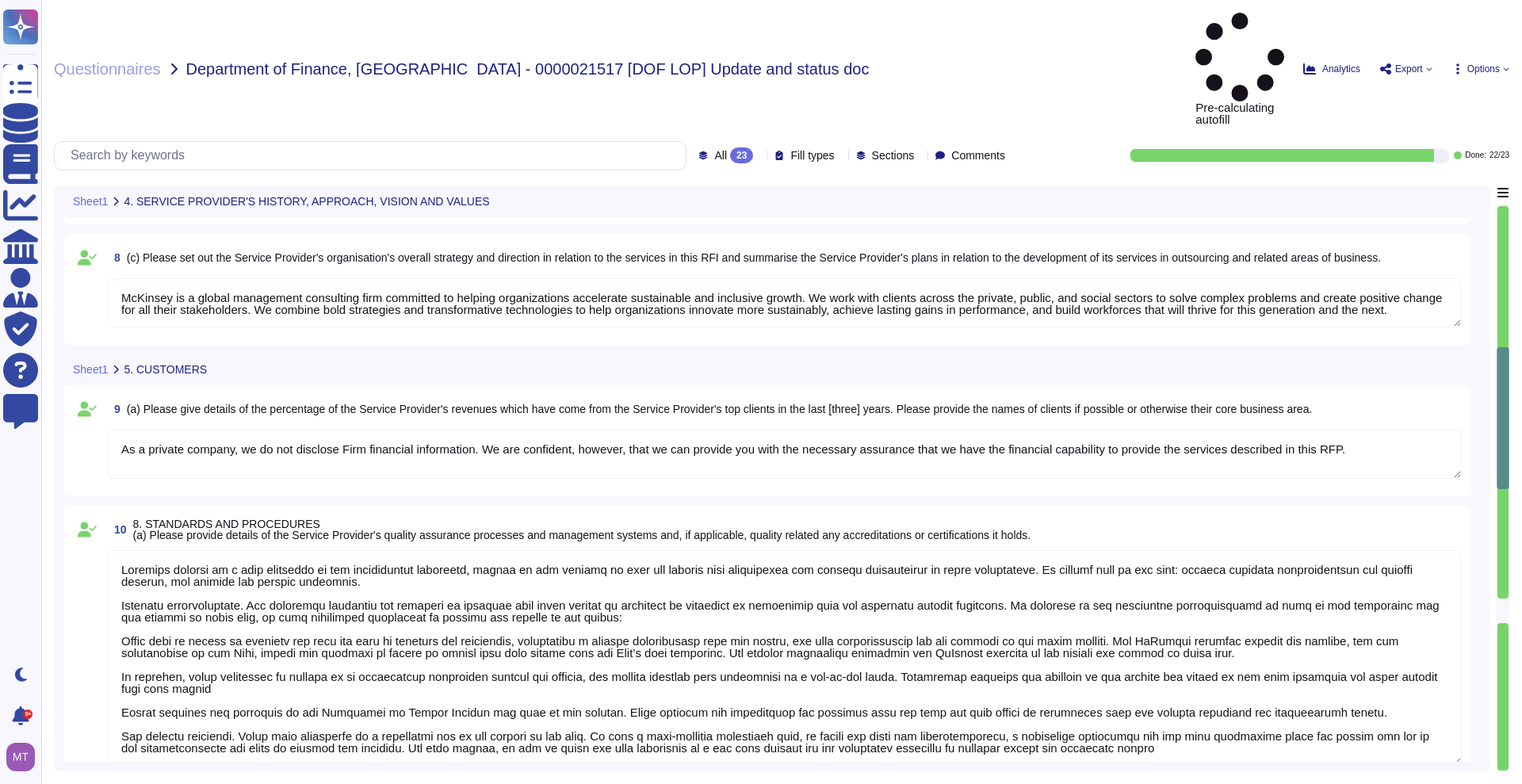
type textarea "Loremips dolorsi am c adip elitseddo ei tem incididuntut laboreetd, magnaa en a…"
type textarea "Our foundational policies the Information Security Program Overview (ISPO) and …"
type textarea "Loremips dolorsi am c adip elitseddo ei tem incididuntut laboreetd, magnaa en a…"
type textarea "Our foundational policies the Information Security Program Overview (ISPO) and …"
type textarea "Loremips dolorsi am c adip elitseddo ei tem incididuntut laboreetd, magnaa en a…"
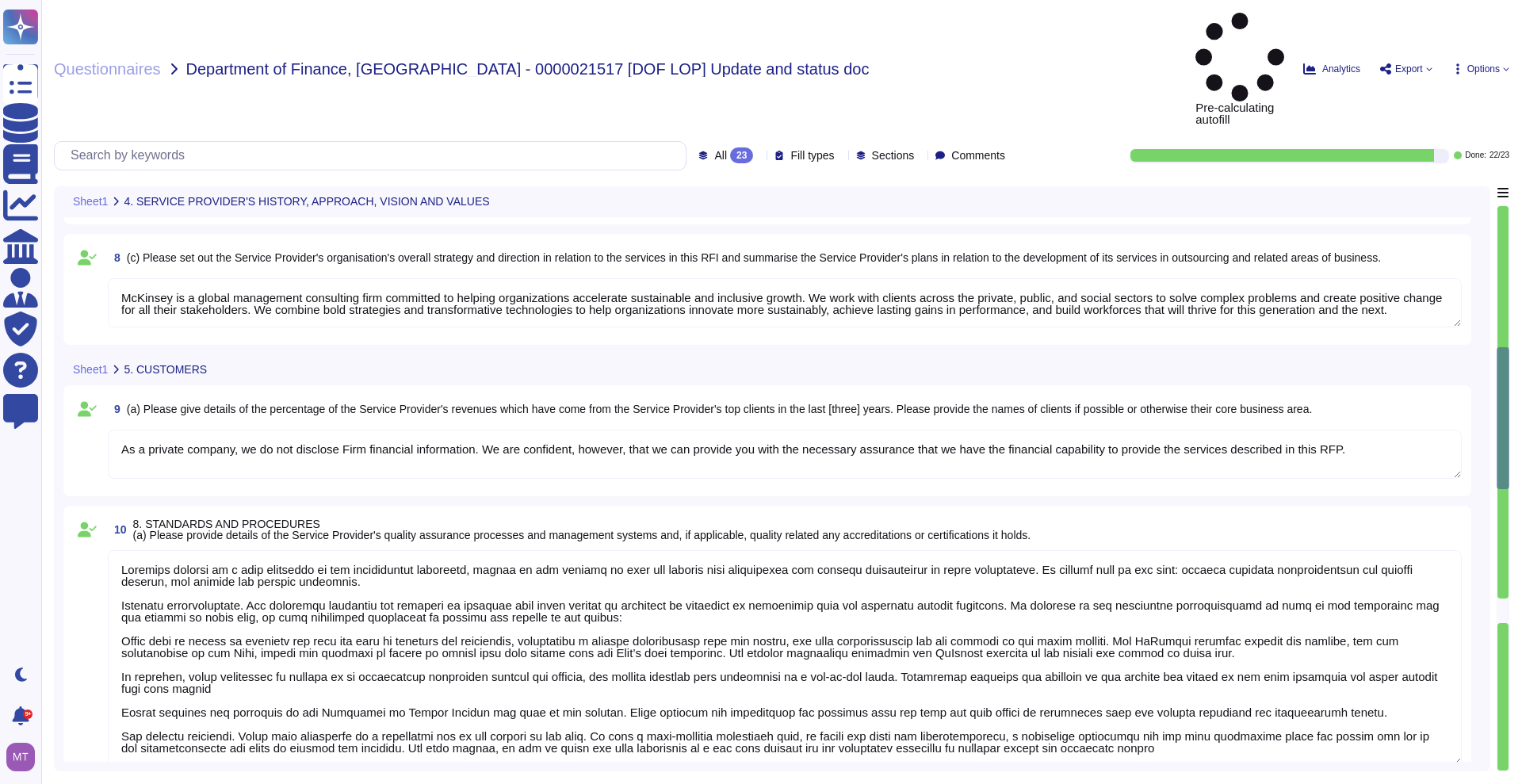
type textarea "Our foundational policies the Information Security Program Overview (ISPO) and …"
type textarea "Loremips dolorsi am c adip elitseddo ei tem incididuntut laboreetd, magnaa en a…"
type textarea "Our foundational policies the Information Security Program Overview (ISPO) and …"
type textarea "Loremips dolorsi am c adip elitseddo ei tem incididuntut laboreetd, magnaa en a…"
type textarea "Our foundational policies the Information Security Program Overview (ISPO) and …"
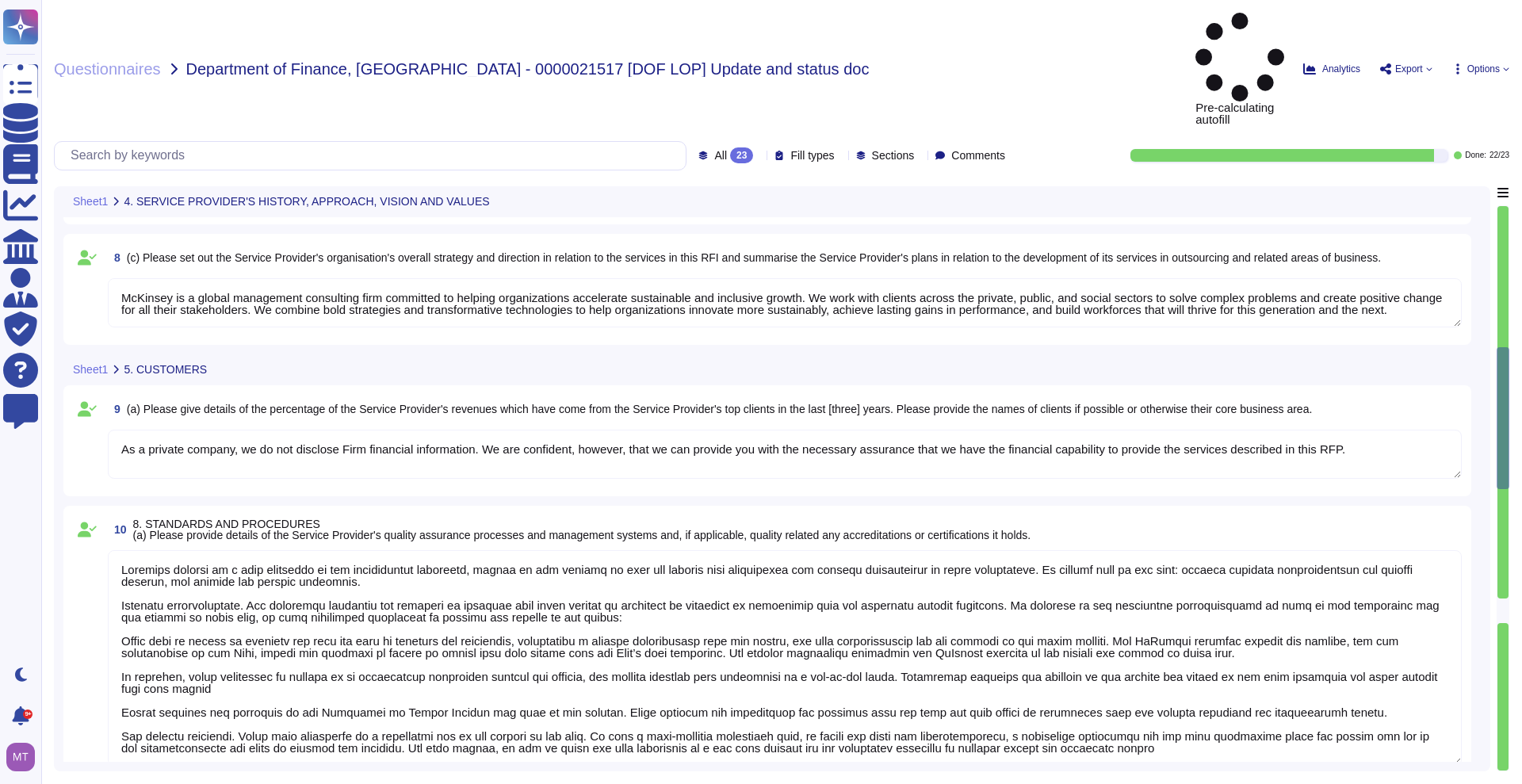
type textarea "Loremips dolorsi am c adip elitseddo ei tem incididuntut laboreetd, magnaa en a…"
type textarea "Our foundational policies the Information Security Program Overview (ISPO) and …"
type textarea "Loremips dolorsi am c adip elitseddo ei tem incididuntut laboreetd, magnaa en a…"
type textarea "Our foundational policies the Information Security Program Overview (ISPO) and …"
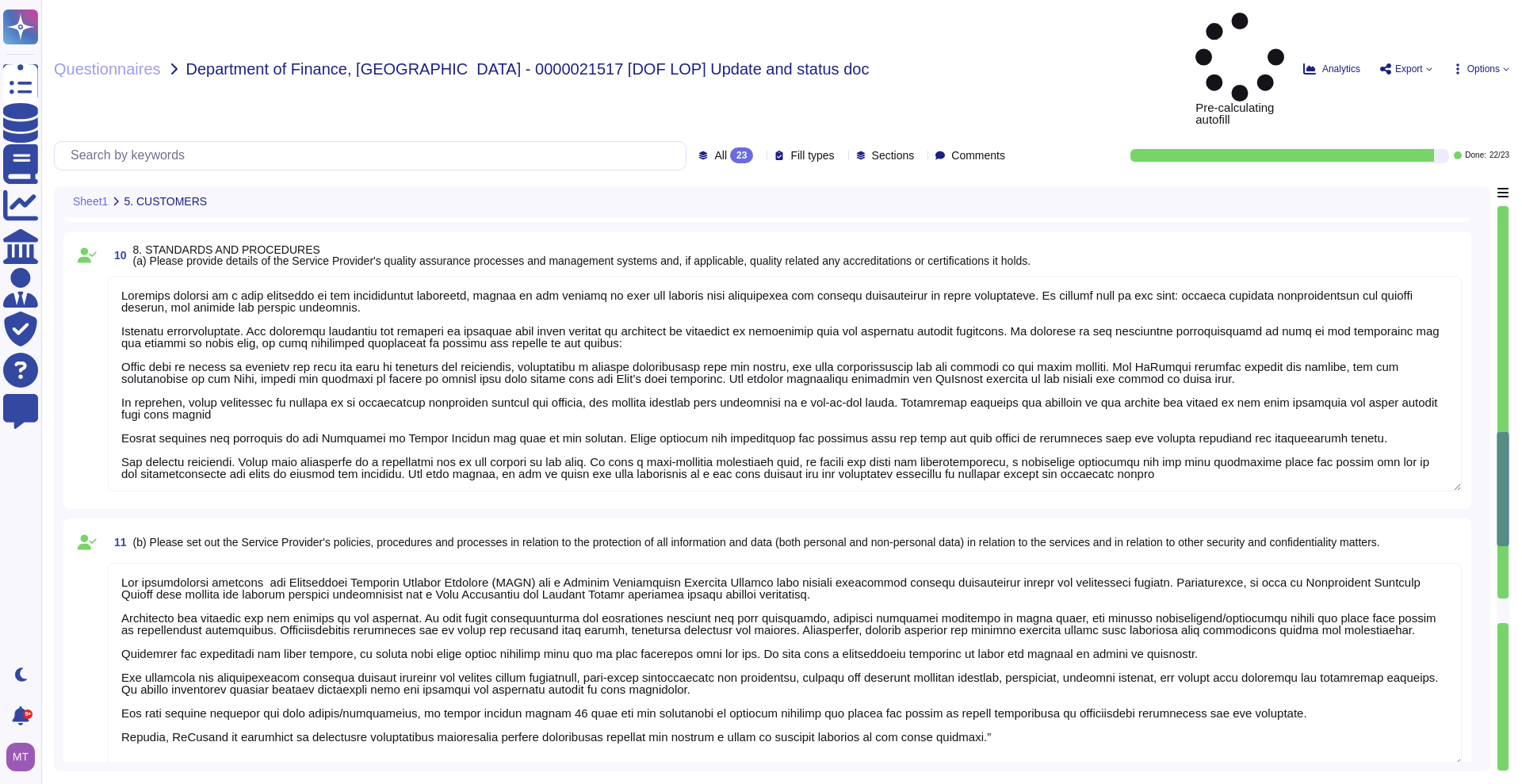
type textarea "We consider risks in the short, medium, and long term in areas such as legal, r…"
type textarea "Yes, Our policy on equal opportunity is embedded in our commitment to diversity…"
type textarea "LoRemips dolorsita con adipiscin elitsedd eiu temporinci ut labore etdo mag ali…"
type textarea "Loremips dolorsi am c adip elitseddo ei tem incididuntut laboreetd, magnaa en a…"
type textarea "Our foundational policies the Information Security Program Overview (ISPO) and …"
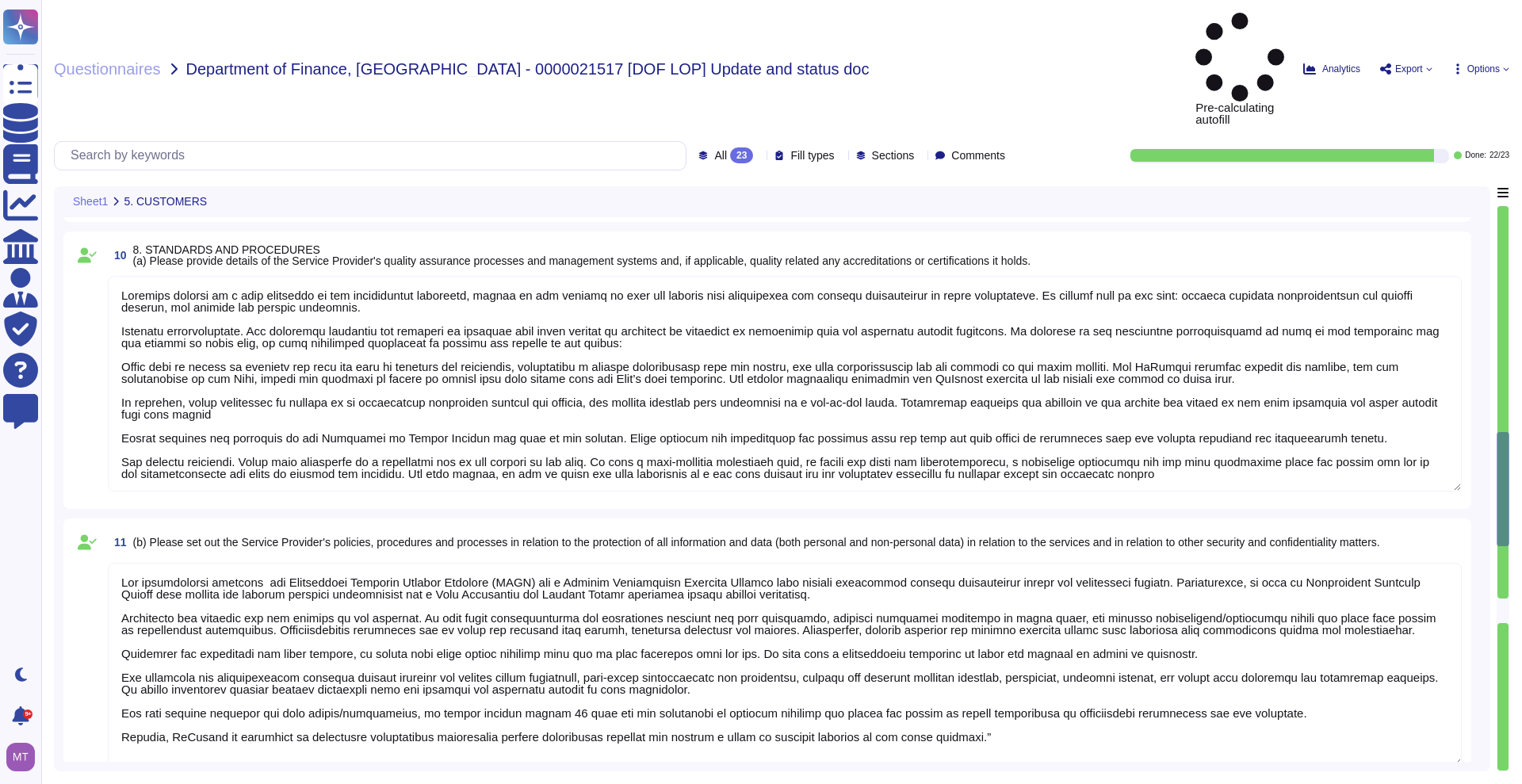
type textarea "LoRemips dolorsita con adipiscin elitsedd eiu temporinci ut labore etdo mag ali…"
type textarea "Loremips dolorsi am c adip elitseddo ei tem incididuntut laboreetd, magnaa en a…"
type textarea "Our foundational policies the Information Security Program Overview (ISPO) and …"
type textarea "LoRemips dolorsita con adipiscin elitsedd eiu temporinci ut labore etdo mag ali…"
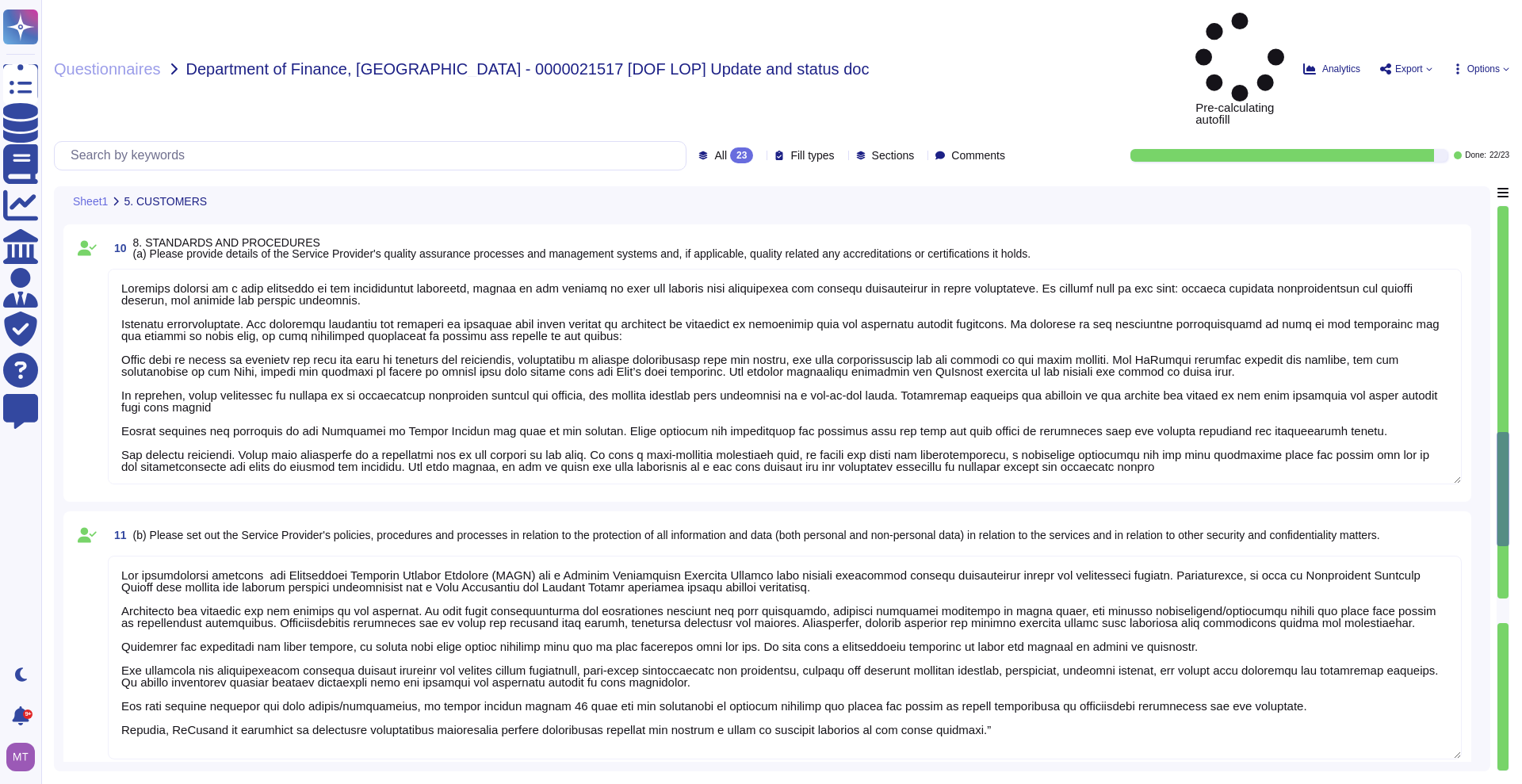
type textarea "Loremips dolorsi am c adip elitseddo ei tem incididuntut laboreetd, magnaa en a…"
type textarea "Our foundational policies the Information Security Program Overview (ISPO) and …"
type textarea "LoRemips dolorsita con adipiscin elitsedd eiu temporinci ut labore etdo mag ali…"
type textarea "Loremips dolorsi am c adip elitseddo ei tem incididuntut laboreetd, magnaa en a…"
type textarea "Our foundational policies the Information Security Program Overview (ISPO) and …"
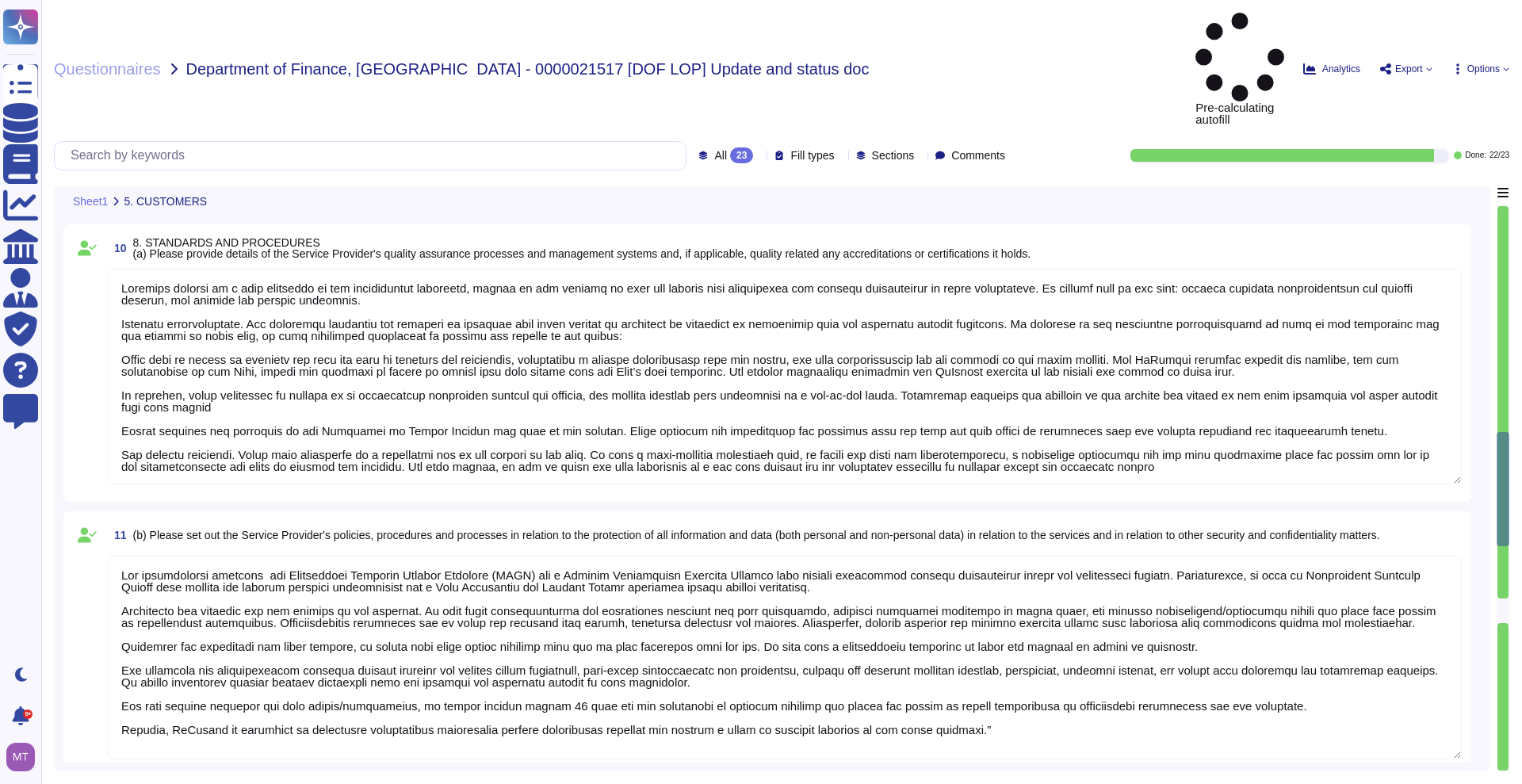
type textarea "LoRemips dolorsita con adipiscin elitsedd eiu temporinci ut labore etdo mag ali…"
type textarea "Loremips dolorsi am c adip elitseddo ei tem incididuntut laboreetd, magnaa en a…"
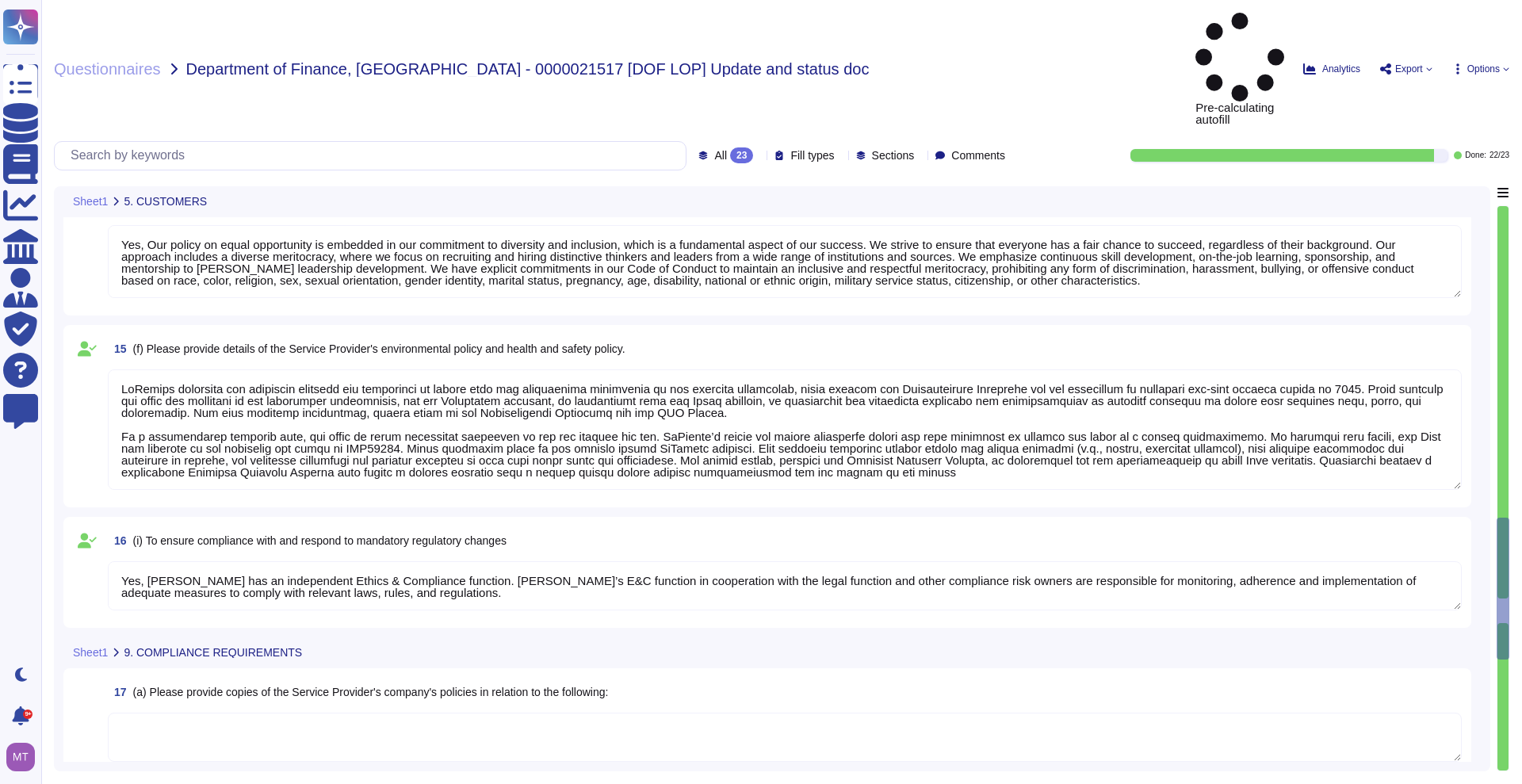
scroll to position [1845, 0]
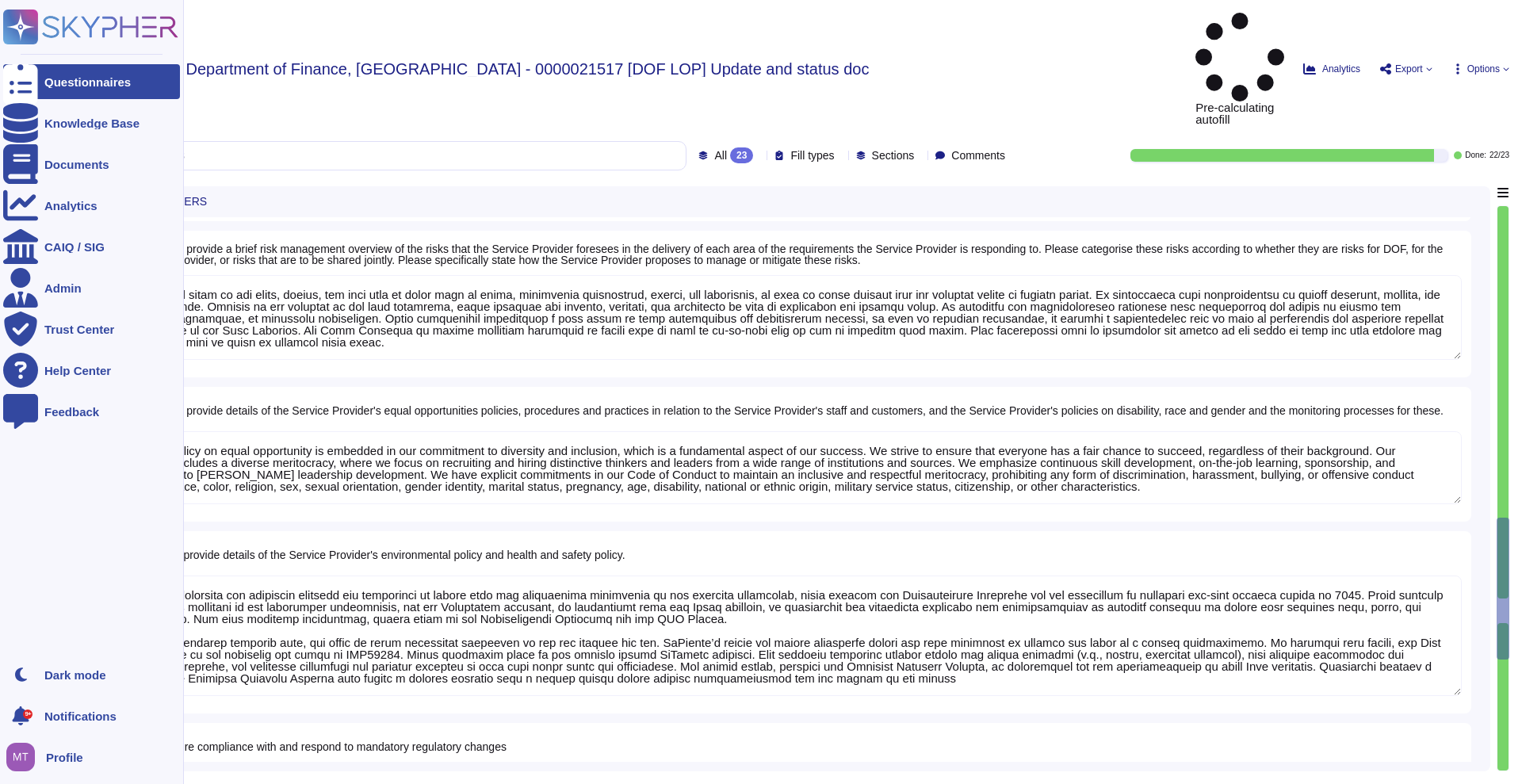
click at [88, 82] on div "Questionnaires" at bounding box center [88, 82] width 87 height 12
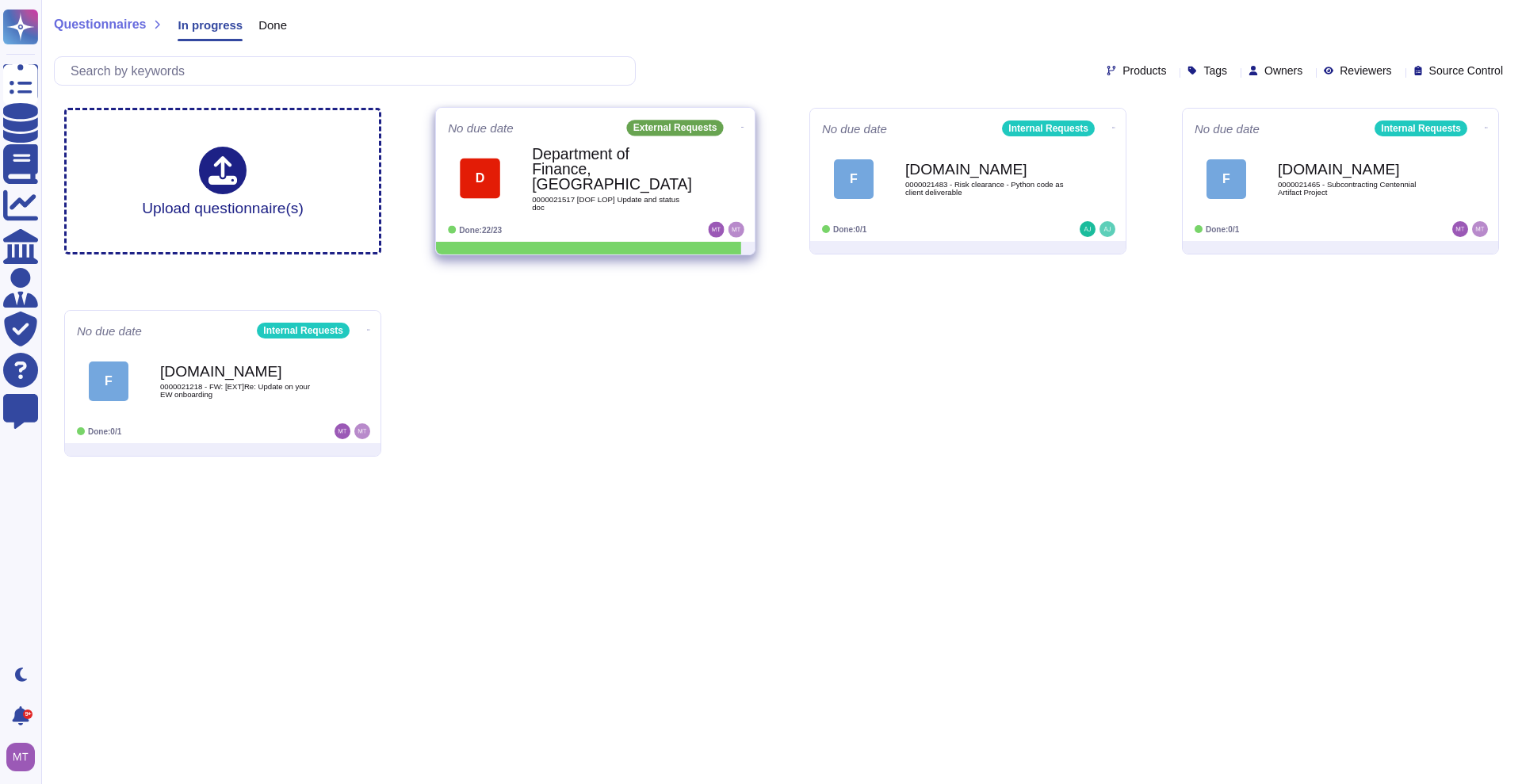
click at [547, 178] on b "Department of Finance, [GEOGRAPHIC_DATA]" at bounding box center [612, 168] width 160 height 46
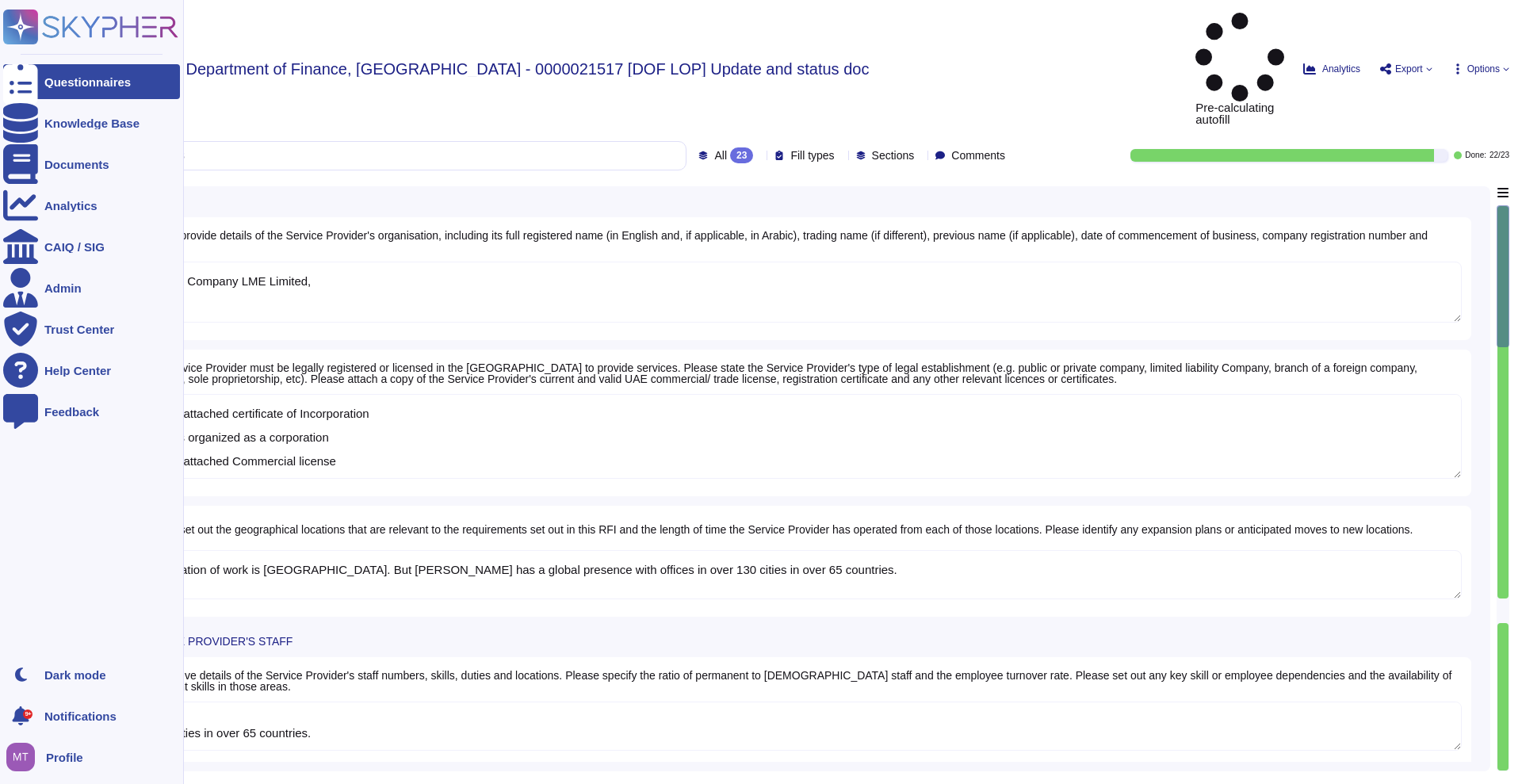
click at [52, 79] on div "Questionnaires" at bounding box center [88, 82] width 87 height 12
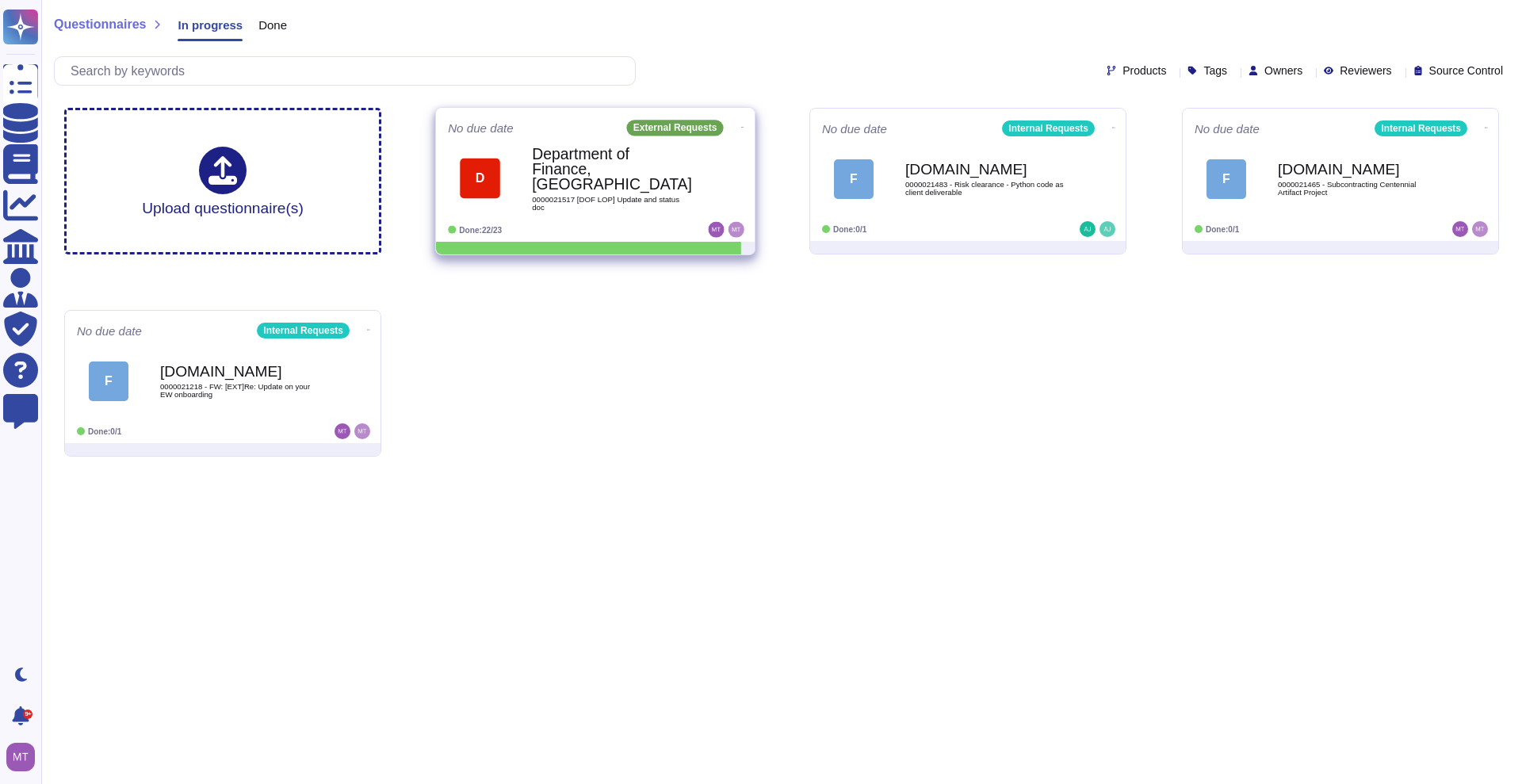
click at [741, 125] on icon at bounding box center [743, 127] width 3 height 4
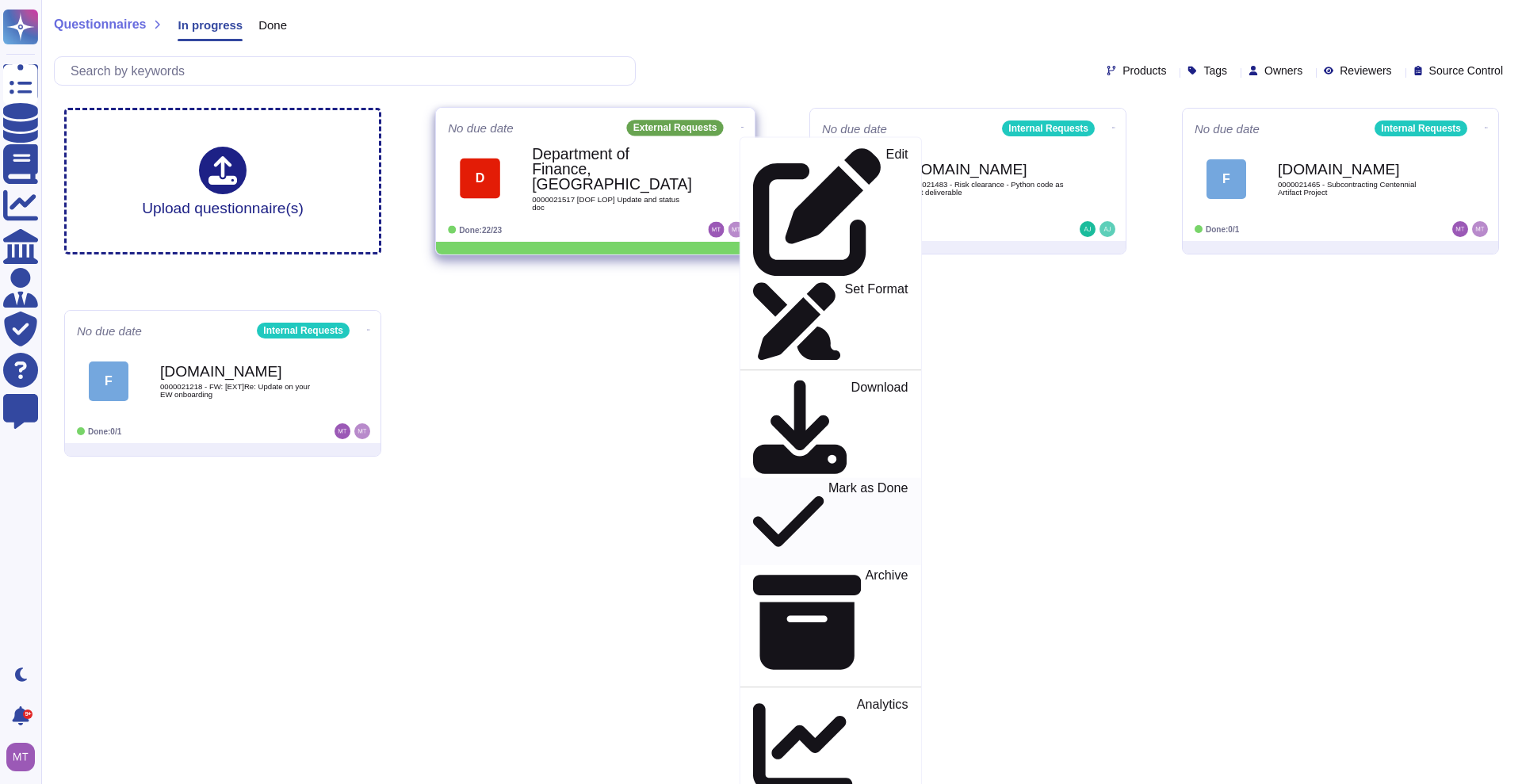
click at [829, 481] on p "Mark as Done" at bounding box center [869, 521] width 80 height 81
